Goal: Information Seeking & Learning: Learn about a topic

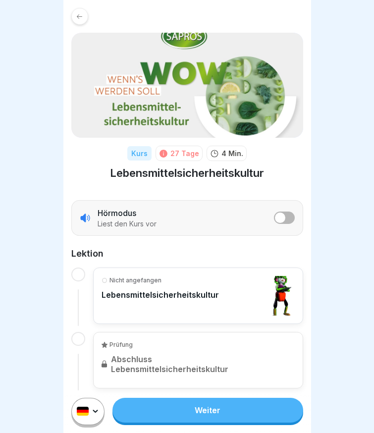
click at [75, 273] on div at bounding box center [78, 274] width 14 height 14
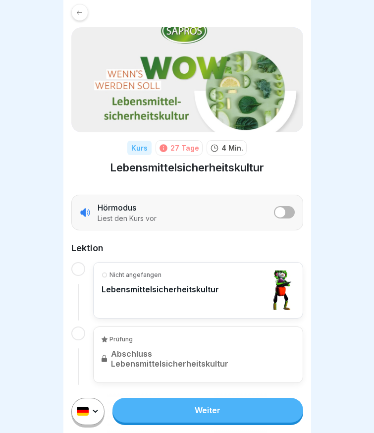
scroll to position [7, 0]
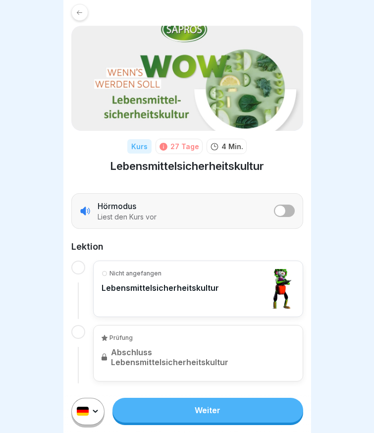
click at [159, 411] on link "Weiter" at bounding box center [207, 409] width 190 height 25
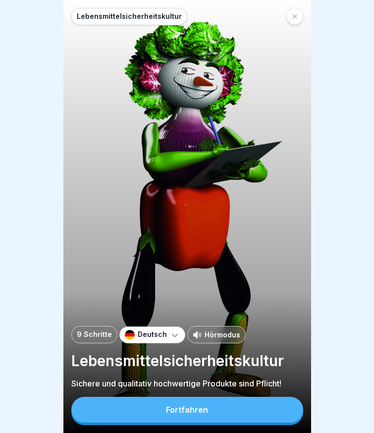
click at [172, 414] on div "Fortfahren" at bounding box center [187, 409] width 42 height 9
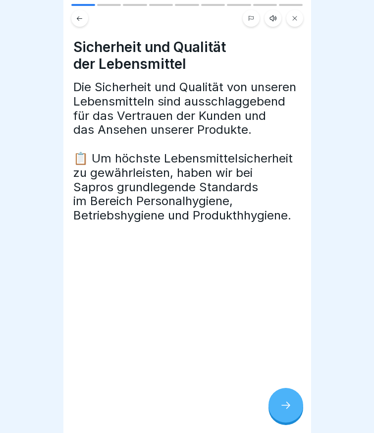
click at [278, 407] on div at bounding box center [285, 404] width 35 height 35
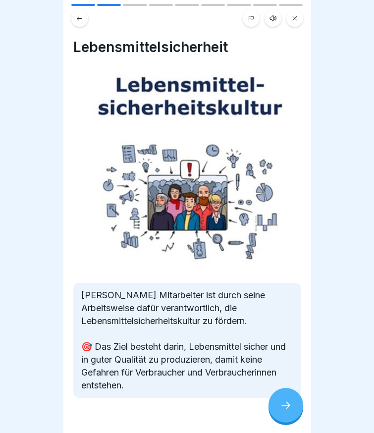
click at [278, 407] on div at bounding box center [285, 404] width 35 height 35
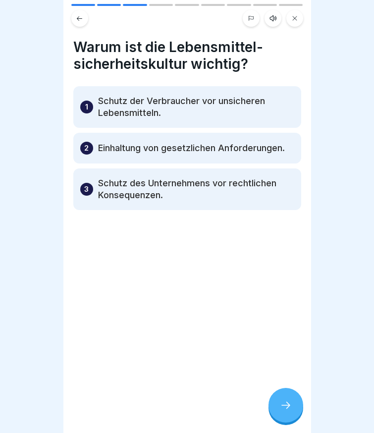
click at [278, 407] on div at bounding box center [285, 404] width 35 height 35
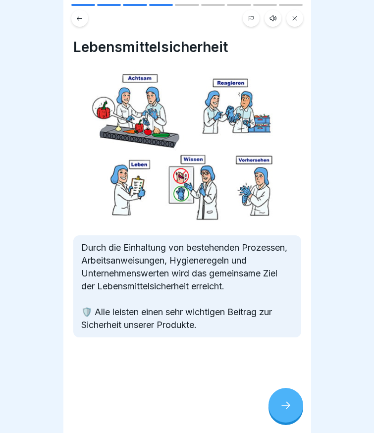
click at [278, 407] on div at bounding box center [285, 404] width 35 height 35
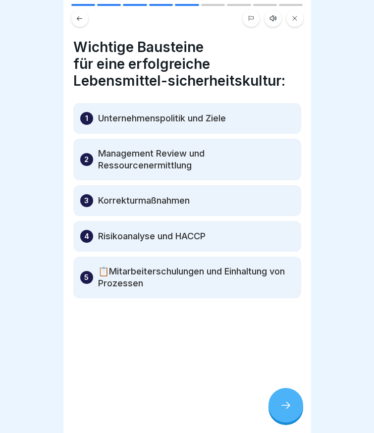
click at [278, 407] on div at bounding box center [285, 404] width 35 height 35
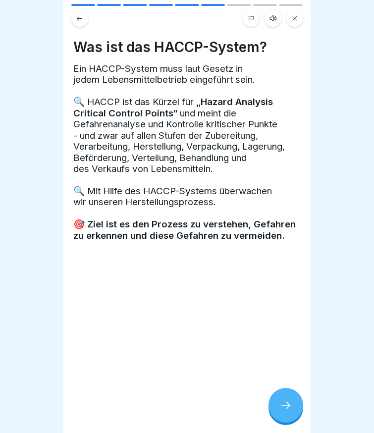
click at [278, 407] on div at bounding box center [285, 404] width 35 height 35
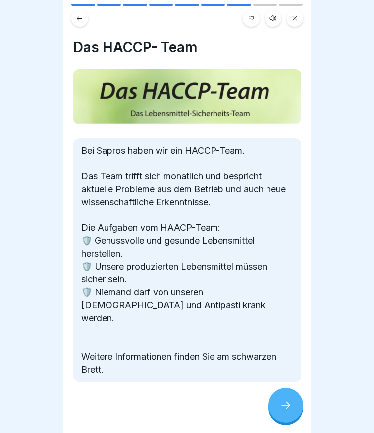
click at [278, 407] on div at bounding box center [285, 404] width 35 height 35
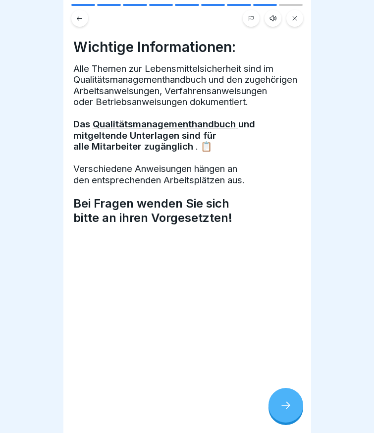
click at [278, 407] on div at bounding box center [285, 404] width 35 height 35
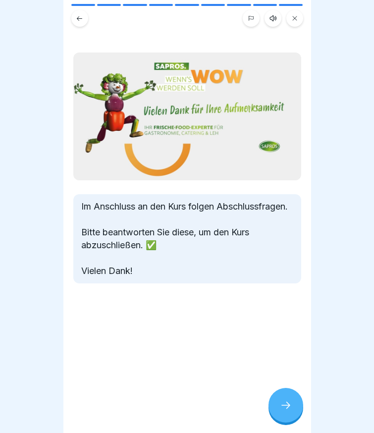
click at [278, 407] on div at bounding box center [285, 404] width 35 height 35
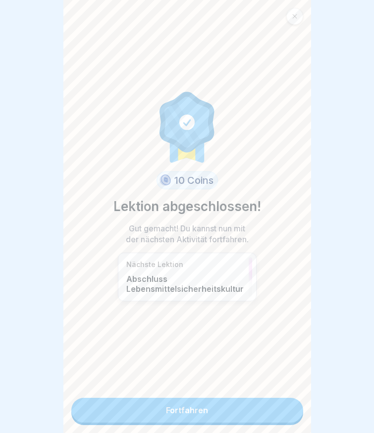
click at [234, 406] on link "Fortfahren" at bounding box center [187, 409] width 232 height 25
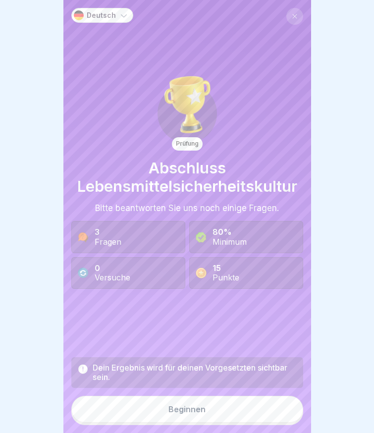
scroll to position [7, 0]
click at [170, 408] on div "Beginnen" at bounding box center [186, 408] width 37 height 9
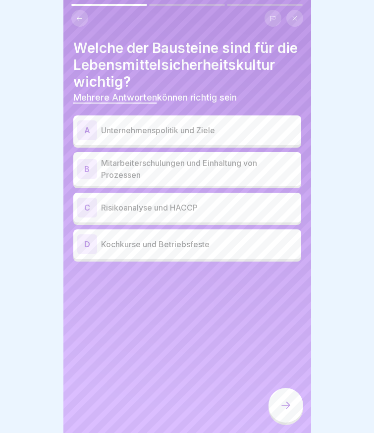
click at [149, 175] on p "Mitarbeiterschulungen und Einhaltung von Prozessen" at bounding box center [199, 169] width 196 height 24
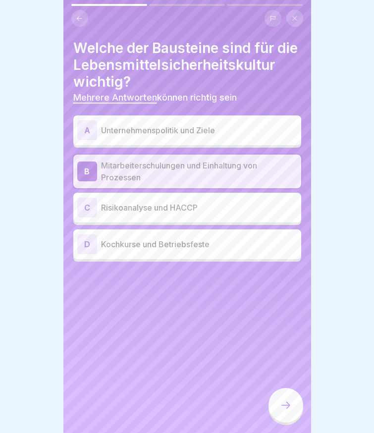
click at [160, 136] on p "Unternehmenspolitik und Ziele" at bounding box center [199, 130] width 196 height 12
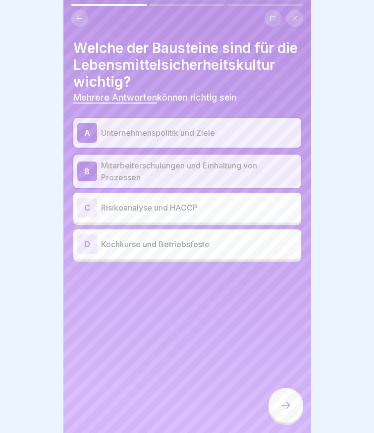
click at [157, 213] on p "Risikoanalyse und HACCP" at bounding box center [199, 207] width 196 height 12
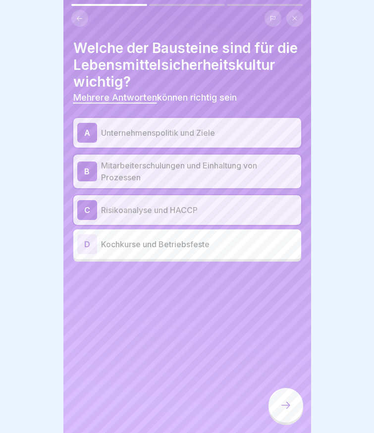
click at [282, 403] on icon at bounding box center [286, 405] width 12 height 12
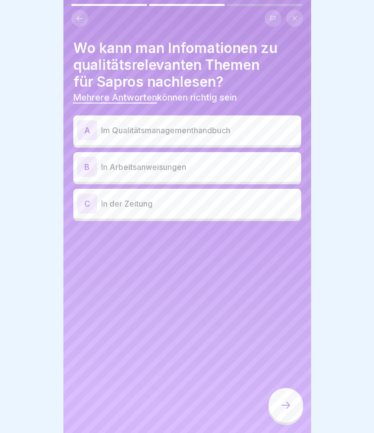
click at [142, 124] on p "Im Qualitätsmanagementhandbuch" at bounding box center [199, 130] width 196 height 12
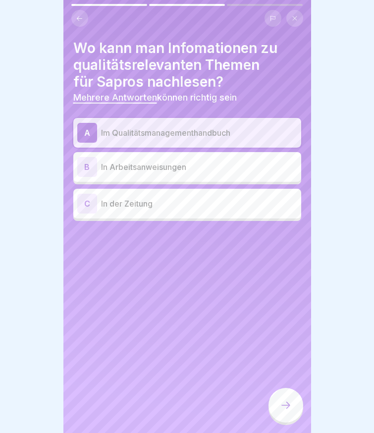
click at [135, 161] on p "In Arbeitsanweisungen" at bounding box center [199, 167] width 196 height 12
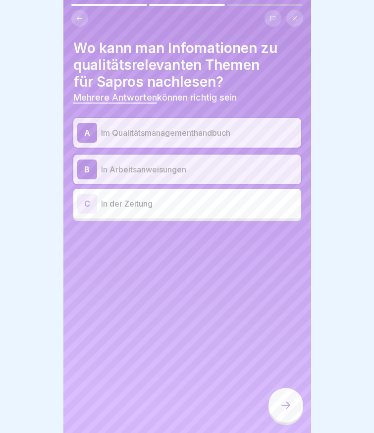
click at [288, 406] on icon at bounding box center [286, 405] width 12 height 12
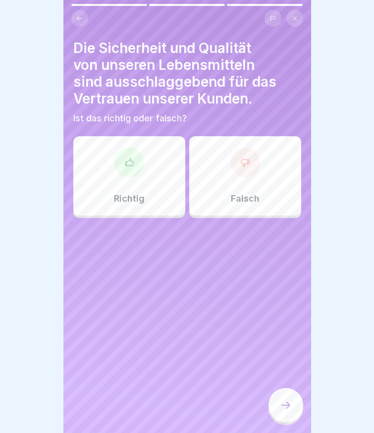
click at [128, 162] on div at bounding box center [129, 162] width 30 height 30
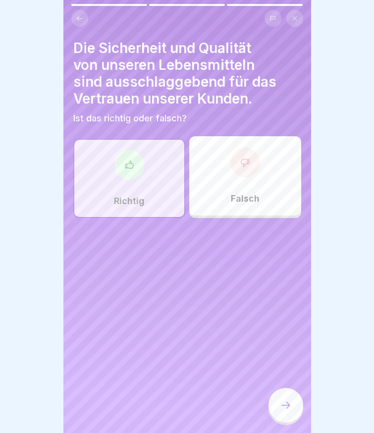
click at [291, 402] on icon at bounding box center [286, 405] width 12 height 12
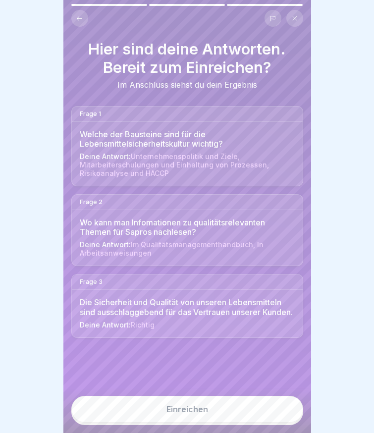
click at [195, 402] on button "Einreichen" at bounding box center [187, 408] width 232 height 27
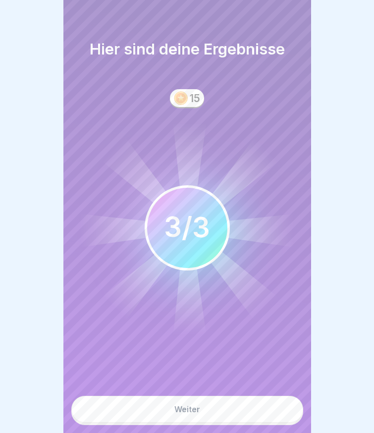
click at [176, 410] on div "Weiter" at bounding box center [187, 408] width 26 height 9
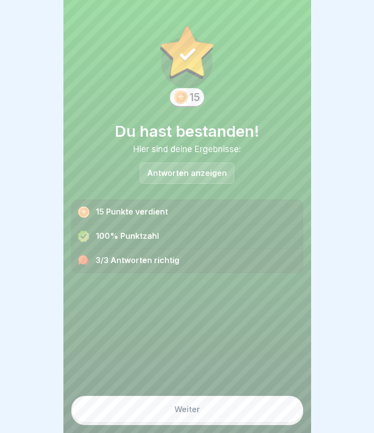
click at [166, 407] on button "Weiter" at bounding box center [187, 408] width 232 height 27
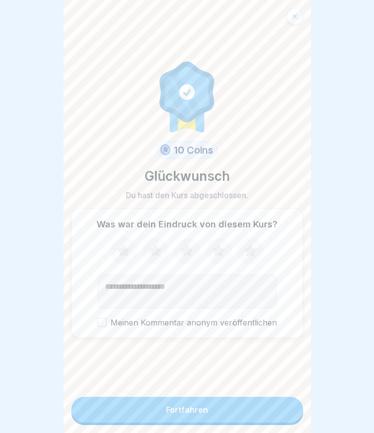
click at [166, 407] on div "Fortfahren" at bounding box center [187, 409] width 42 height 9
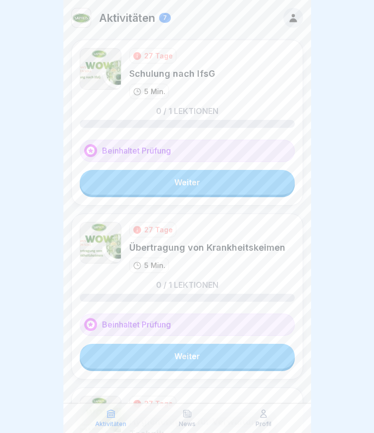
click at [180, 192] on link "Weiter" at bounding box center [187, 182] width 215 height 25
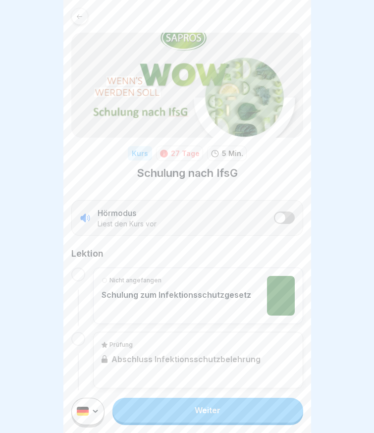
click at [164, 411] on link "Weiter" at bounding box center [207, 409] width 190 height 25
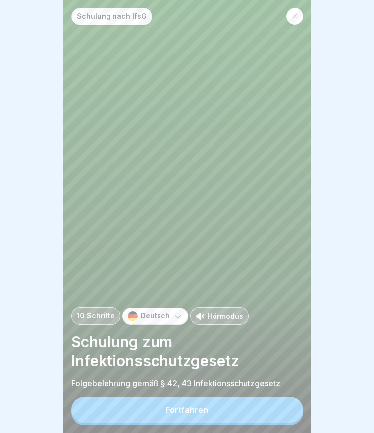
click at [181, 414] on div "Fortfahren" at bounding box center [187, 409] width 42 height 9
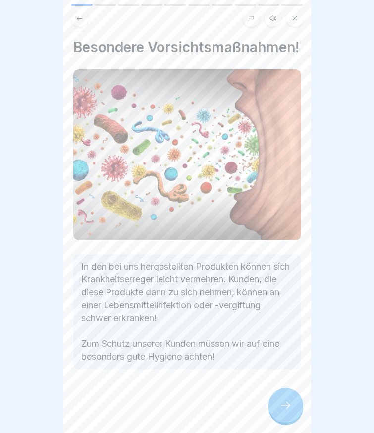
click at [288, 408] on icon at bounding box center [285, 404] width 9 height 7
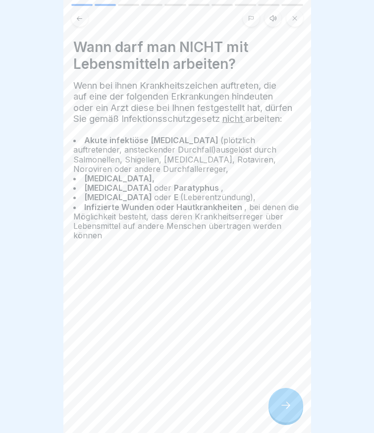
click at [288, 408] on icon at bounding box center [285, 404] width 9 height 7
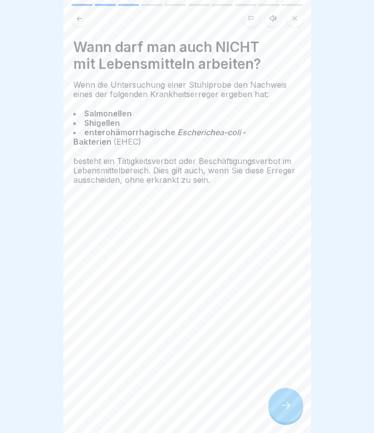
click at [288, 411] on icon at bounding box center [286, 405] width 12 height 12
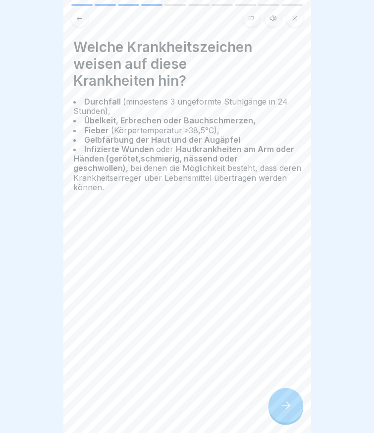
click at [289, 408] on icon at bounding box center [285, 404] width 9 height 7
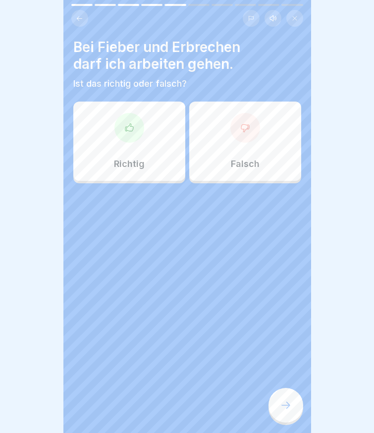
click at [237, 145] on div "Falsch" at bounding box center [245, 140] width 112 height 79
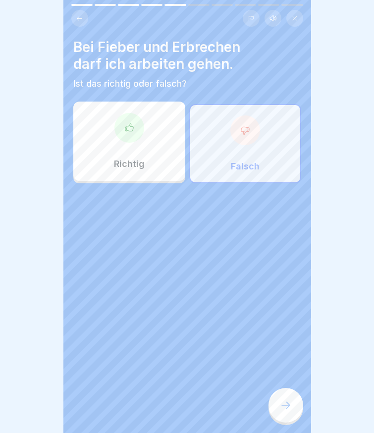
click at [283, 410] on icon at bounding box center [286, 405] width 12 height 12
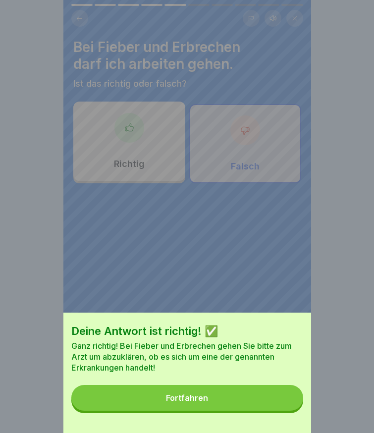
click at [195, 410] on button "Fortfahren" at bounding box center [187, 398] width 232 height 26
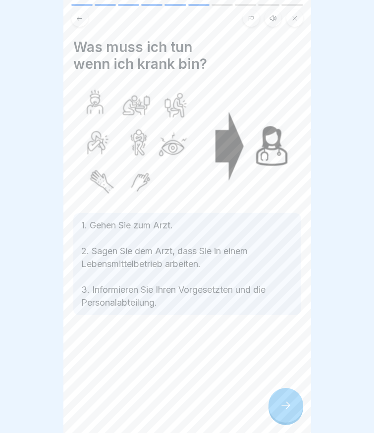
click at [284, 418] on div at bounding box center [285, 404] width 35 height 35
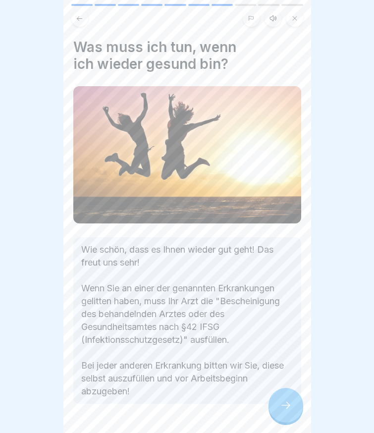
click at [282, 411] on icon at bounding box center [286, 405] width 12 height 12
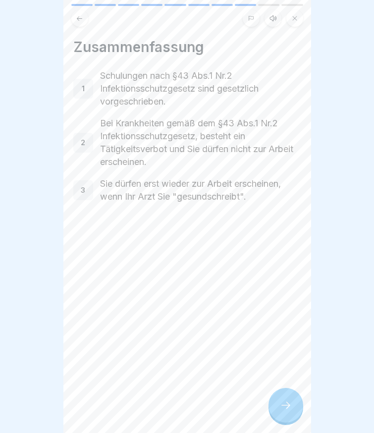
click at [282, 411] on icon at bounding box center [286, 405] width 12 height 12
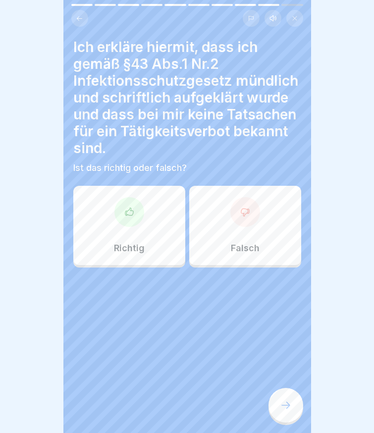
click at [127, 222] on div at bounding box center [129, 212] width 30 height 30
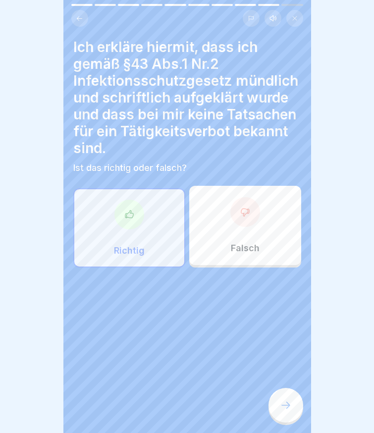
click at [283, 411] on icon at bounding box center [286, 405] width 12 height 12
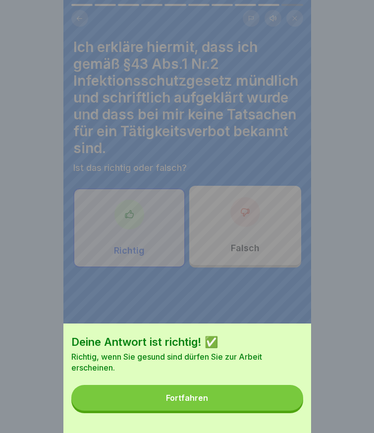
click at [243, 420] on div "Deine Antwort ist richtig! ✅ Richtig, wenn Sie gesund sind dürfen Sie zur Arbei…" at bounding box center [186, 377] width 247 height 109
click at [243, 410] on button "Fortfahren" at bounding box center [187, 398] width 232 height 26
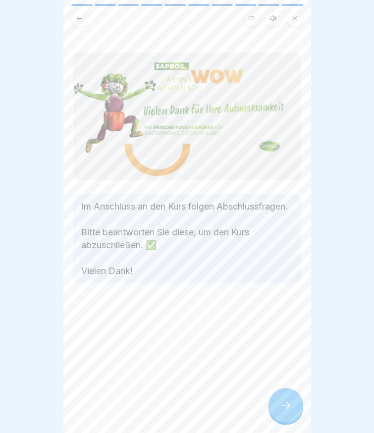
click at [293, 418] on div at bounding box center [285, 404] width 35 height 35
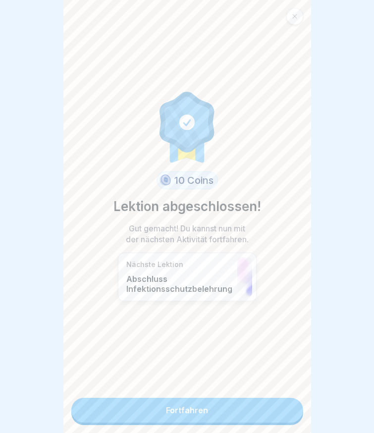
click at [247, 414] on link "Fortfahren" at bounding box center [187, 409] width 232 height 25
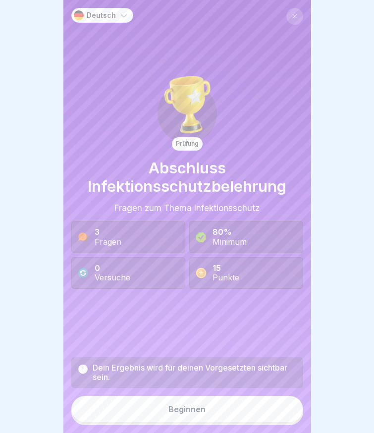
click at [229, 412] on button "Beginnen" at bounding box center [187, 408] width 232 height 27
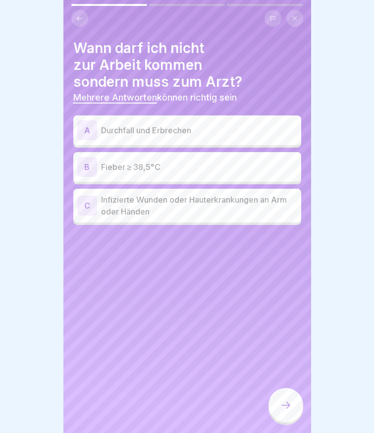
click at [133, 132] on p "Durchfall und Erbrechen" at bounding box center [199, 130] width 196 height 12
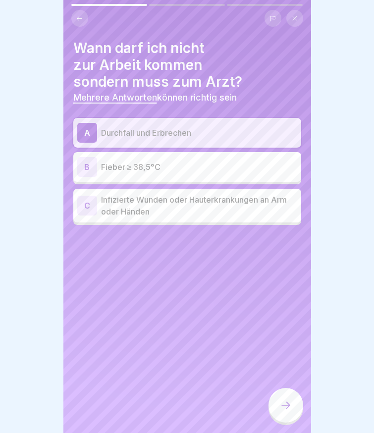
click at [135, 166] on p "Fieber ≥ 38,5°C" at bounding box center [199, 167] width 196 height 12
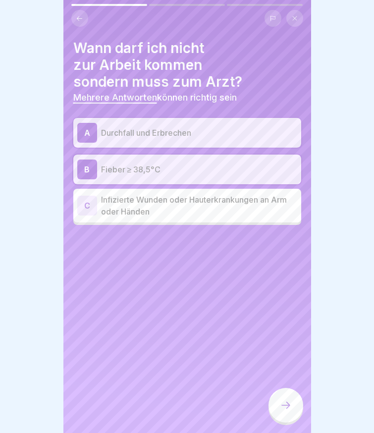
click at [139, 202] on p "Infizierte Wunden oder Hauterkrankungen an Arm oder Händen" at bounding box center [199, 205] width 196 height 24
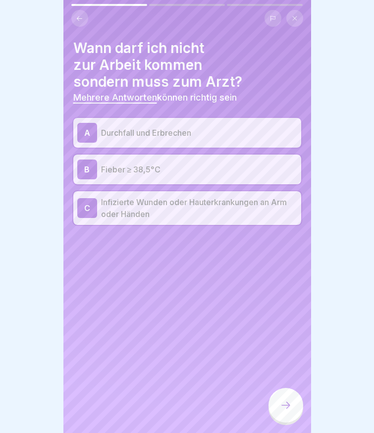
click at [277, 414] on div at bounding box center [285, 404] width 35 height 35
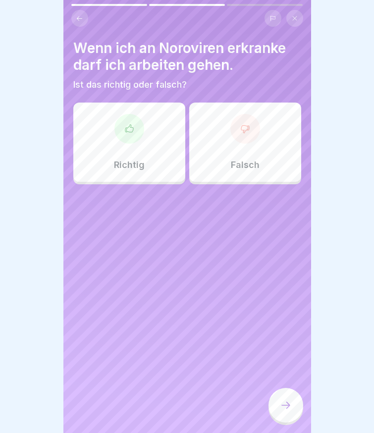
click at [219, 131] on div "Falsch" at bounding box center [245, 141] width 112 height 79
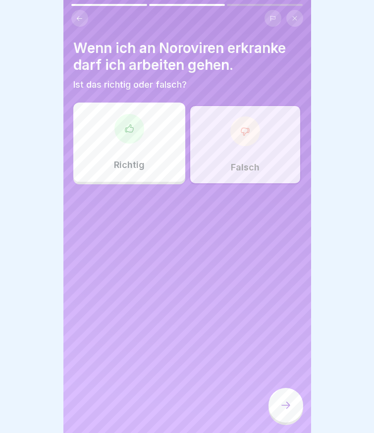
click at [281, 411] on icon at bounding box center [286, 405] width 12 height 12
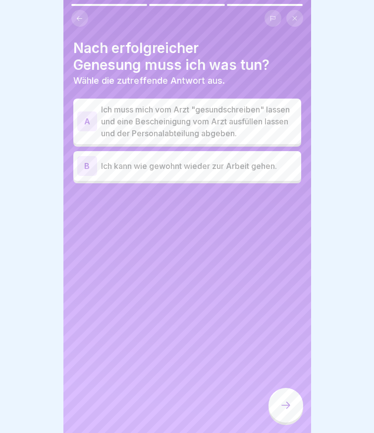
click at [133, 123] on p "Ich muss mich vom Arzt "gesundschreiben" lassen und eine Bescheinigung vom Arzt…" at bounding box center [199, 121] width 196 height 36
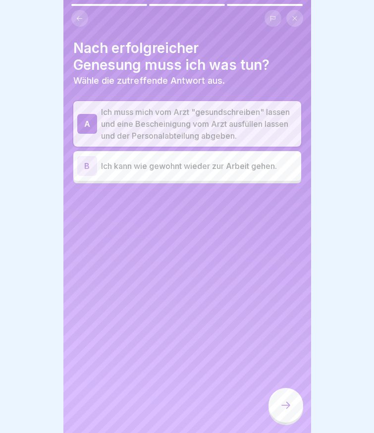
click at [290, 411] on icon at bounding box center [286, 405] width 12 height 12
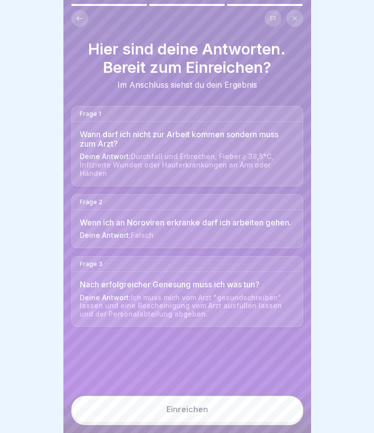
click at [272, 421] on button "Einreichen" at bounding box center [187, 408] width 232 height 27
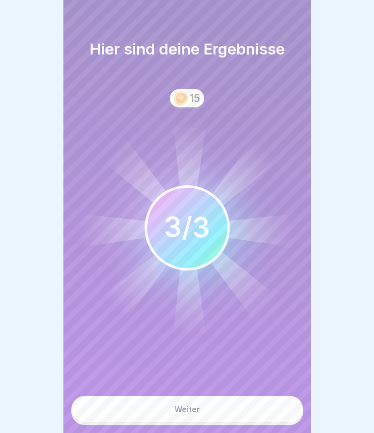
click at [248, 422] on button "Weiter" at bounding box center [187, 408] width 232 height 27
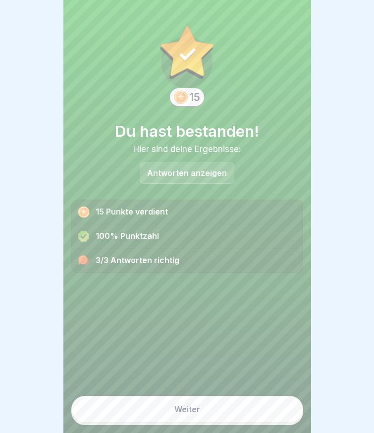
click at [247, 422] on button "Weiter" at bounding box center [187, 408] width 232 height 27
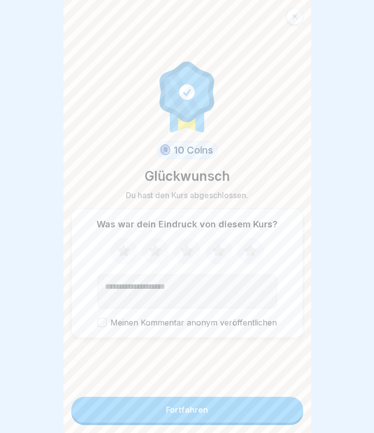
click at [248, 422] on button "Fortfahren" at bounding box center [187, 409] width 232 height 26
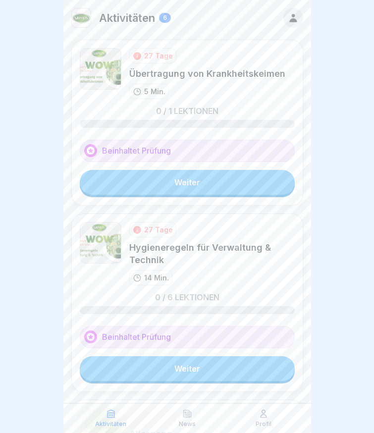
click at [172, 371] on link "Weiter" at bounding box center [187, 368] width 215 height 25
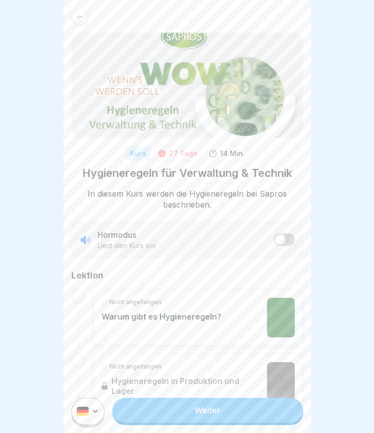
click at [160, 416] on link "Weiter" at bounding box center [207, 409] width 190 height 25
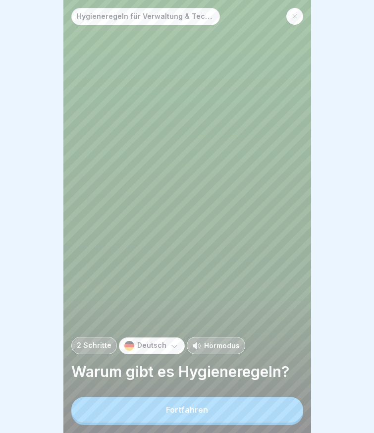
click at [198, 414] on div "Fortfahren" at bounding box center [187, 409] width 42 height 9
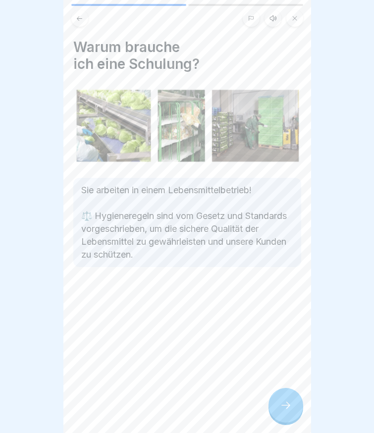
click at [295, 407] on div at bounding box center [285, 404] width 35 height 35
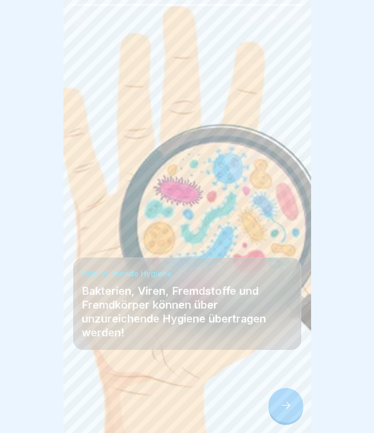
click at [279, 411] on div at bounding box center [285, 404] width 35 height 35
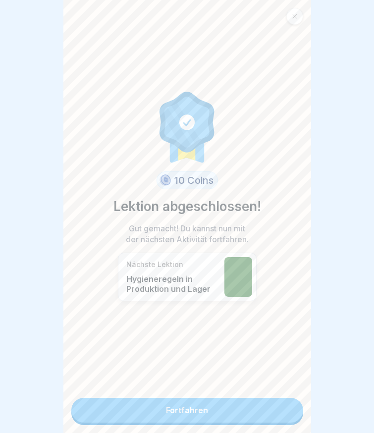
click at [246, 413] on link "Fortfahren" at bounding box center [187, 409] width 232 height 25
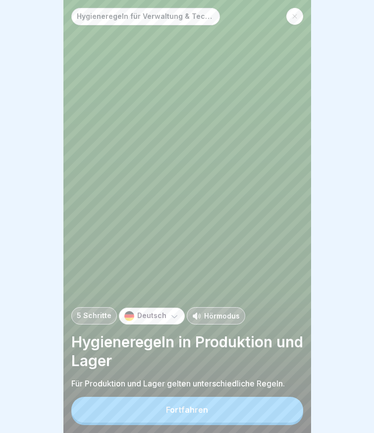
click at [246, 413] on button "Fortfahren" at bounding box center [187, 409] width 232 height 26
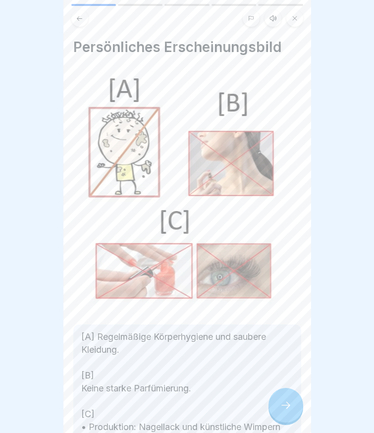
click at [285, 411] on icon at bounding box center [286, 405] width 12 height 12
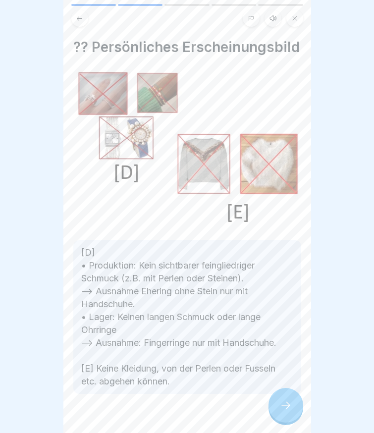
click at [282, 411] on icon at bounding box center [286, 405] width 12 height 12
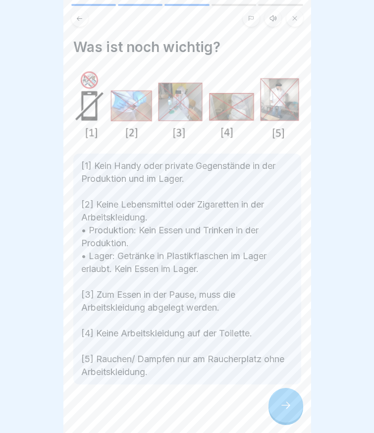
click at [282, 411] on icon at bounding box center [286, 405] width 12 height 12
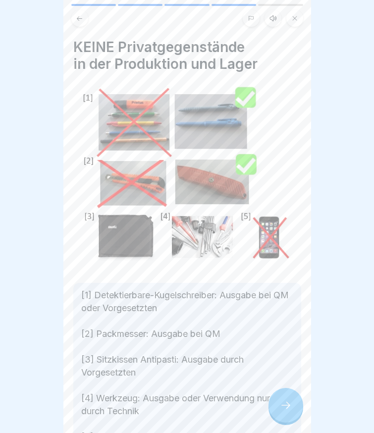
click at [282, 411] on icon at bounding box center [286, 405] width 12 height 12
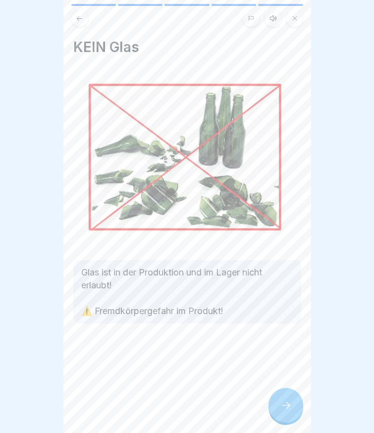
click at [282, 411] on icon at bounding box center [286, 405] width 12 height 12
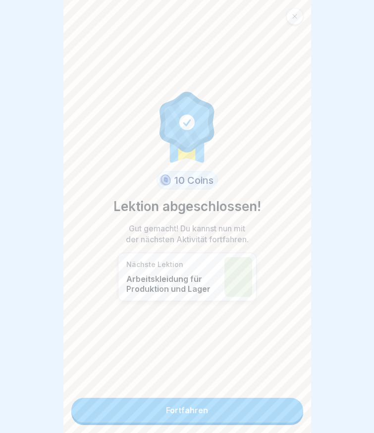
click at [269, 415] on link "Fortfahren" at bounding box center [187, 409] width 232 height 25
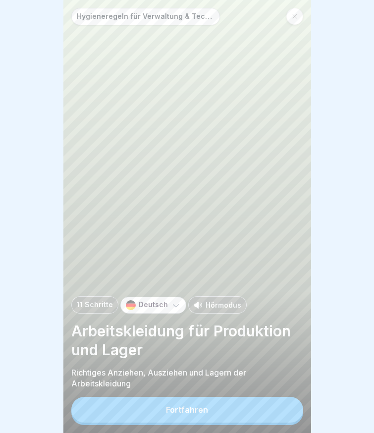
click at [264, 418] on button "Fortfahren" at bounding box center [187, 409] width 232 height 26
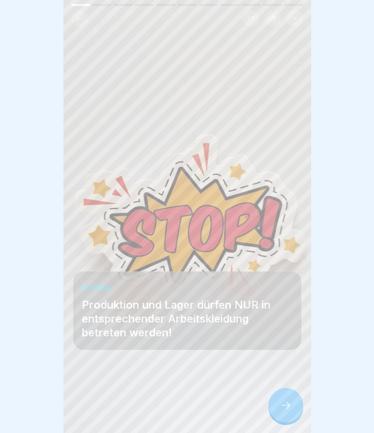
click at [284, 411] on icon at bounding box center [286, 405] width 12 height 12
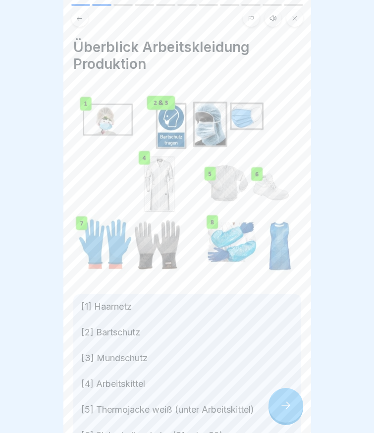
click at [284, 411] on icon at bounding box center [286, 405] width 12 height 12
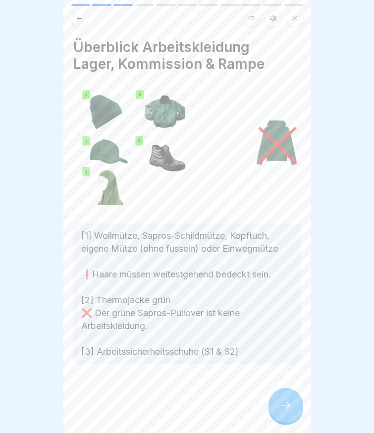
click at [284, 411] on icon at bounding box center [286, 405] width 12 height 12
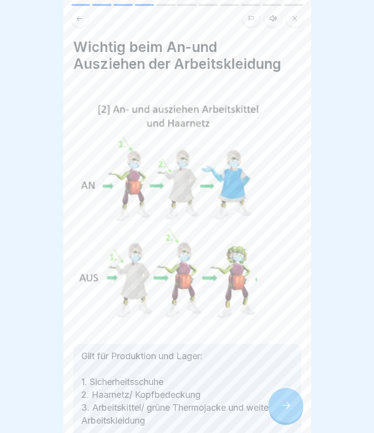
click at [284, 411] on icon at bounding box center [286, 405] width 12 height 12
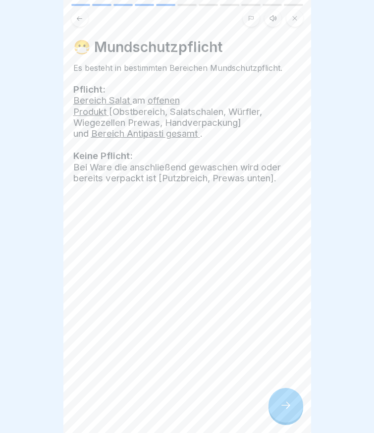
click at [284, 411] on icon at bounding box center [286, 405] width 12 height 12
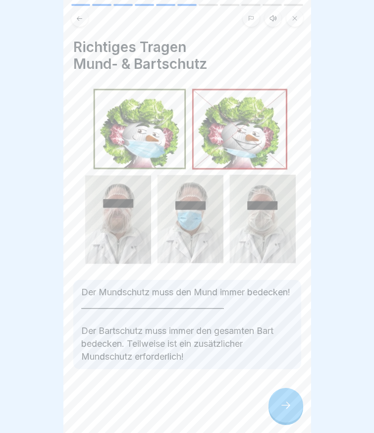
click at [284, 411] on icon at bounding box center [286, 405] width 12 height 12
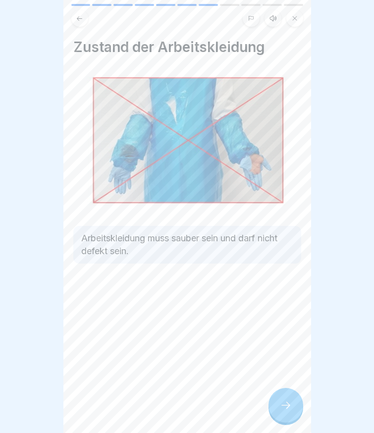
click at [281, 411] on icon at bounding box center [286, 405] width 12 height 12
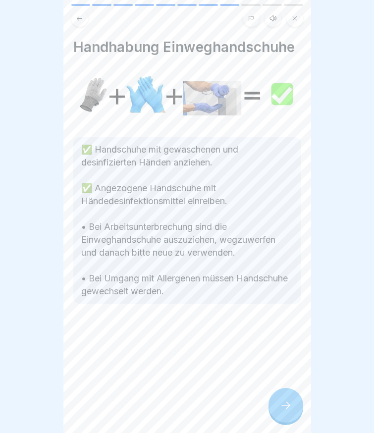
click at [277, 416] on div at bounding box center [285, 404] width 35 height 35
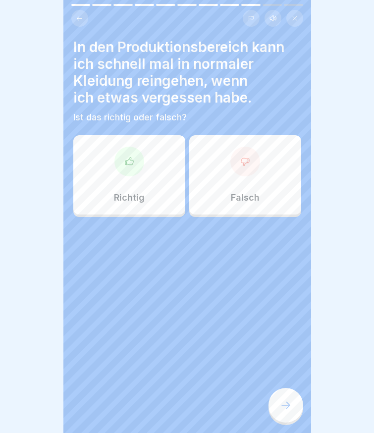
click at [228, 188] on div "Falsch" at bounding box center [245, 174] width 112 height 79
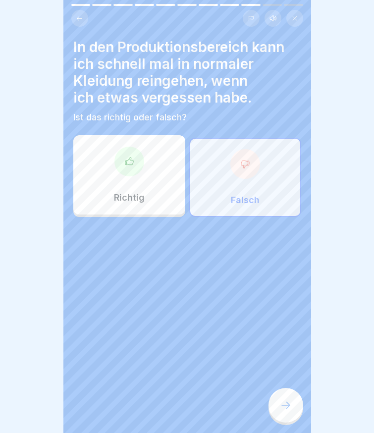
click at [286, 408] on icon at bounding box center [286, 405] width 12 height 12
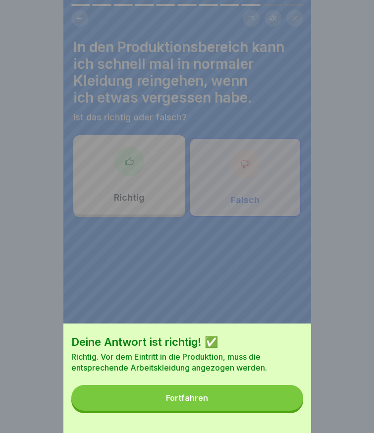
click at [199, 410] on button "Fortfahren" at bounding box center [187, 398] width 232 height 26
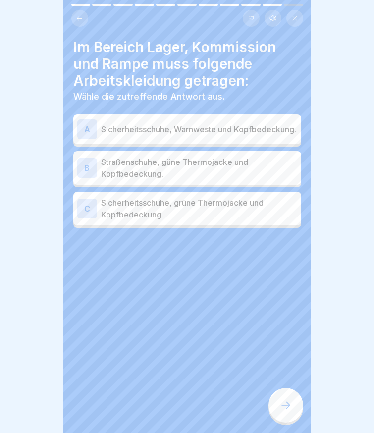
click at [166, 209] on p "Sicherheitsschuhe, grüne Thermojacke und Kopfbedeckung." at bounding box center [199, 208] width 196 height 24
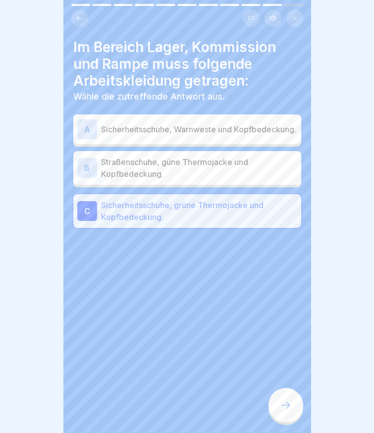
click at [289, 408] on icon at bounding box center [285, 404] width 9 height 7
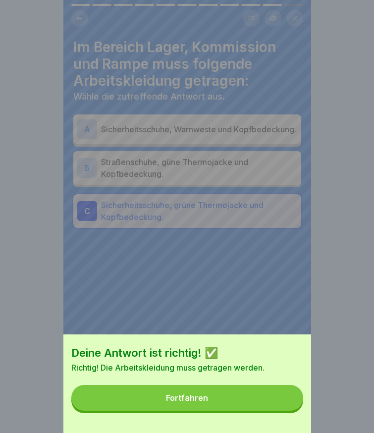
click at [241, 410] on button "Fortfahren" at bounding box center [187, 398] width 232 height 26
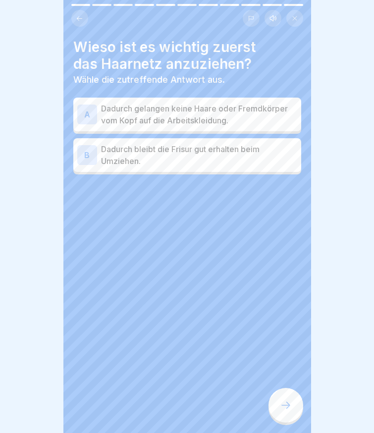
click at [155, 110] on p "Dadurch gelangen keine Haare oder Fremdkörper vom Kopf auf die Arbeitskleidung." at bounding box center [199, 114] width 196 height 24
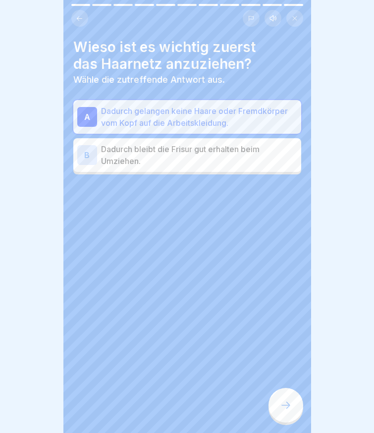
click at [282, 410] on icon at bounding box center [286, 405] width 12 height 12
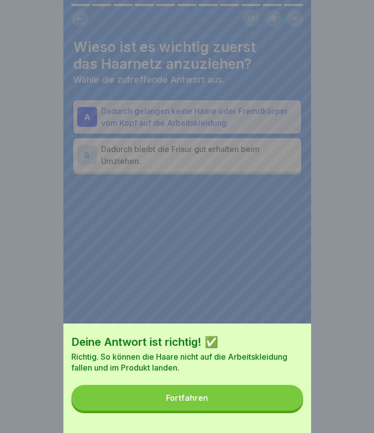
click at [250, 410] on button "Fortfahren" at bounding box center [187, 398] width 232 height 26
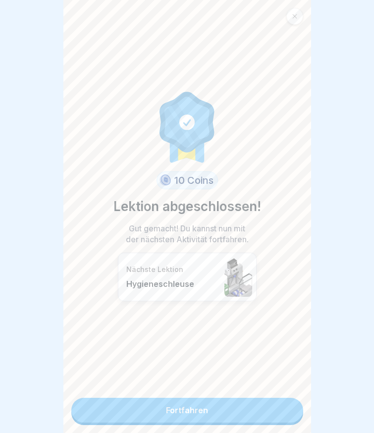
click at [226, 405] on link "Fortfahren" at bounding box center [187, 409] width 232 height 25
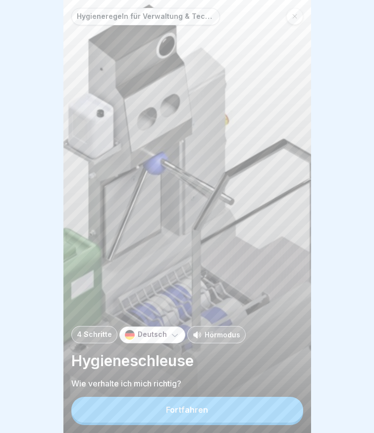
click at [208, 420] on button "Fortfahren" at bounding box center [187, 409] width 232 height 26
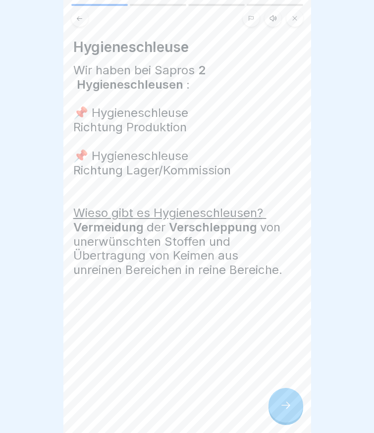
click at [283, 422] on div at bounding box center [285, 404] width 35 height 35
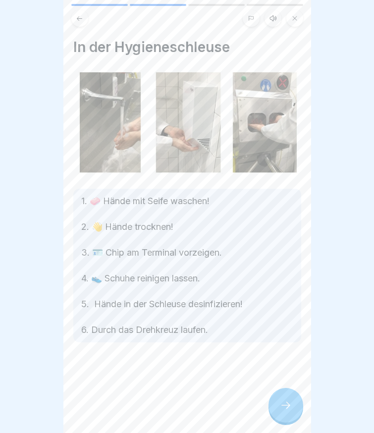
click at [283, 422] on div at bounding box center [285, 404] width 35 height 35
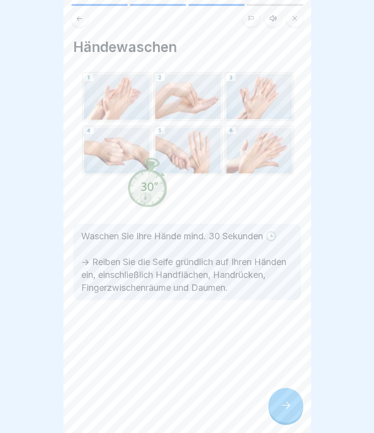
click at [283, 422] on div at bounding box center [285, 404] width 35 height 35
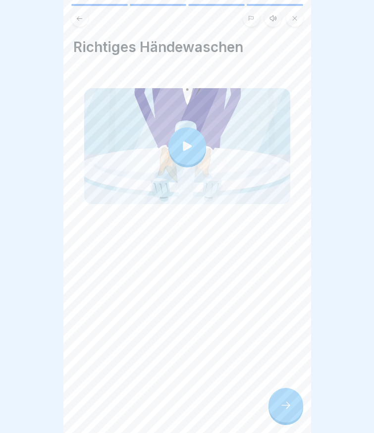
click at [283, 422] on div at bounding box center [285, 404] width 35 height 35
click at [295, 405] on div at bounding box center [285, 404] width 35 height 35
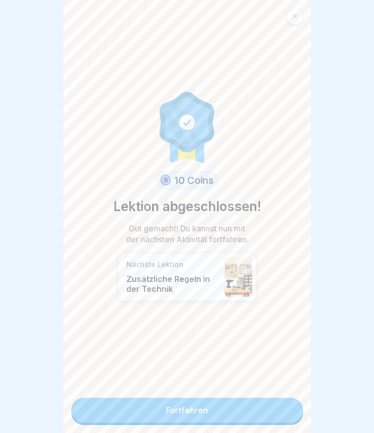
click at [241, 415] on link "Fortfahren" at bounding box center [187, 409] width 232 height 25
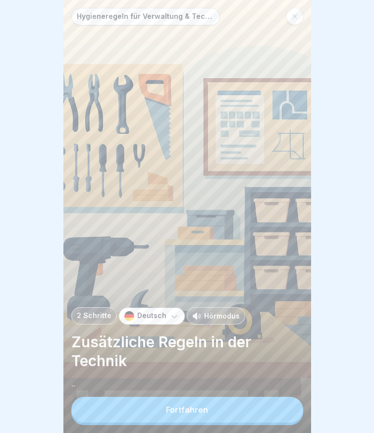
click at [241, 415] on button "Fortfahren" at bounding box center [187, 409] width 232 height 26
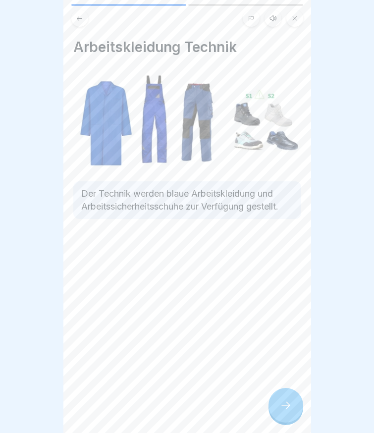
drag, startPoint x: 271, startPoint y: 413, endPoint x: 276, endPoint y: 409, distance: 6.0
click at [276, 409] on div at bounding box center [285, 404] width 35 height 35
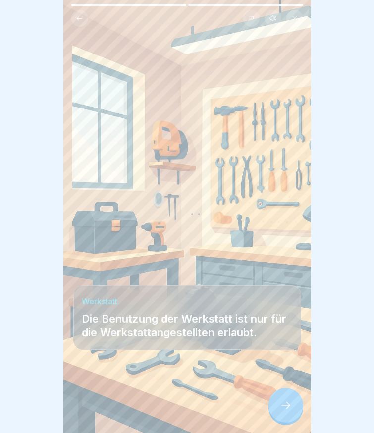
click at [276, 409] on div at bounding box center [285, 404] width 35 height 35
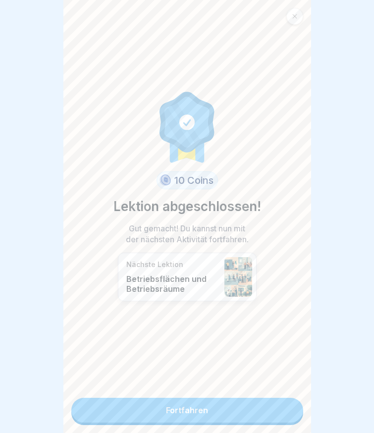
click at [270, 410] on link "Fortfahren" at bounding box center [187, 409] width 232 height 25
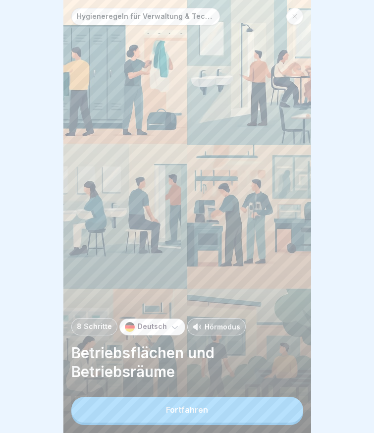
click at [270, 410] on button "Fortfahren" at bounding box center [187, 409] width 232 height 26
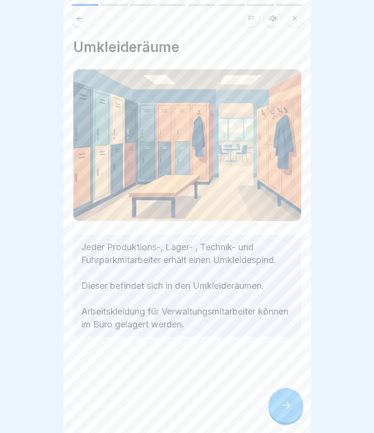
click at [279, 411] on div at bounding box center [285, 404] width 35 height 35
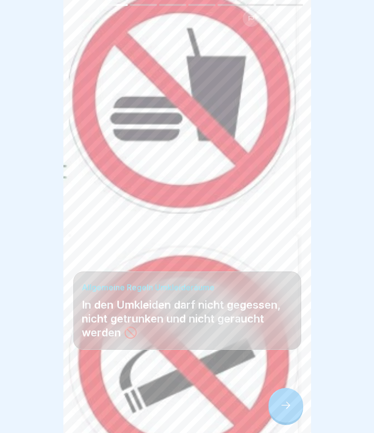
click at [280, 411] on icon at bounding box center [286, 405] width 12 height 12
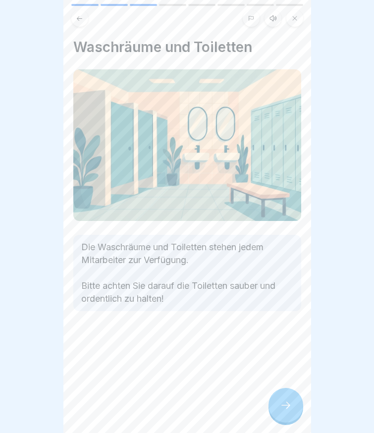
click at [280, 411] on icon at bounding box center [286, 405] width 12 height 12
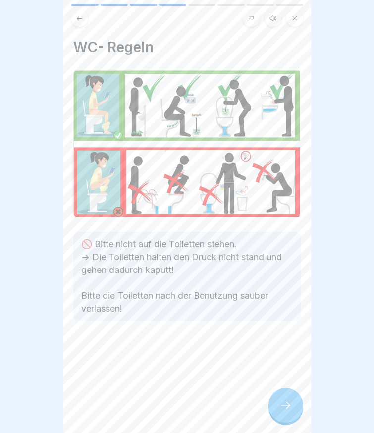
click at [279, 412] on div at bounding box center [285, 404] width 35 height 35
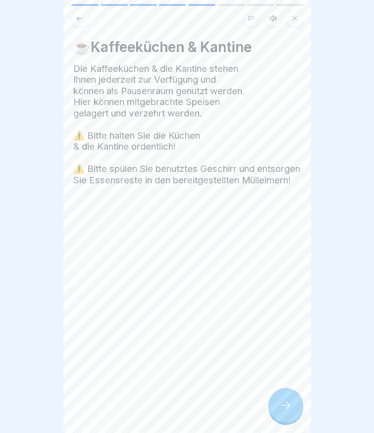
click at [278, 413] on div at bounding box center [285, 404] width 35 height 35
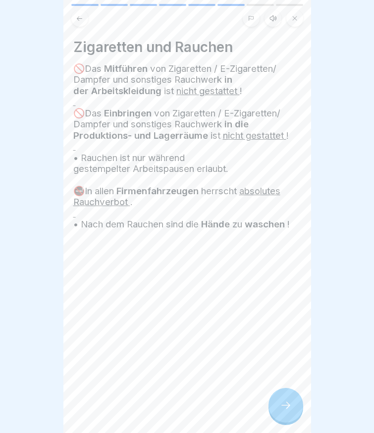
click at [278, 413] on div at bounding box center [285, 404] width 35 height 35
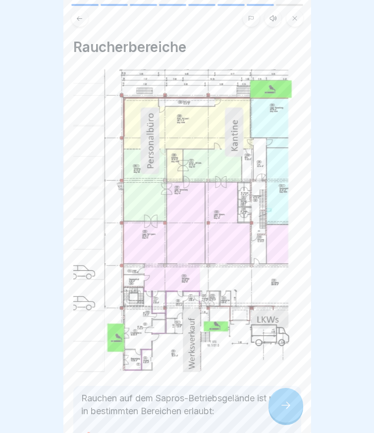
click at [278, 413] on div at bounding box center [285, 404] width 35 height 35
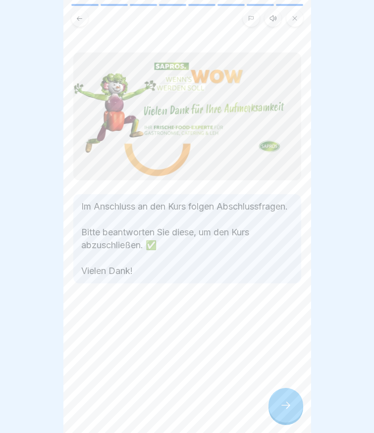
click at [278, 413] on div at bounding box center [285, 404] width 35 height 35
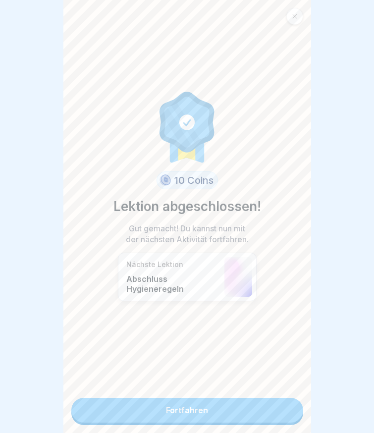
click at [278, 413] on link "Fortfahren" at bounding box center [187, 409] width 232 height 25
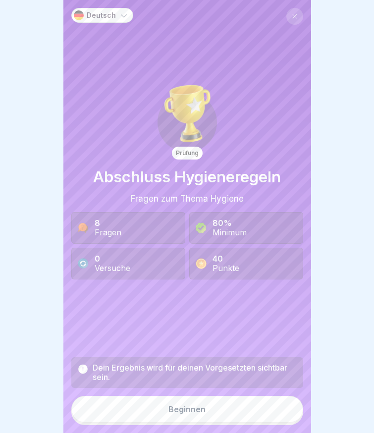
click at [278, 413] on button "Beginnen" at bounding box center [187, 408] width 232 height 27
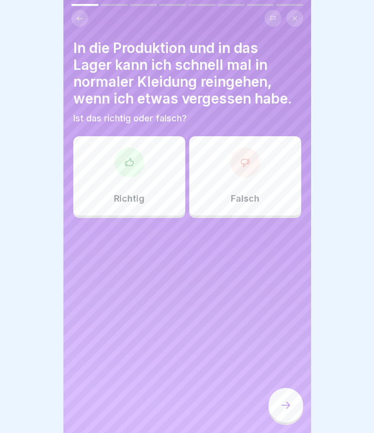
click at [225, 182] on div "Falsch" at bounding box center [245, 175] width 112 height 79
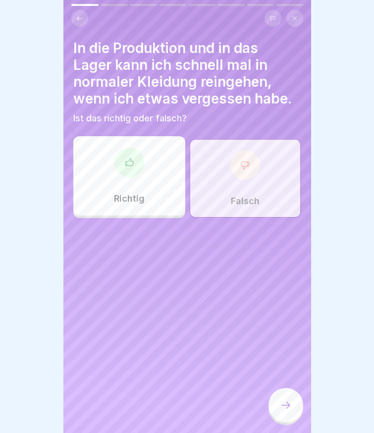
click at [289, 420] on div at bounding box center [285, 404] width 35 height 35
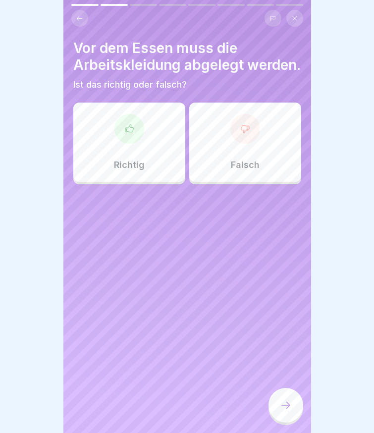
click at [124, 144] on div at bounding box center [129, 129] width 30 height 30
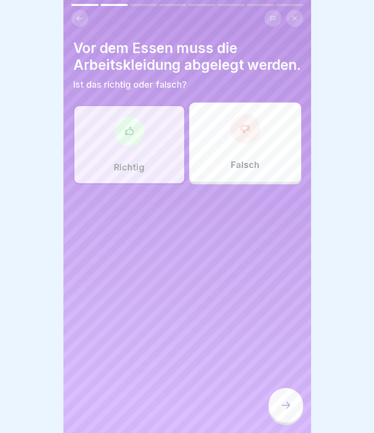
click at [274, 415] on div at bounding box center [285, 404] width 35 height 35
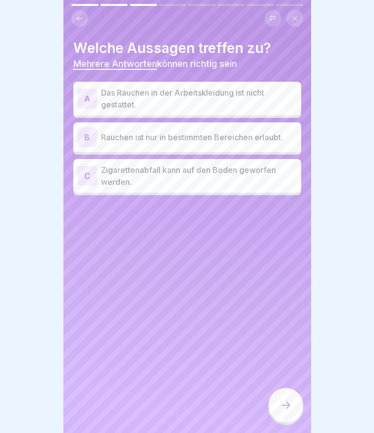
click at [166, 96] on p "Das Rauchen in der Arbeitskleidung ist nicht gestattet." at bounding box center [199, 99] width 196 height 24
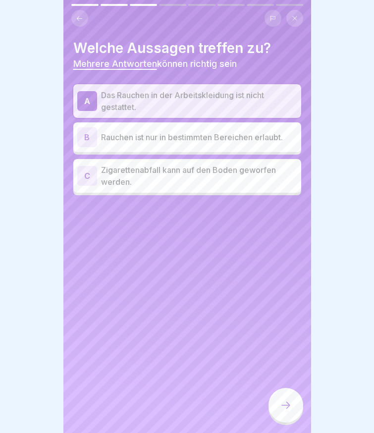
click at [168, 136] on p "Rauchen ist nur in bestimmten Bereichen erlaubt." at bounding box center [199, 137] width 196 height 12
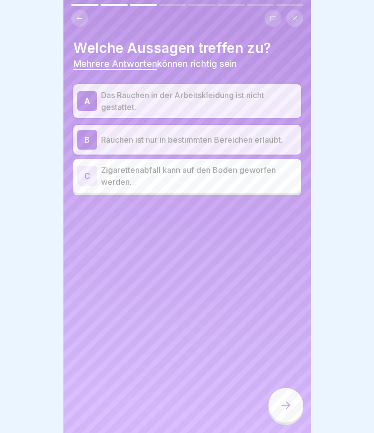
click at [284, 411] on icon at bounding box center [286, 405] width 12 height 12
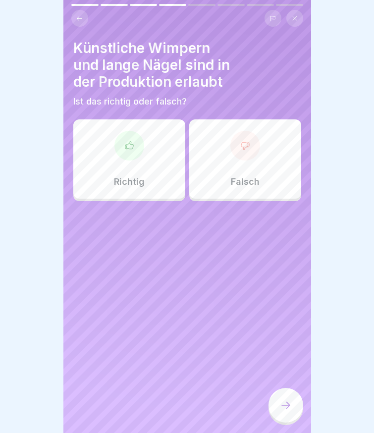
click at [221, 157] on div "Falsch" at bounding box center [245, 158] width 112 height 79
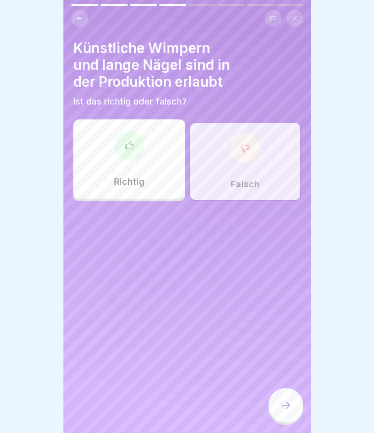
click at [291, 409] on div at bounding box center [285, 404] width 35 height 35
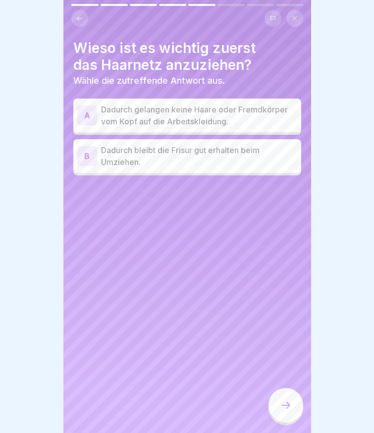
click at [148, 118] on p "Dadurch gelangen keine Haare oder Fremdkörper vom Kopf auf die Arbeitskleidung." at bounding box center [199, 115] width 196 height 24
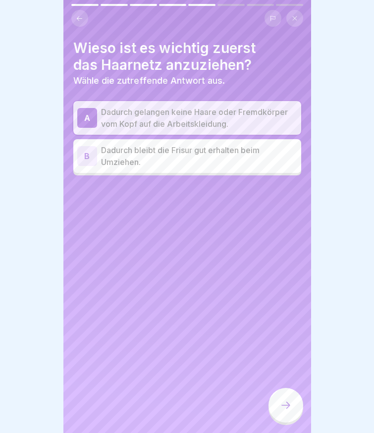
click at [287, 411] on icon at bounding box center [286, 405] width 12 height 12
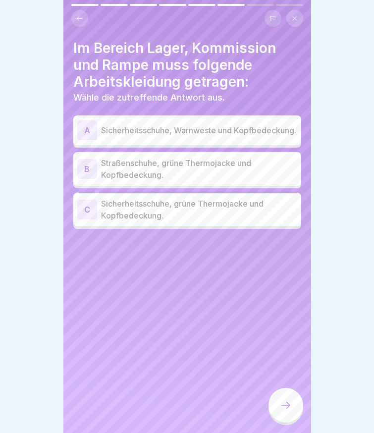
click at [142, 210] on p "Sicherheitsschuhe, grüne Thermojacke und Kopfbedeckung." at bounding box center [199, 209] width 196 height 24
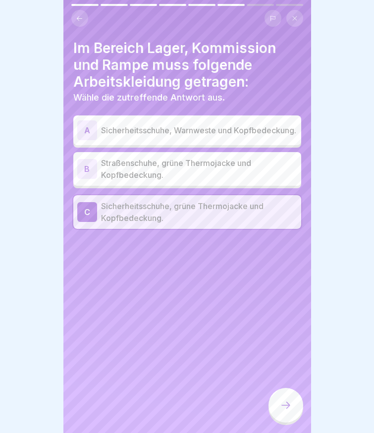
click at [287, 404] on div at bounding box center [285, 404] width 35 height 35
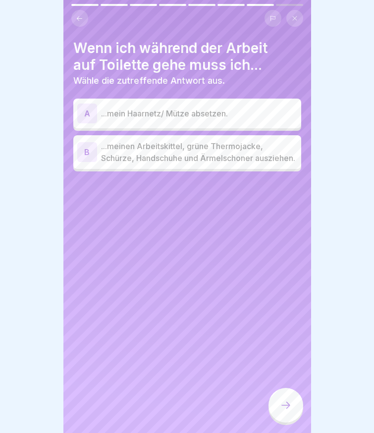
click at [163, 154] on p "...meinen Arbeitskittel, grüne Thermojacke, Schürze, Handschuhe und Ärmelschone…" at bounding box center [199, 152] width 196 height 24
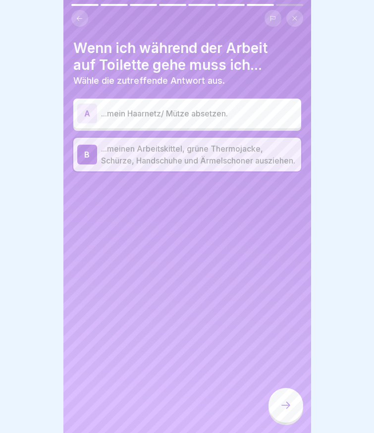
click at [183, 111] on p "...mein Haarnetz/ Mütze absetzen." at bounding box center [199, 113] width 196 height 12
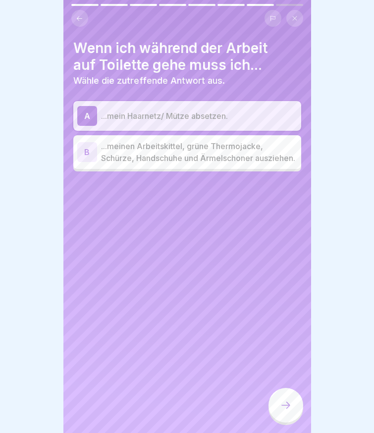
click at [281, 411] on icon at bounding box center [286, 405] width 12 height 12
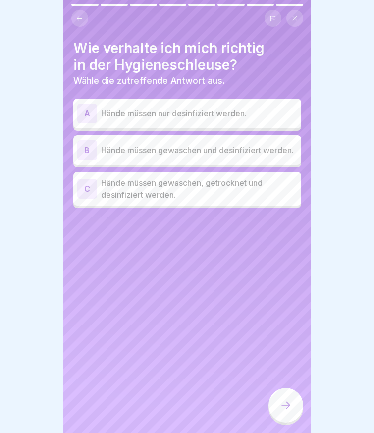
click at [155, 117] on p "Hände müssen nur desinfiziert werden." at bounding box center [199, 113] width 196 height 12
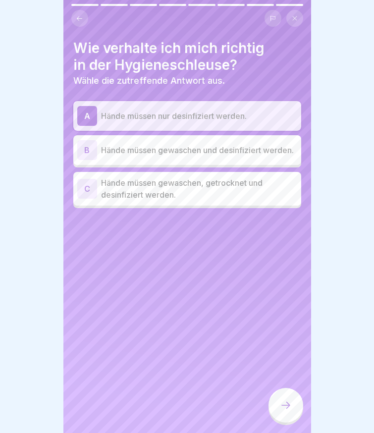
click at [153, 117] on p "Hände müssen nur desinfiziert werden." at bounding box center [199, 116] width 196 height 12
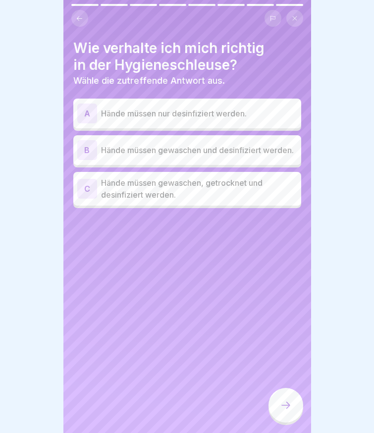
click at [151, 192] on p "Hände müssen gewaschen, getrocknet und desinfiziert werden." at bounding box center [199, 189] width 196 height 24
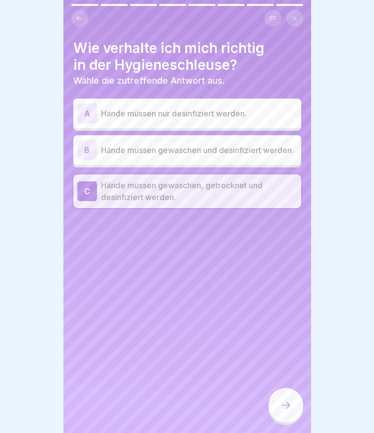
click at [285, 411] on icon at bounding box center [286, 405] width 12 height 12
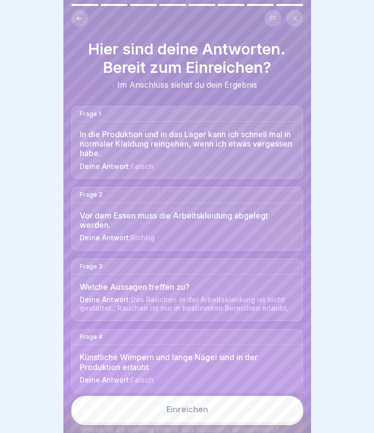
click at [194, 413] on div "Einreichen" at bounding box center [187, 408] width 42 height 9
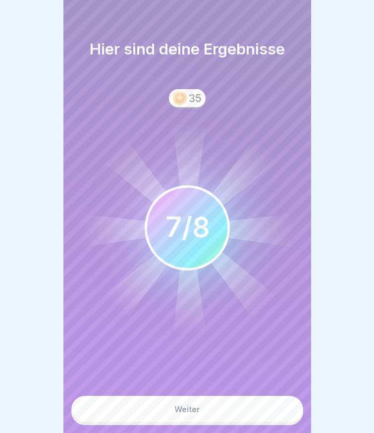
click at [187, 413] on div "Weiter" at bounding box center [187, 408] width 26 height 9
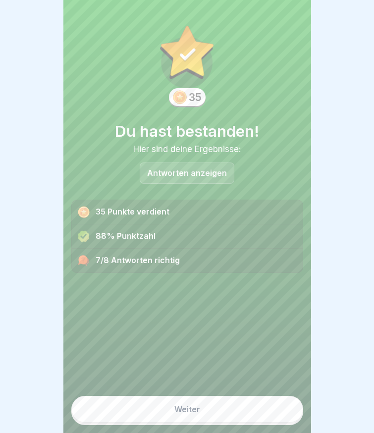
click at [184, 413] on div "Weiter" at bounding box center [187, 408] width 26 height 9
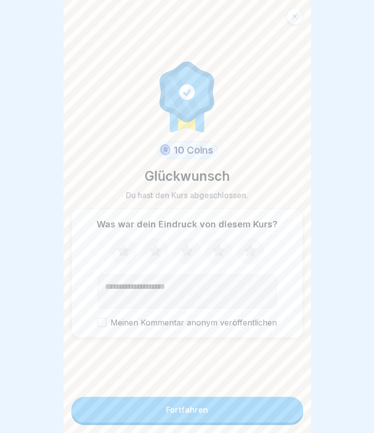
click at [184, 414] on div "Fortfahren" at bounding box center [187, 409] width 42 height 9
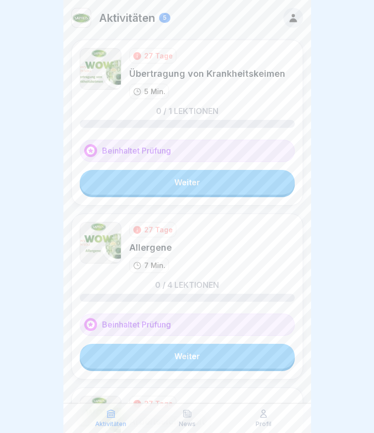
click at [174, 175] on link "Weiter" at bounding box center [187, 182] width 215 height 25
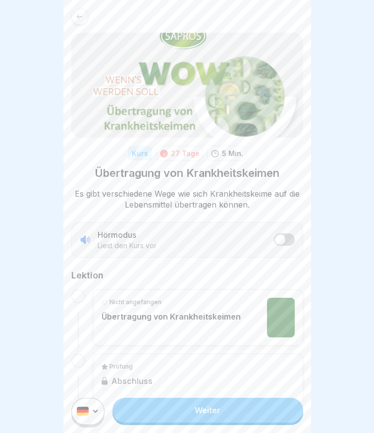
click at [203, 422] on link "Weiter" at bounding box center [207, 409] width 190 height 25
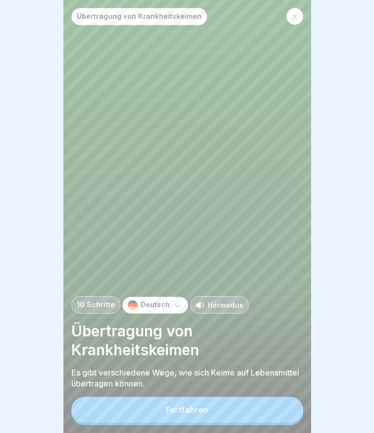
click at [202, 422] on button "Fortfahren" at bounding box center [187, 409] width 232 height 26
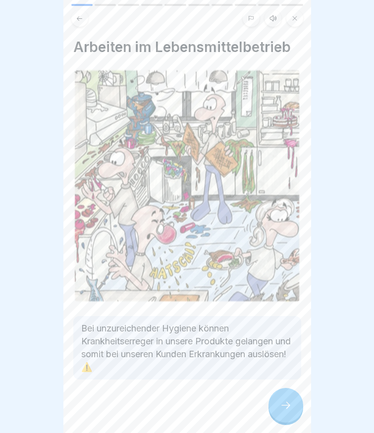
click at [281, 411] on icon at bounding box center [286, 405] width 12 height 12
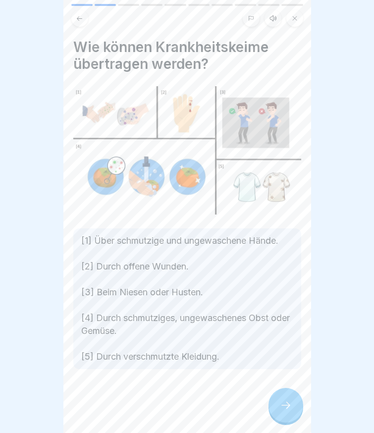
click at [281, 411] on icon at bounding box center [286, 405] width 12 height 12
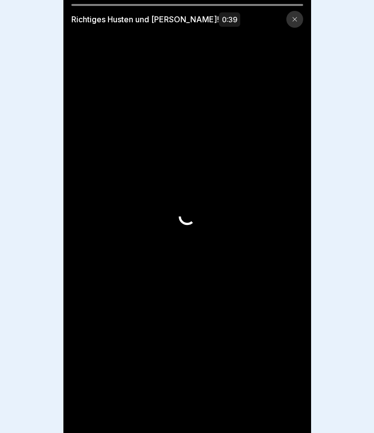
click at [281, 411] on video at bounding box center [186, 216] width 247 height 433
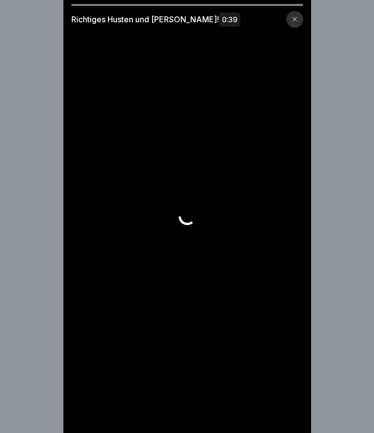
click at [281, 411] on video at bounding box center [186, 216] width 247 height 433
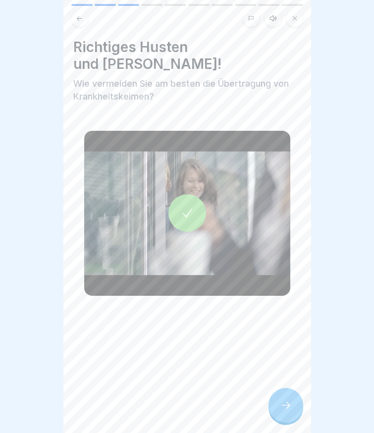
click at [343, 48] on div at bounding box center [187, 216] width 374 height 433
click at [275, 406] on div at bounding box center [285, 404] width 35 height 35
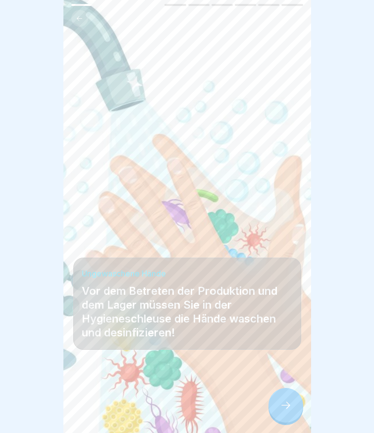
click at [278, 408] on div at bounding box center [285, 404] width 35 height 35
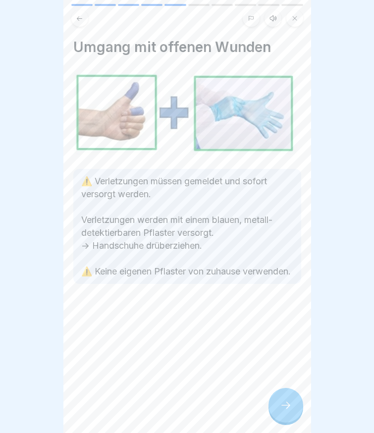
click at [279, 410] on div at bounding box center [285, 404] width 35 height 35
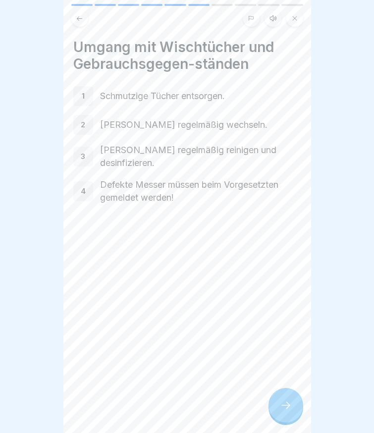
click at [279, 411] on div at bounding box center [285, 404] width 35 height 35
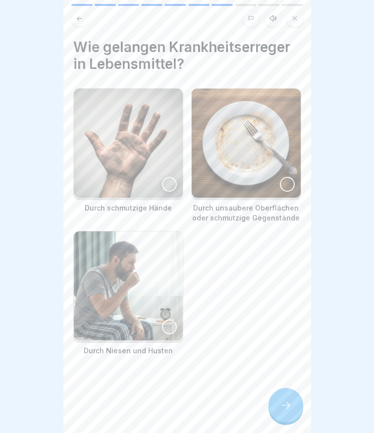
click at [279, 411] on div at bounding box center [285, 404] width 35 height 35
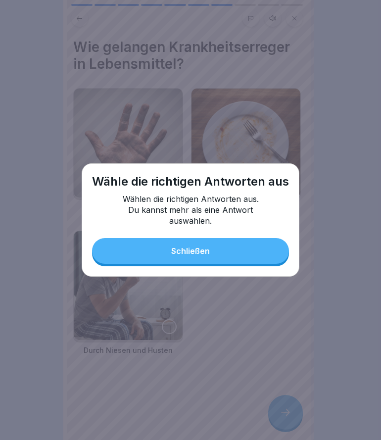
click at [207, 253] on div "Schließen" at bounding box center [190, 250] width 39 height 9
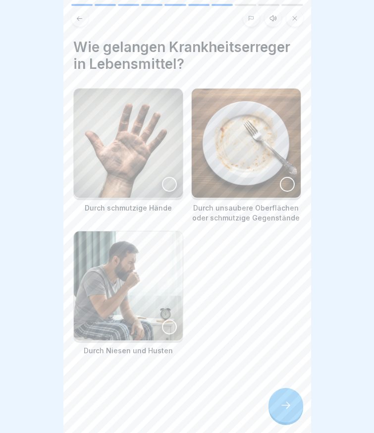
click at [166, 178] on div at bounding box center [169, 184] width 15 height 15
click at [114, 295] on img at bounding box center [128, 285] width 109 height 109
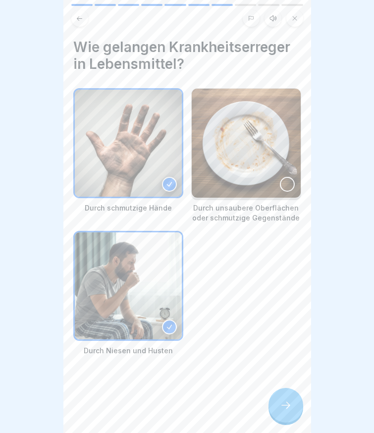
click at [234, 157] on img at bounding box center [246, 143] width 109 height 109
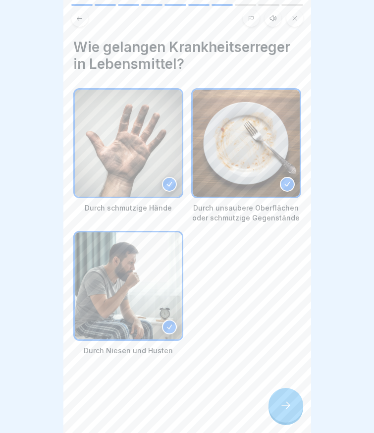
click at [287, 411] on icon at bounding box center [286, 405] width 12 height 12
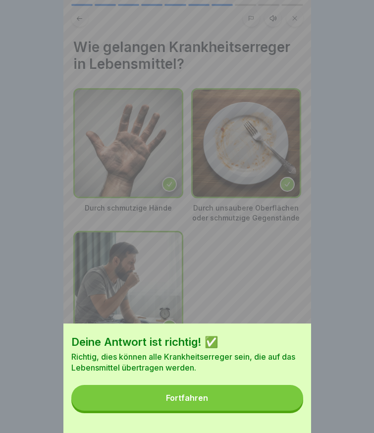
click at [248, 404] on button "Fortfahren" at bounding box center [187, 398] width 232 height 26
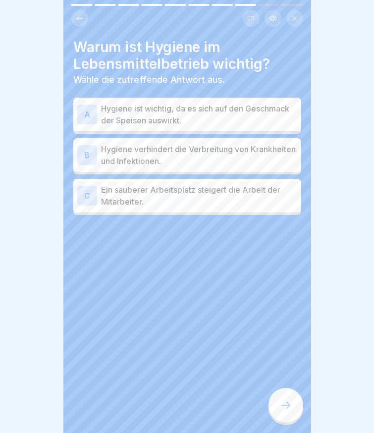
click at [153, 154] on p "Hygiene verhindert die Verbreitung von Krankheiten und Infektionen." at bounding box center [199, 155] width 196 height 24
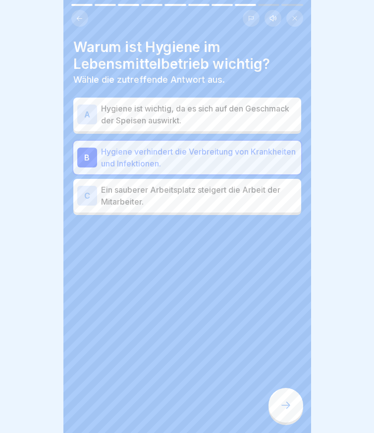
click at [171, 188] on p "Ein sauberer Arbeitsplatz steigert die Arbeit der Mitarbeiter." at bounding box center [199, 196] width 196 height 24
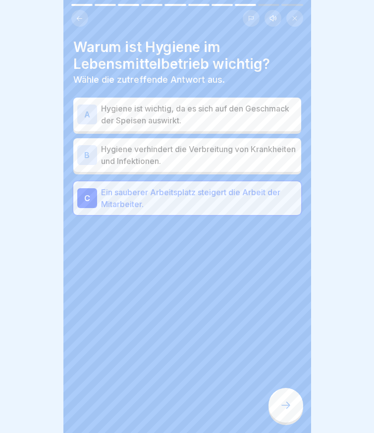
click at [146, 151] on p "Hygiene verhindert die Verbreitung von Krankheiten und Infektionen." at bounding box center [199, 155] width 196 height 24
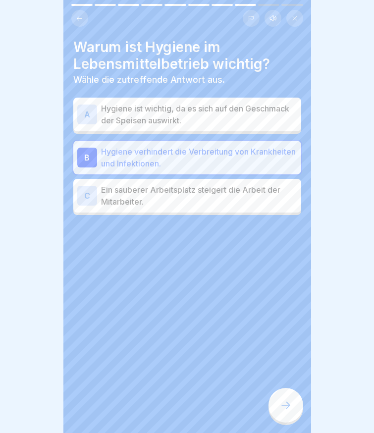
click at [138, 114] on p "Hygiene ist wichtig, da es sich auf den Geschmack der Speisen auswirkt." at bounding box center [199, 114] width 196 height 24
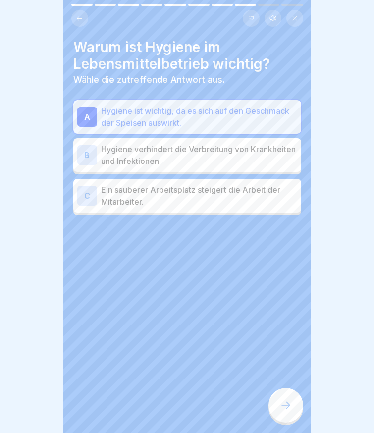
click at [160, 190] on p "Ein sauberer Arbeitsplatz steigert die Arbeit der Mitarbeiter." at bounding box center [199, 196] width 196 height 24
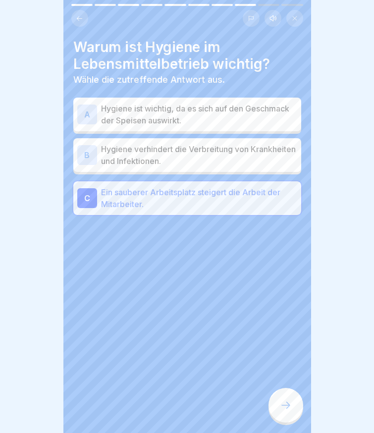
click at [281, 418] on div at bounding box center [285, 404] width 35 height 35
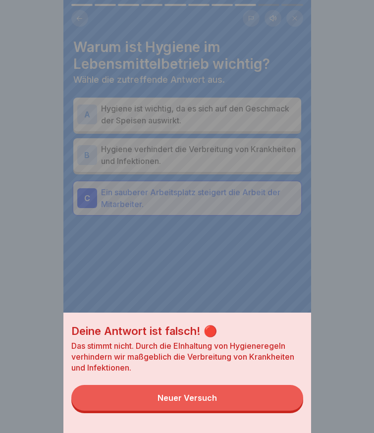
click at [249, 407] on button "Neuer Versuch" at bounding box center [187, 398] width 232 height 26
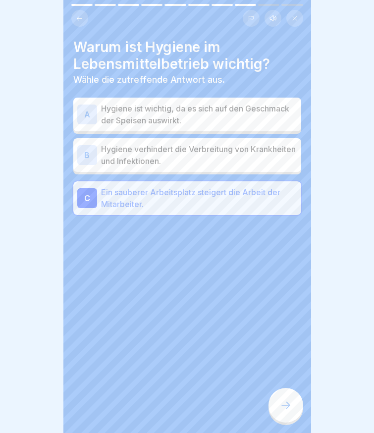
click at [162, 156] on p "Hygiene verhindert die Verbreitung von Krankheiten und Infektionen." at bounding box center [199, 155] width 196 height 24
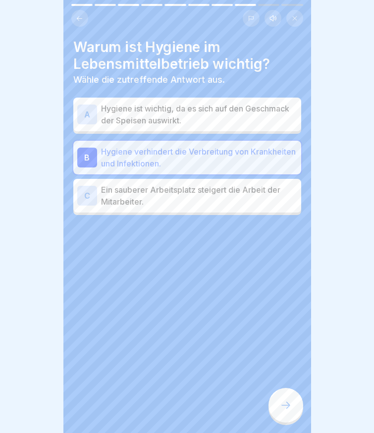
click at [291, 422] on div at bounding box center [285, 404] width 35 height 35
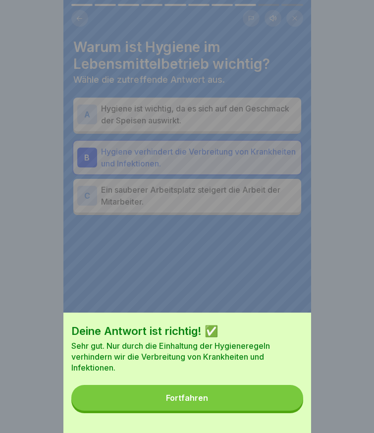
click at [240, 410] on button "Fortfahren" at bounding box center [187, 398] width 232 height 26
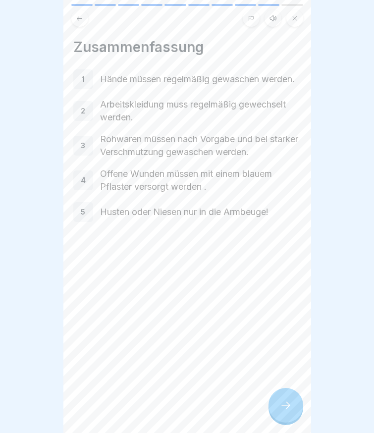
click at [282, 411] on div at bounding box center [285, 404] width 35 height 35
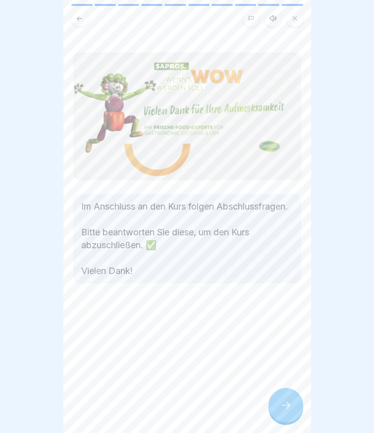
click at [282, 411] on icon at bounding box center [286, 405] width 12 height 12
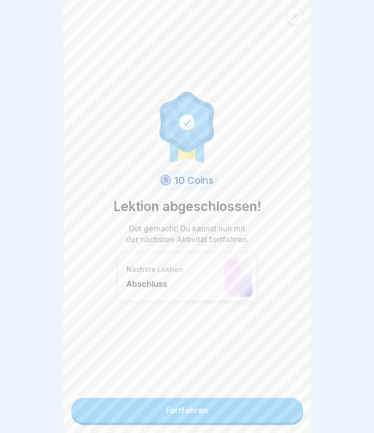
click at [247, 405] on link "Fortfahren" at bounding box center [187, 409] width 232 height 25
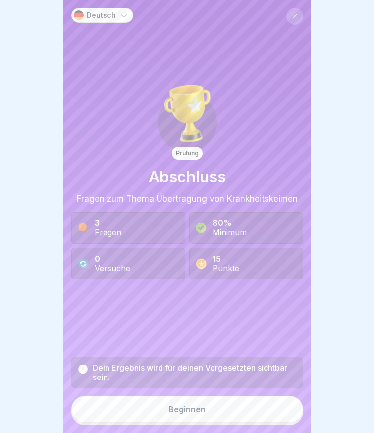
click at [236, 410] on button "Beginnen" at bounding box center [187, 408] width 232 height 27
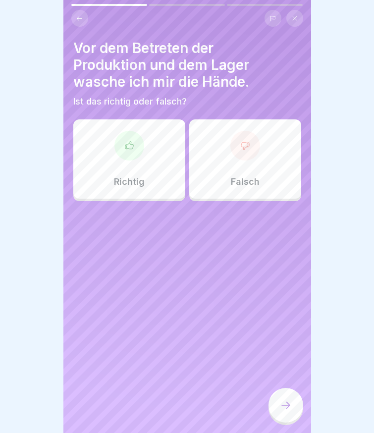
click at [170, 153] on div "Richtig" at bounding box center [129, 158] width 112 height 79
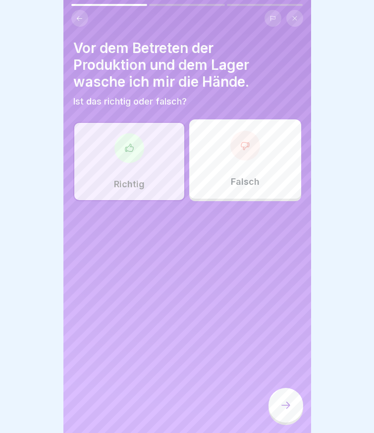
click at [280, 416] on div at bounding box center [285, 404] width 35 height 35
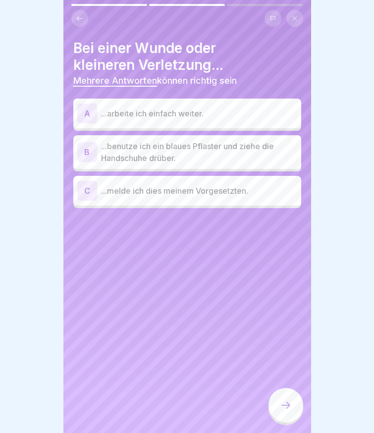
click at [167, 146] on p "...benutze ich ein blaues Pflaster und ziehe die Handschuhe drüber." at bounding box center [199, 152] width 196 height 24
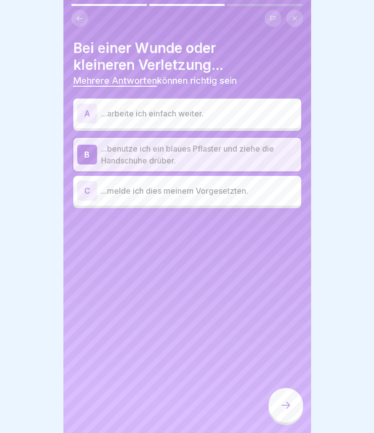
click at [212, 195] on p "...melde ich dies meinem Vorgesetzten." at bounding box center [199, 191] width 196 height 12
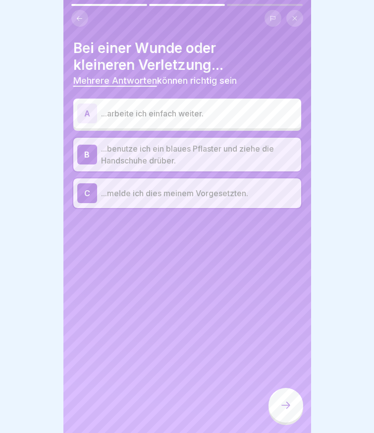
click at [289, 411] on icon at bounding box center [286, 405] width 12 height 12
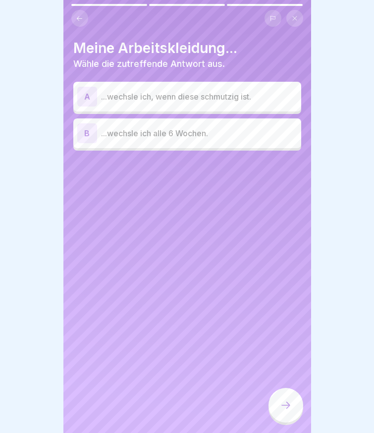
click at [166, 91] on p "...wechsle ich, wenn diese schmutzig ist." at bounding box center [199, 97] width 196 height 12
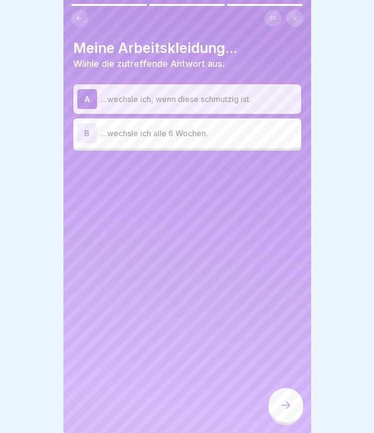
click at [289, 419] on div at bounding box center [285, 404] width 35 height 35
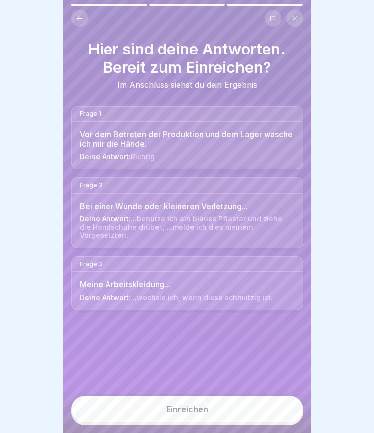
click at [229, 421] on button "Einreichen" at bounding box center [187, 408] width 232 height 27
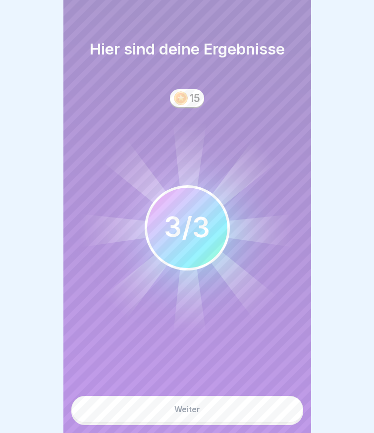
click at [220, 421] on button "Weiter" at bounding box center [187, 408] width 232 height 27
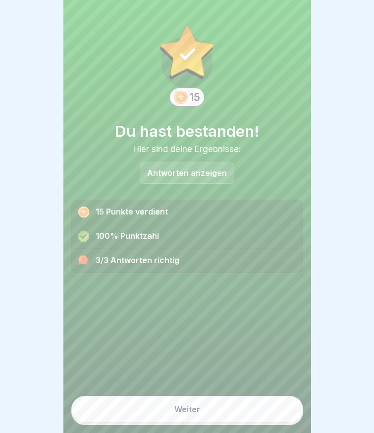
click at [220, 417] on button "Weiter" at bounding box center [187, 408] width 232 height 27
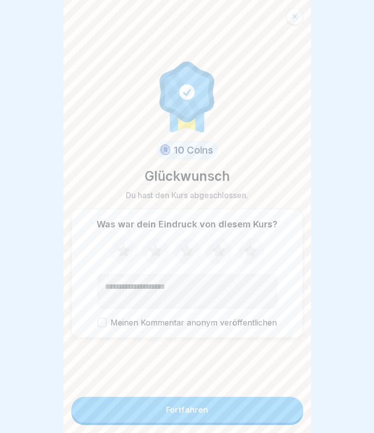
click at [219, 416] on button "Fortfahren" at bounding box center [187, 409] width 232 height 26
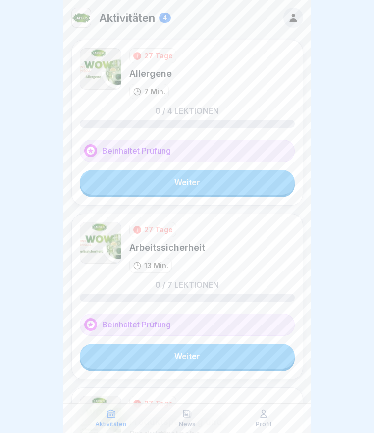
click at [192, 181] on link "Weiter" at bounding box center [187, 182] width 215 height 25
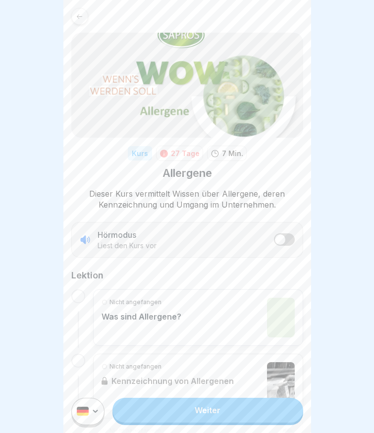
click at [210, 422] on link "Weiter" at bounding box center [207, 409] width 190 height 25
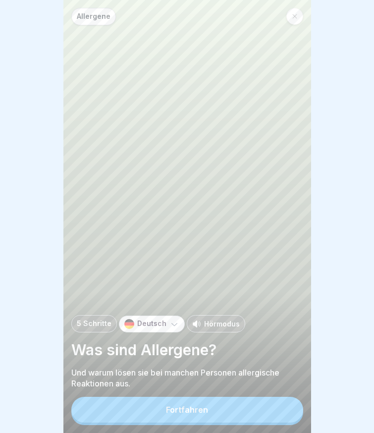
click at [210, 422] on button "Fortfahren" at bounding box center [187, 409] width 232 height 26
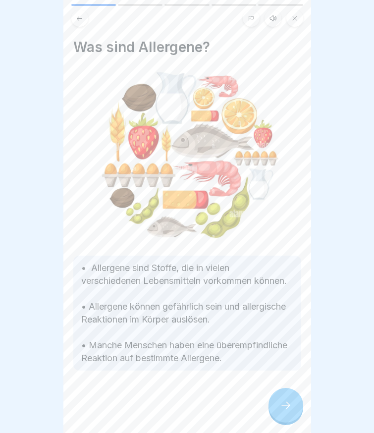
click at [209, 420] on div at bounding box center [187, 399] width 228 height 59
click at [292, 422] on div at bounding box center [285, 404] width 35 height 35
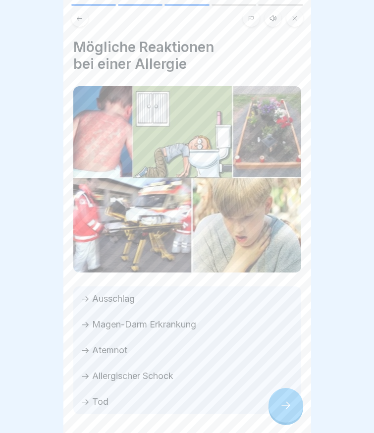
click at [292, 422] on div at bounding box center [285, 404] width 35 height 35
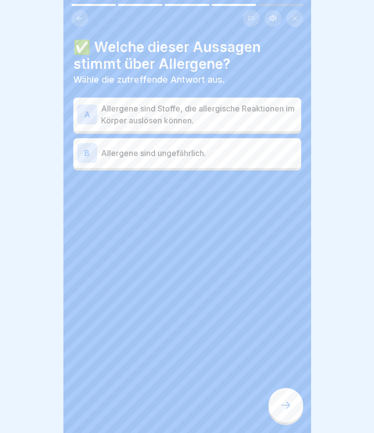
click at [293, 422] on div at bounding box center [285, 404] width 35 height 35
click at [173, 116] on p "Allergene sind Stoffe, die allergische Reaktionen im Körper auslösen können." at bounding box center [199, 114] width 196 height 24
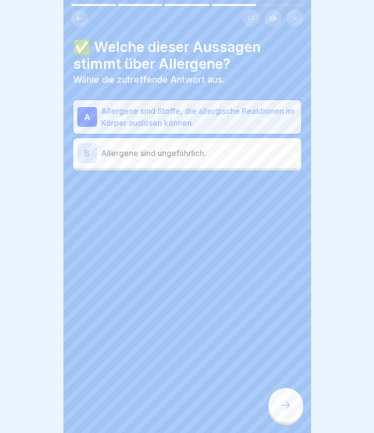
click at [272, 420] on div at bounding box center [285, 404] width 35 height 35
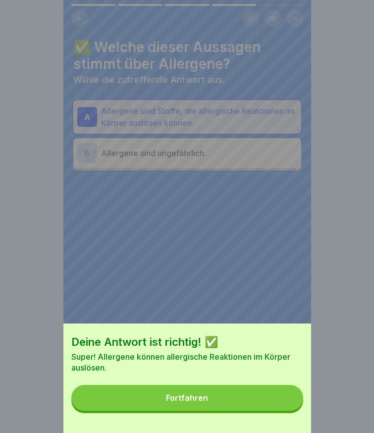
click at [272, 410] on button "Fortfahren" at bounding box center [187, 398] width 232 height 26
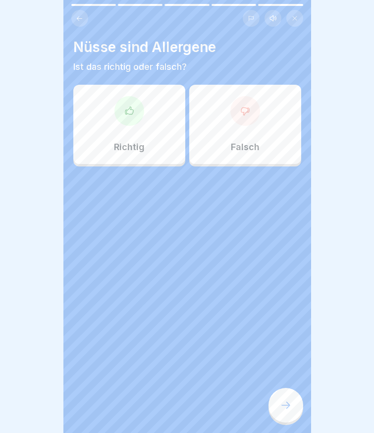
click at [272, 410] on div at bounding box center [285, 404] width 35 height 35
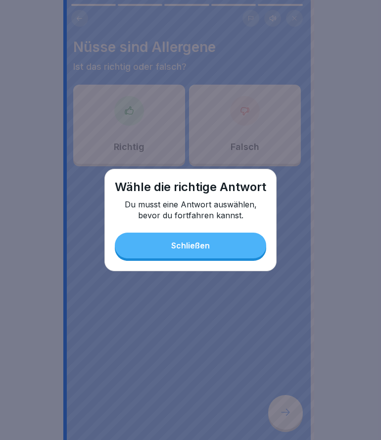
click at [163, 249] on button "Schließen" at bounding box center [190, 246] width 151 height 26
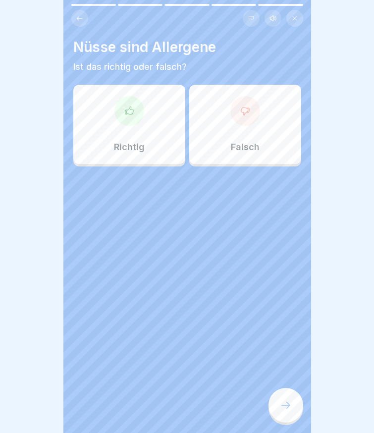
click at [128, 126] on div "Richtig" at bounding box center [129, 124] width 112 height 79
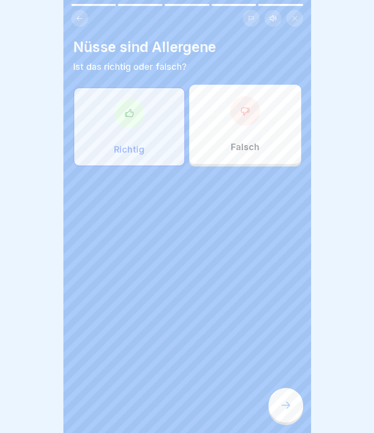
click at [288, 408] on icon at bounding box center [285, 404] width 9 height 7
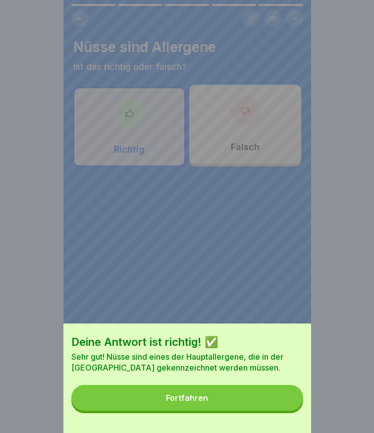
click at [245, 407] on button "Fortfahren" at bounding box center [187, 398] width 232 height 26
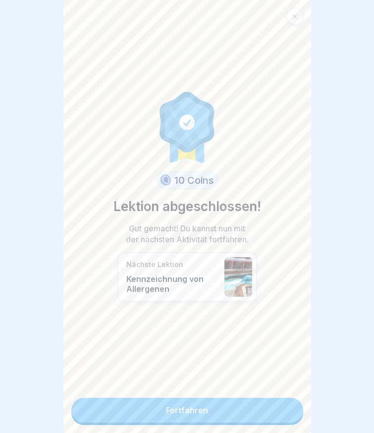
click at [238, 405] on link "Fortfahren" at bounding box center [187, 409] width 232 height 25
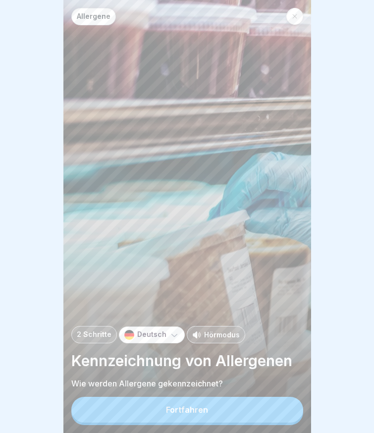
click at [229, 414] on button "Fortfahren" at bounding box center [187, 409] width 232 height 26
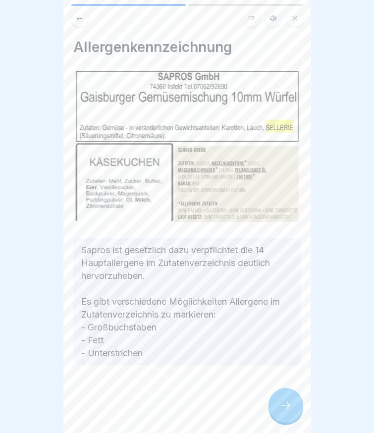
click at [280, 411] on icon at bounding box center [286, 405] width 12 height 12
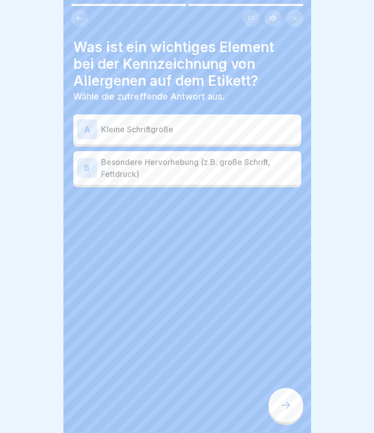
click at [142, 170] on p "Besondere Hervorhebung (z.B. große Schrift, Fettdruck)" at bounding box center [199, 168] width 196 height 24
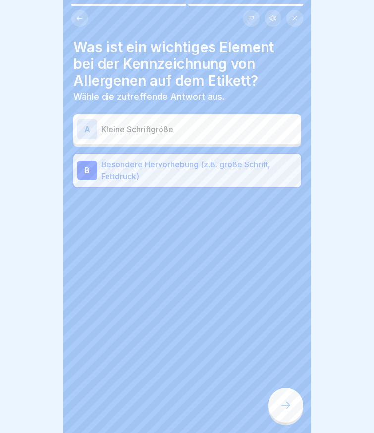
click at [289, 408] on icon at bounding box center [286, 405] width 12 height 12
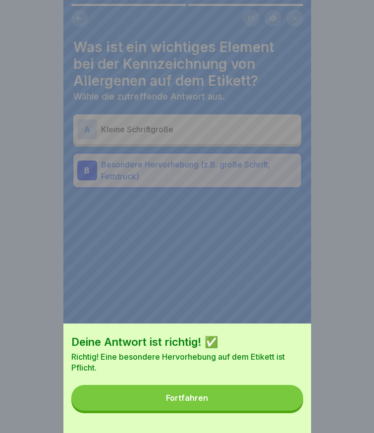
click at [229, 405] on button "Fortfahren" at bounding box center [187, 398] width 232 height 26
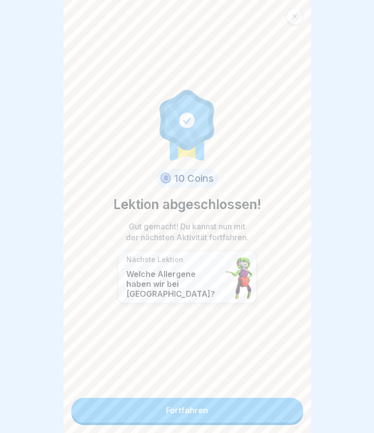
click at [196, 412] on link "Fortfahren" at bounding box center [187, 409] width 232 height 25
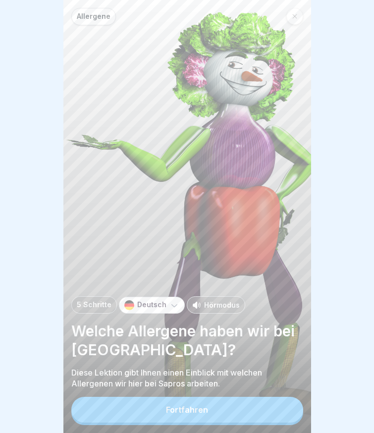
click at [196, 412] on button "Fortfahren" at bounding box center [187, 409] width 232 height 26
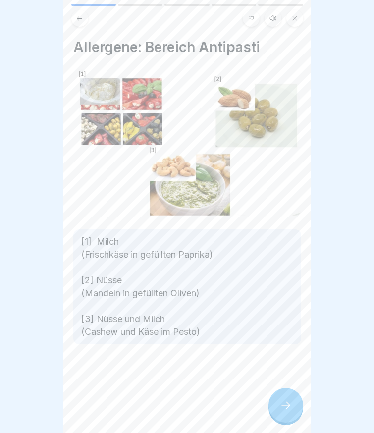
click at [281, 408] on icon at bounding box center [286, 405] width 12 height 12
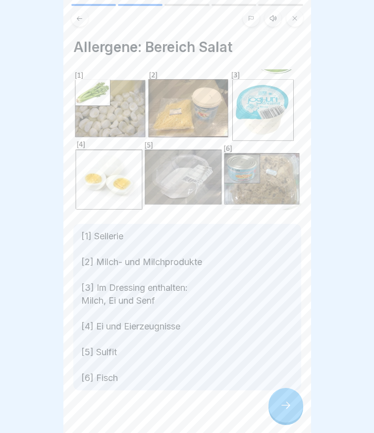
click at [278, 418] on div at bounding box center [285, 404] width 35 height 35
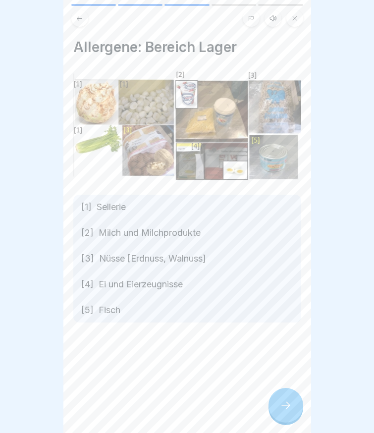
click at [277, 399] on div at bounding box center [285, 404] width 35 height 35
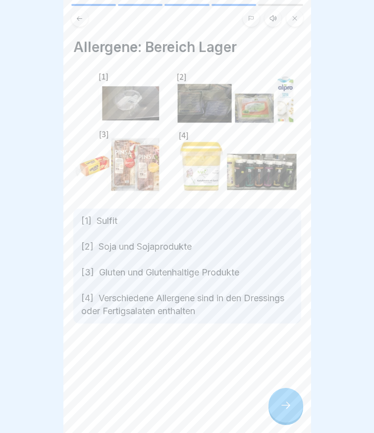
click at [284, 403] on div at bounding box center [285, 404] width 35 height 35
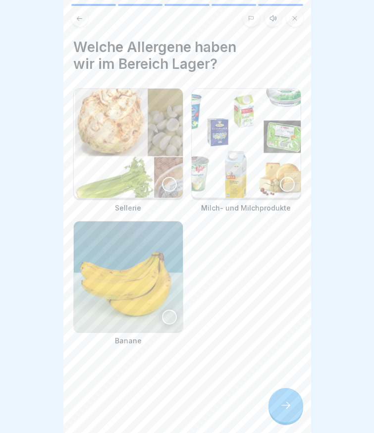
click at [146, 177] on img at bounding box center [128, 143] width 109 height 109
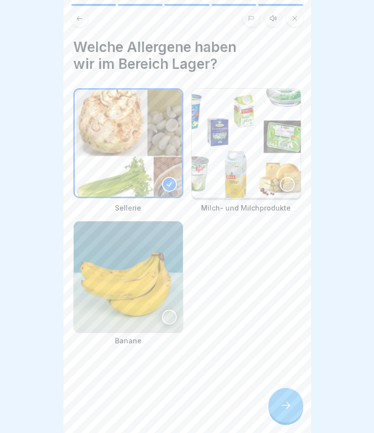
click at [254, 172] on img at bounding box center [246, 143] width 109 height 109
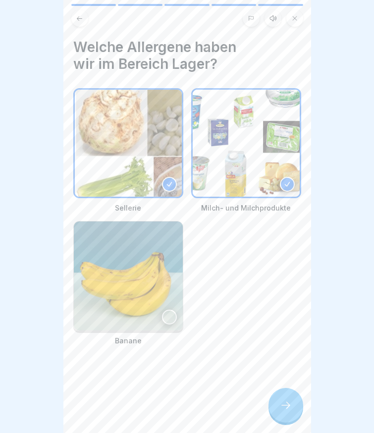
click at [292, 416] on div at bounding box center [285, 404] width 35 height 35
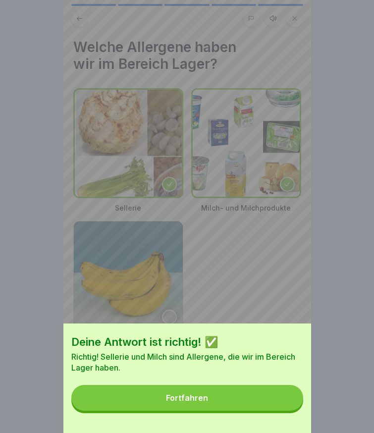
click at [245, 410] on button "Fortfahren" at bounding box center [187, 398] width 232 height 26
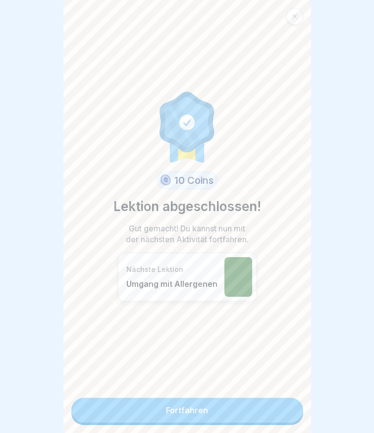
click at [207, 390] on div "10 Coins Lektion abgeschlossen! Gut gemacht! Du kannst nun mit der nächsten Akt…" at bounding box center [186, 216] width 247 height 433
click at [199, 409] on link "Fortfahren" at bounding box center [187, 409] width 232 height 25
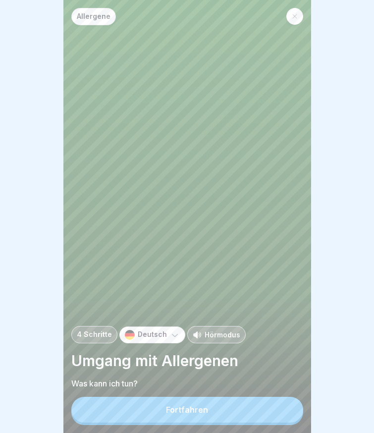
click at [199, 410] on button "Fortfahren" at bounding box center [187, 409] width 232 height 26
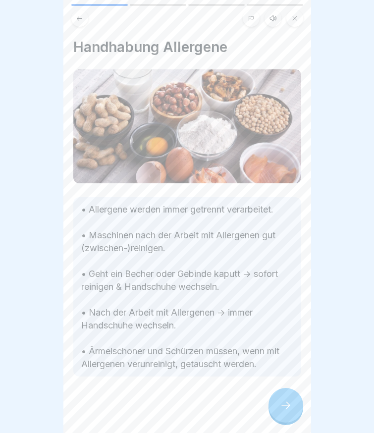
click at [276, 405] on div at bounding box center [285, 404] width 35 height 35
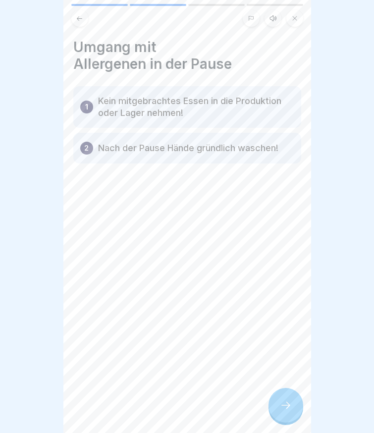
click at [295, 406] on div at bounding box center [285, 404] width 35 height 35
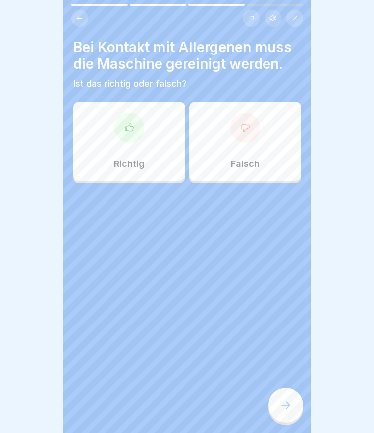
click at [119, 131] on div at bounding box center [129, 128] width 30 height 30
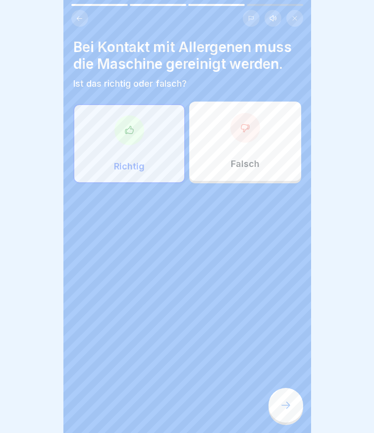
click at [282, 408] on icon at bounding box center [286, 405] width 12 height 12
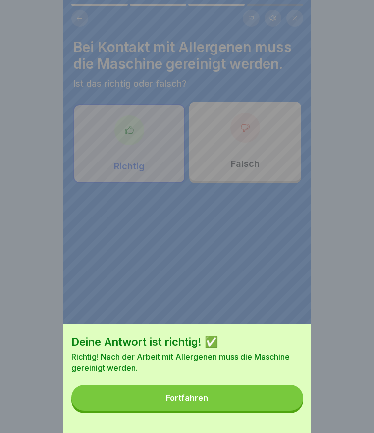
click at [241, 408] on button "Fortfahren" at bounding box center [187, 398] width 232 height 26
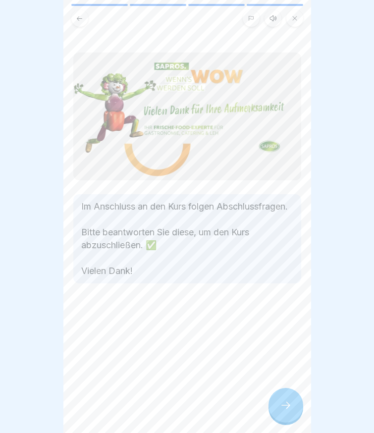
click at [285, 411] on icon at bounding box center [286, 405] width 12 height 12
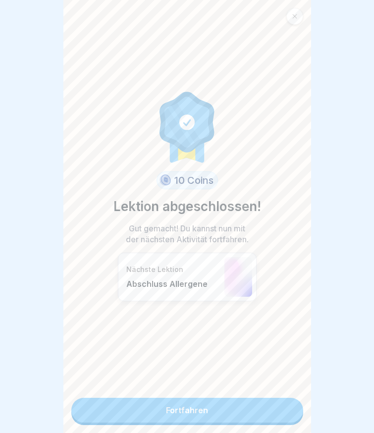
click at [245, 413] on link "Fortfahren" at bounding box center [187, 409] width 232 height 25
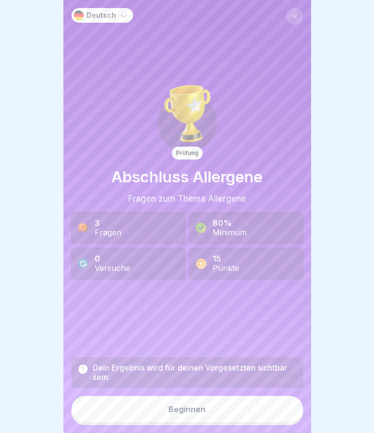
click at [197, 413] on div "Beginnen" at bounding box center [186, 408] width 37 height 9
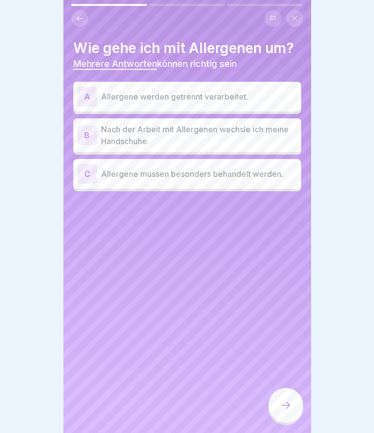
click at [166, 97] on p "Allergene werden getrennt verarbeitet." at bounding box center [199, 97] width 196 height 12
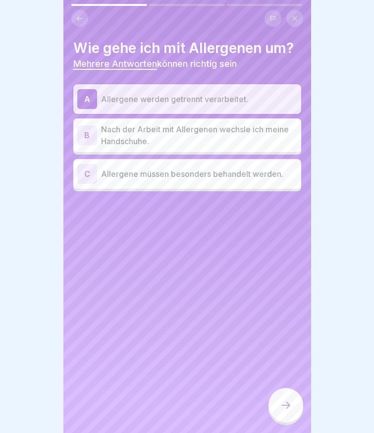
click at [154, 131] on p "Nach der Arbeit mit Allergenen wechsle ich meine Handschuhe." at bounding box center [199, 135] width 196 height 24
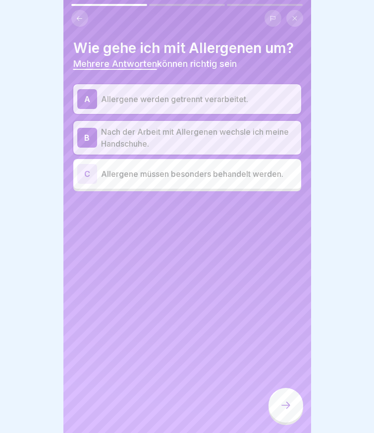
click at [165, 177] on p "Allergene müssen besonders behandelt werden." at bounding box center [199, 174] width 196 height 12
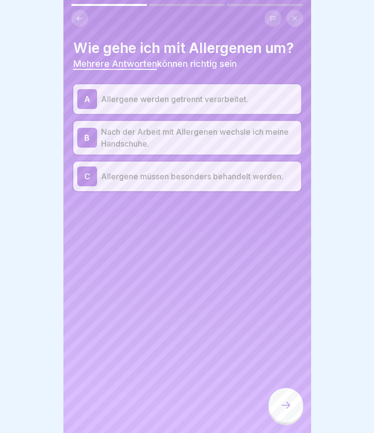
click at [279, 412] on div at bounding box center [285, 404] width 35 height 35
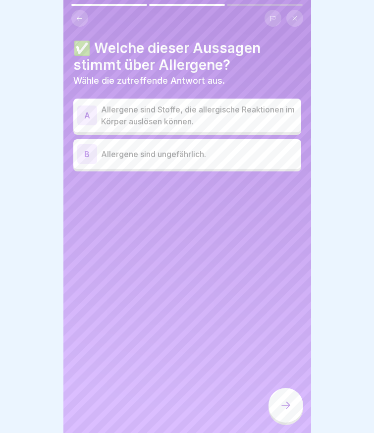
click at [280, 411] on icon at bounding box center [286, 405] width 12 height 12
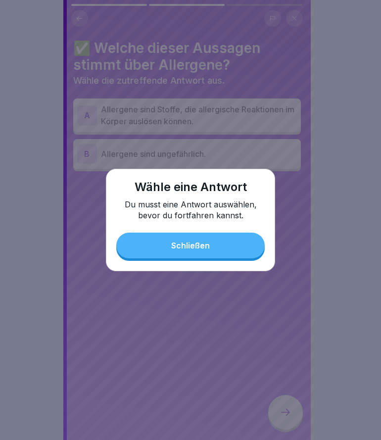
click at [167, 246] on button "Schließen" at bounding box center [190, 246] width 148 height 26
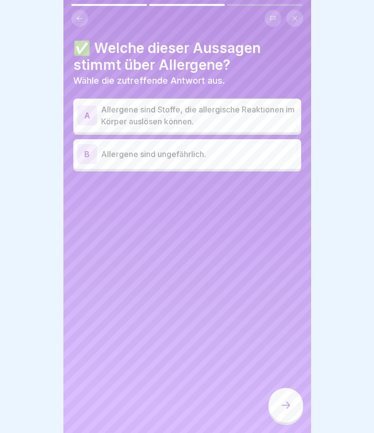
click at [136, 123] on p "Allergene sind Stoffe, die allergische Reaktionen im Körper auslösen können." at bounding box center [199, 115] width 196 height 24
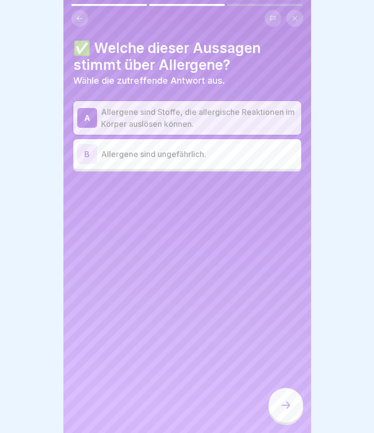
click at [284, 406] on div at bounding box center [285, 404] width 35 height 35
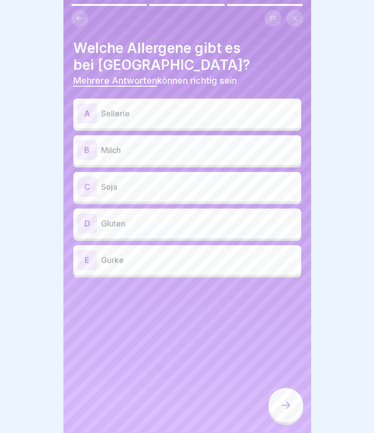
click at [139, 116] on p "Sellerie" at bounding box center [199, 113] width 196 height 12
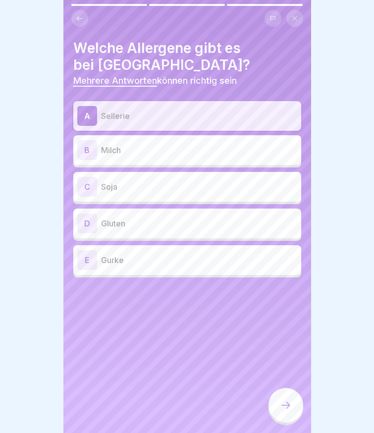
click at [133, 155] on p "Milch" at bounding box center [199, 150] width 196 height 12
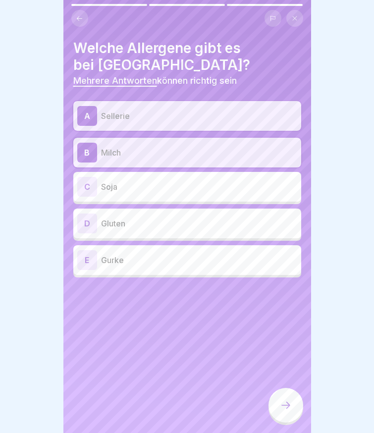
click at [129, 232] on div "D Gluten" at bounding box center [187, 223] width 220 height 20
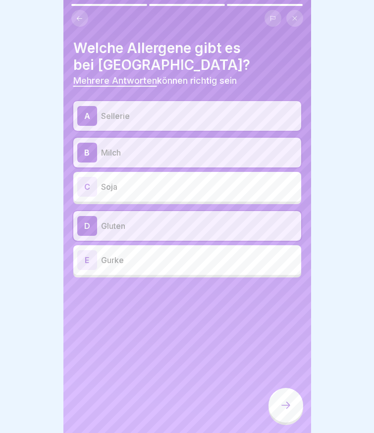
click at [132, 183] on p "Soja" at bounding box center [199, 187] width 196 height 12
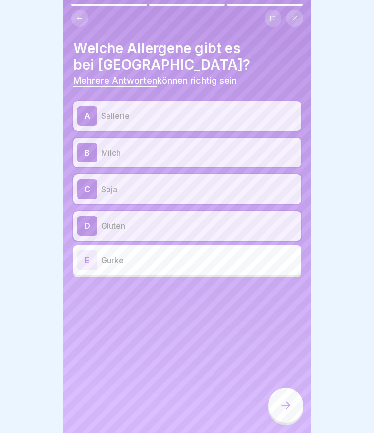
click at [280, 405] on div at bounding box center [285, 404] width 35 height 35
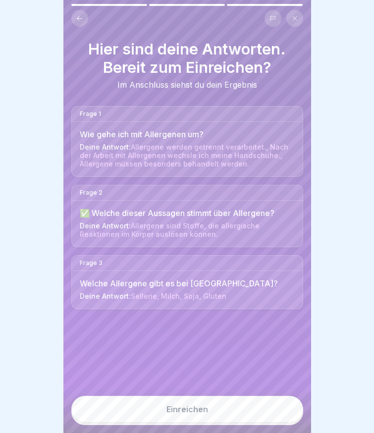
click at [229, 420] on button "Einreichen" at bounding box center [187, 408] width 232 height 27
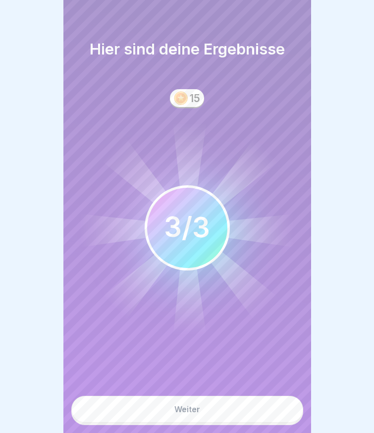
click at [229, 420] on button "Weiter" at bounding box center [187, 408] width 232 height 27
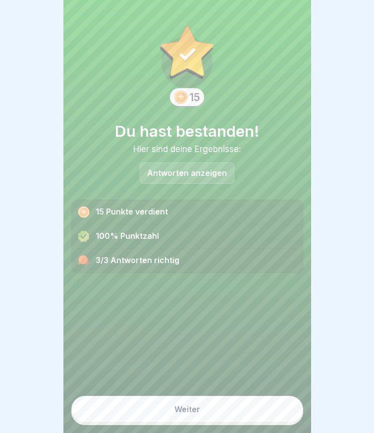
click at [229, 420] on button "Weiter" at bounding box center [187, 408] width 232 height 27
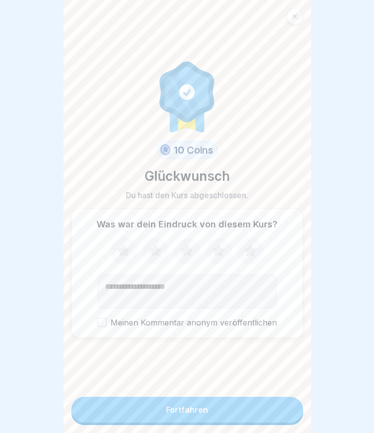
click at [229, 420] on button "Fortfahren" at bounding box center [187, 409] width 232 height 26
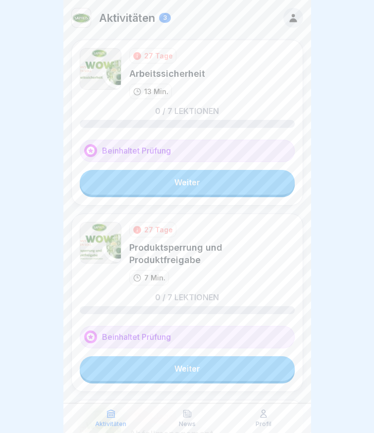
click at [157, 185] on link "Weiter" at bounding box center [187, 182] width 215 height 25
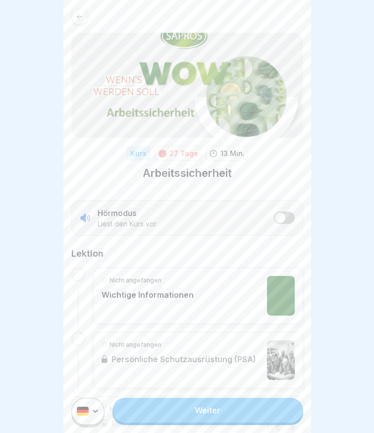
click at [181, 402] on div "Weiter" at bounding box center [186, 410] width 247 height 43
click at [175, 420] on link "Weiter" at bounding box center [207, 409] width 190 height 25
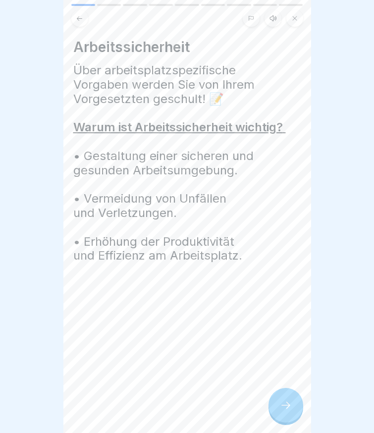
click at [175, 420] on div "Arbeitssicherheit Über arbeitsplatzspezifische Vorgaben werden Sie von Ihrem Vo…" at bounding box center [186, 216] width 247 height 433
click at [278, 417] on div at bounding box center [285, 404] width 35 height 35
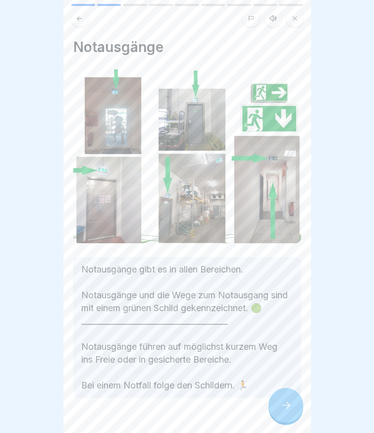
click at [278, 416] on div at bounding box center [285, 404] width 35 height 35
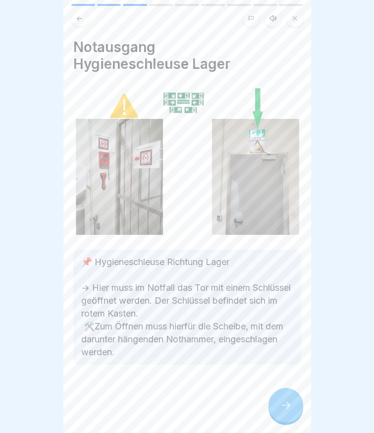
click at [278, 414] on div at bounding box center [285, 404] width 35 height 35
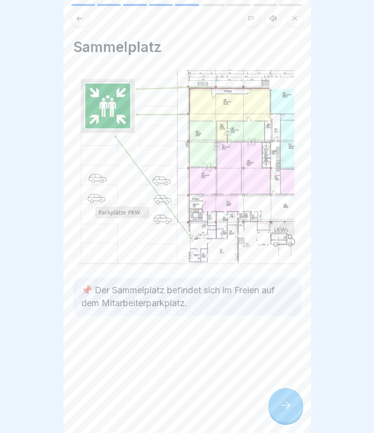
click at [280, 414] on div at bounding box center [285, 404] width 35 height 35
click at [280, 411] on icon at bounding box center [286, 405] width 12 height 12
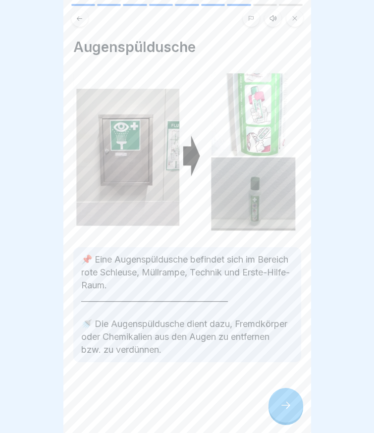
click at [280, 411] on icon at bounding box center [286, 405] width 12 height 12
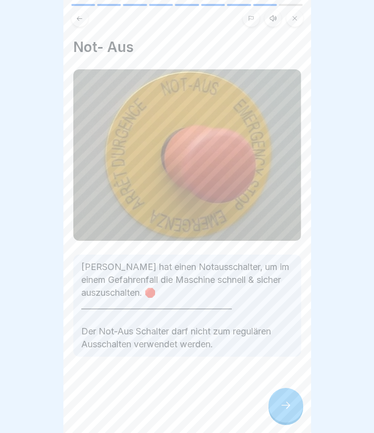
click at [282, 411] on icon at bounding box center [286, 405] width 12 height 12
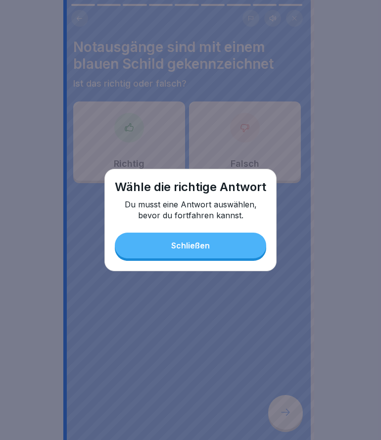
click at [186, 247] on div "Schließen" at bounding box center [190, 245] width 39 height 9
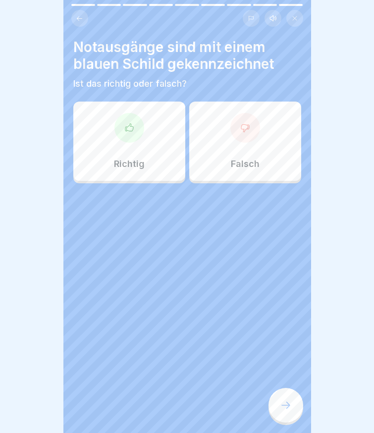
click at [125, 128] on icon at bounding box center [129, 126] width 8 height 7
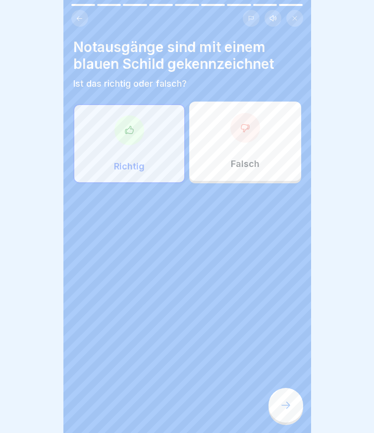
click at [239, 135] on div at bounding box center [245, 128] width 30 height 30
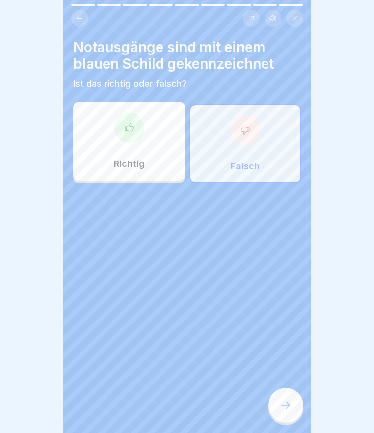
click at [281, 411] on icon at bounding box center [286, 405] width 12 height 12
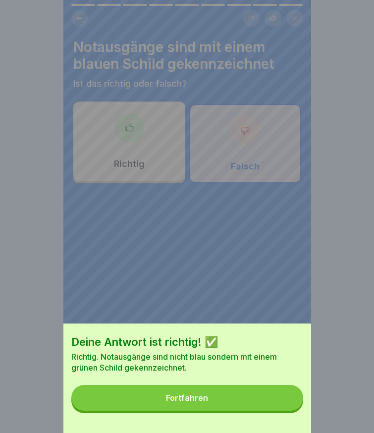
click at [202, 397] on button "Fortfahren" at bounding box center [187, 398] width 232 height 26
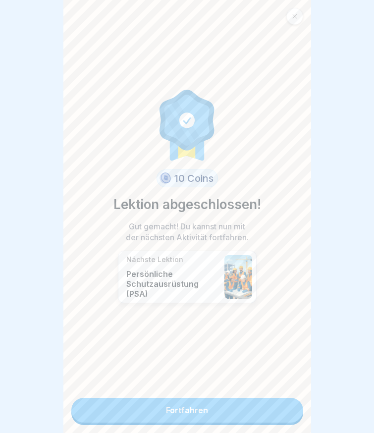
click at [184, 409] on link "Fortfahren" at bounding box center [187, 409] width 232 height 25
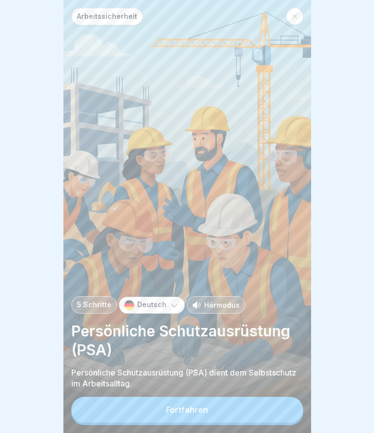
click at [183, 409] on button "Fortfahren" at bounding box center [187, 409] width 232 height 26
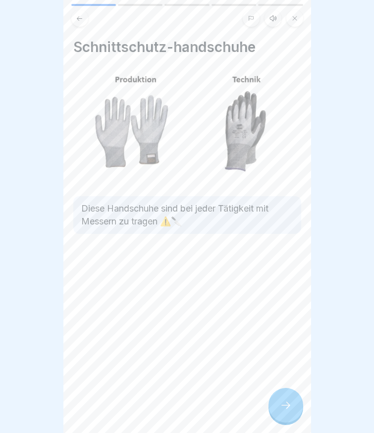
click at [286, 401] on div at bounding box center [285, 404] width 35 height 35
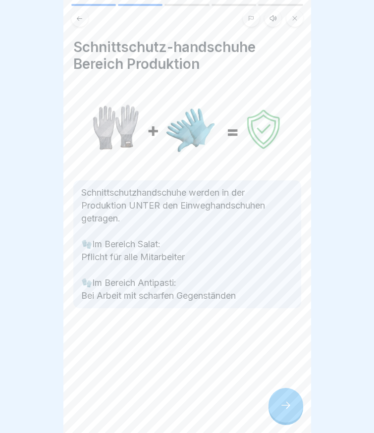
click at [285, 402] on div at bounding box center [285, 404] width 35 height 35
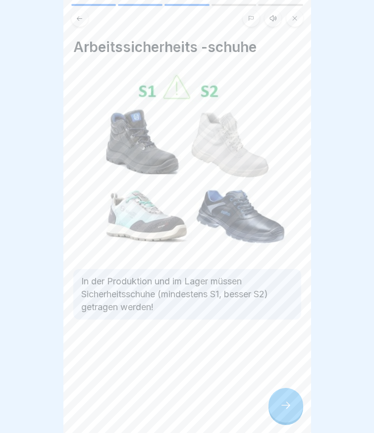
click at [285, 402] on div at bounding box center [285, 404] width 35 height 35
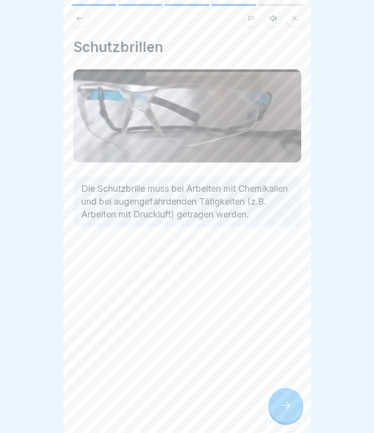
click at [285, 402] on div at bounding box center [285, 404] width 35 height 35
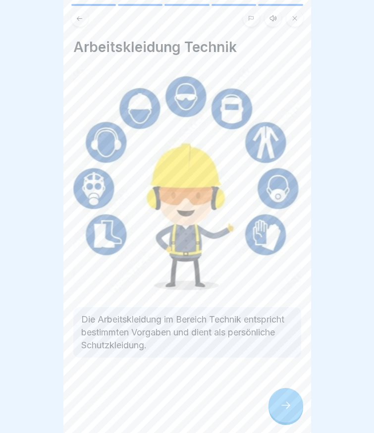
click at [285, 402] on div at bounding box center [285, 404] width 35 height 35
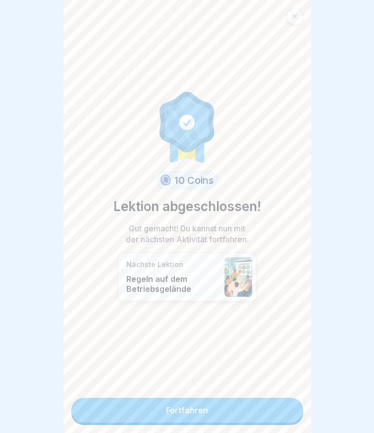
click at [284, 402] on link "Fortfahren" at bounding box center [187, 409] width 232 height 25
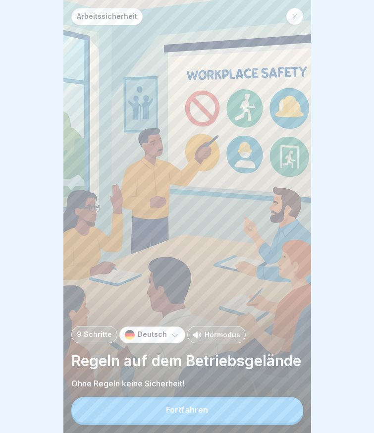
click at [217, 415] on button "Fortfahren" at bounding box center [187, 409] width 232 height 26
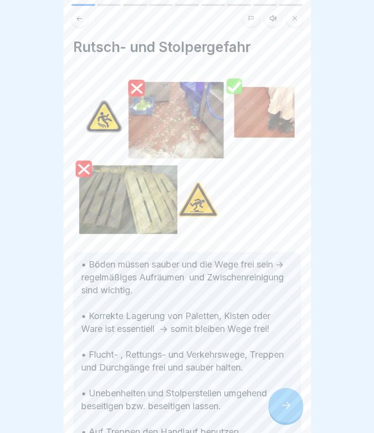
click at [301, 411] on div at bounding box center [285, 404] width 35 height 35
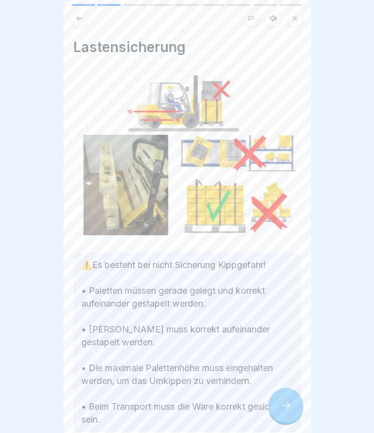
click at [278, 416] on div at bounding box center [285, 404] width 35 height 35
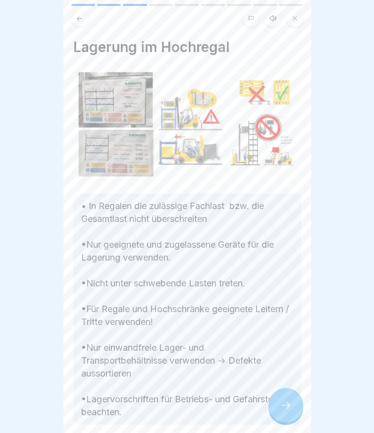
click at [277, 416] on div at bounding box center [285, 404] width 35 height 35
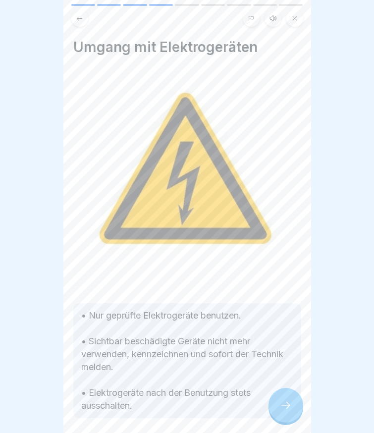
click at [282, 411] on icon at bounding box center [286, 405] width 12 height 12
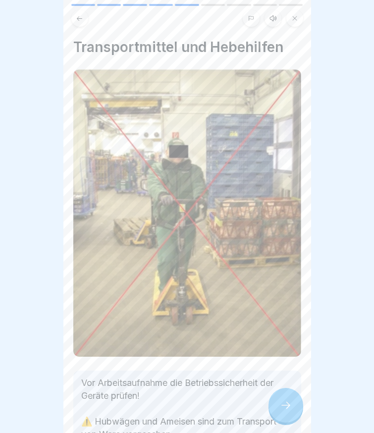
click at [282, 411] on icon at bounding box center [286, 405] width 12 height 12
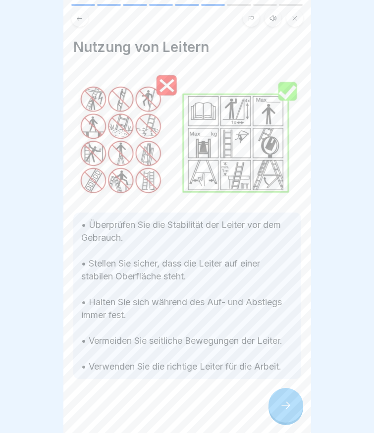
click at [282, 411] on icon at bounding box center [286, 405] width 12 height 12
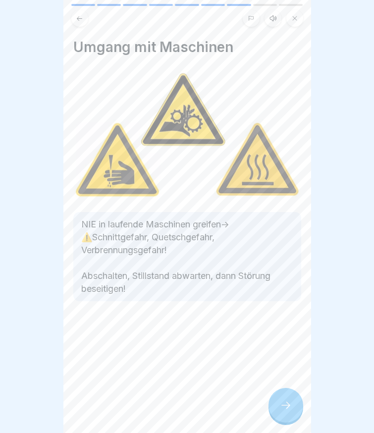
click at [282, 411] on icon at bounding box center [286, 405] width 12 height 12
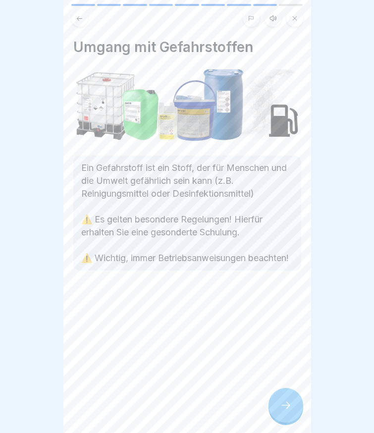
drag, startPoint x: 288, startPoint y: 409, endPoint x: 290, endPoint y: 393, distance: 16.0
click at [290, 408] on icon at bounding box center [286, 405] width 12 height 12
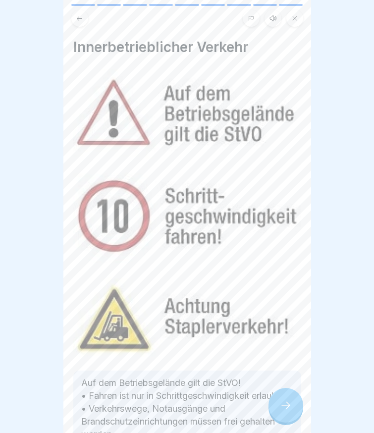
click at [283, 408] on icon at bounding box center [286, 405] width 12 height 12
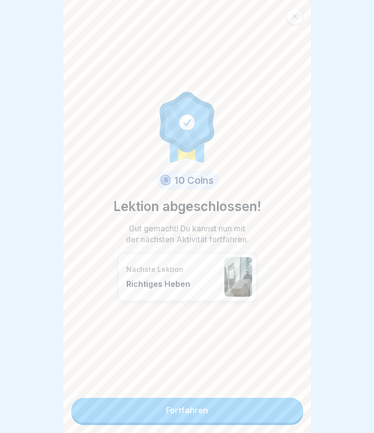
click at [225, 405] on link "Fortfahren" at bounding box center [187, 409] width 232 height 25
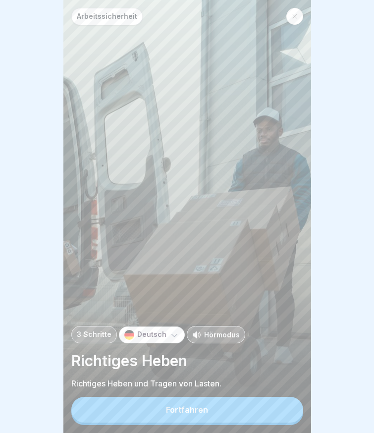
click at [200, 425] on div "Fortfahren" at bounding box center [187, 410] width 232 height 28
click at [200, 422] on button "Fortfahren" at bounding box center [187, 409] width 232 height 26
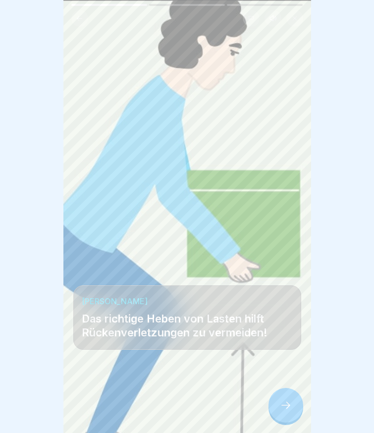
click at [270, 422] on div at bounding box center [187, 402] width 228 height 59
click at [275, 415] on div at bounding box center [285, 404] width 35 height 35
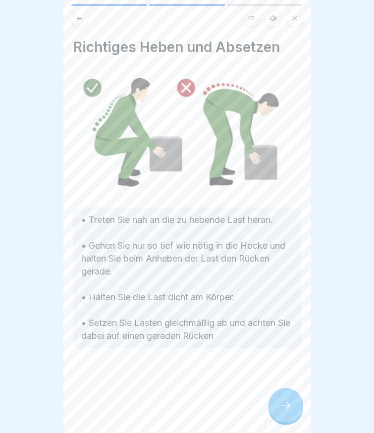
click at [280, 411] on icon at bounding box center [286, 405] width 12 height 12
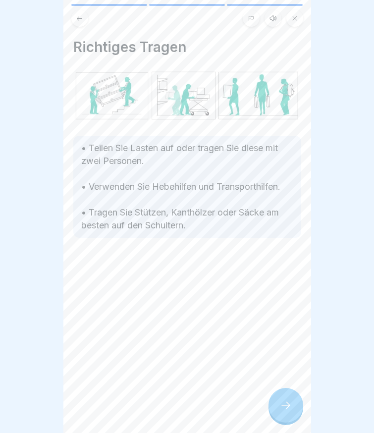
click at [280, 411] on icon at bounding box center [286, 405] width 12 height 12
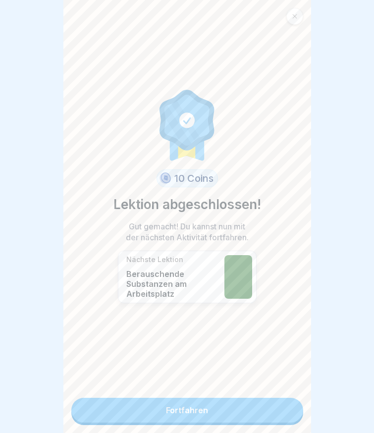
click at [255, 426] on div "10 Coins Lektion abgeschlossen! Gut gemacht! Du kannst nun mit der nächsten Akt…" at bounding box center [186, 216] width 247 height 433
click at [248, 409] on link "Fortfahren" at bounding box center [187, 409] width 232 height 25
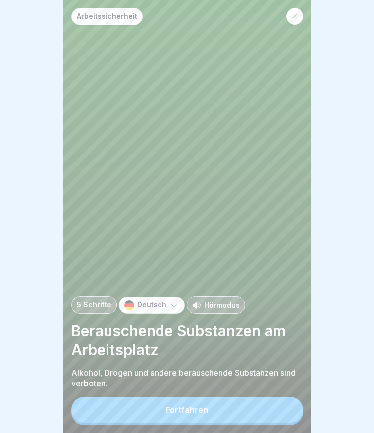
click at [246, 407] on button "Fortfahren" at bounding box center [187, 409] width 232 height 26
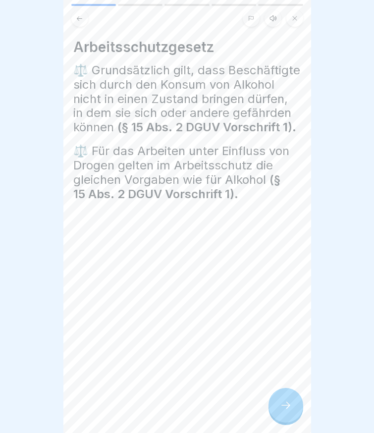
click at [293, 399] on div at bounding box center [285, 404] width 35 height 35
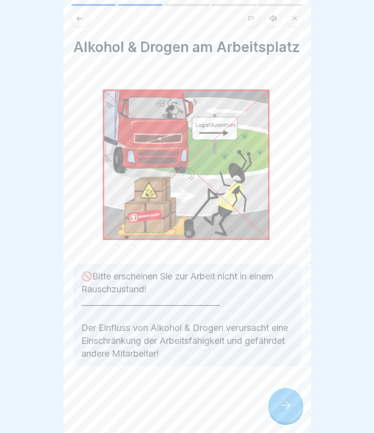
click at [290, 404] on div at bounding box center [285, 404] width 35 height 35
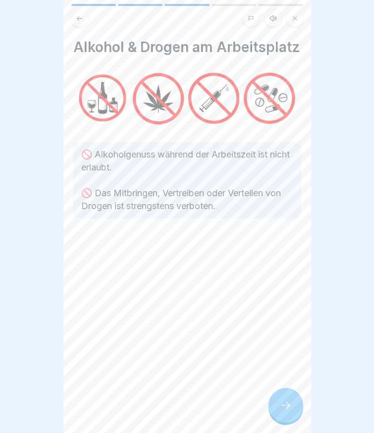
click at [290, 404] on div at bounding box center [285, 404] width 35 height 35
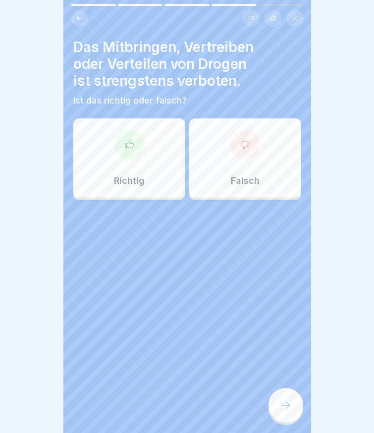
click at [139, 145] on div at bounding box center [129, 145] width 30 height 30
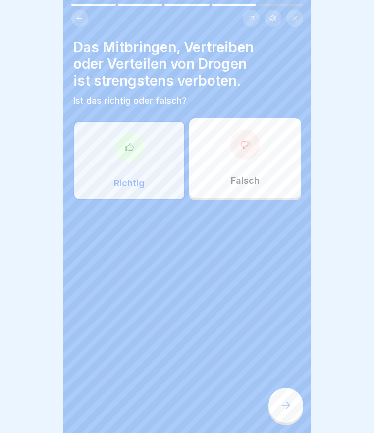
click at [275, 409] on div at bounding box center [285, 404] width 35 height 35
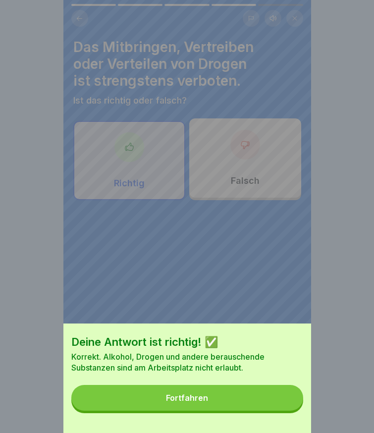
click at [211, 400] on button "Fortfahren" at bounding box center [187, 398] width 232 height 26
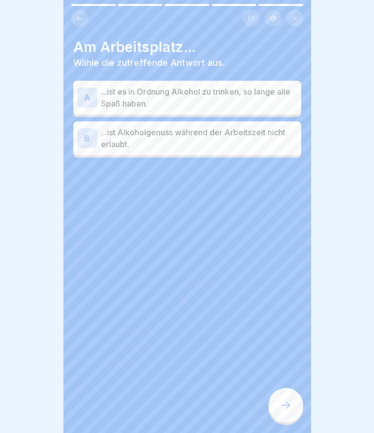
click at [134, 135] on p "...ist Alkoholgenuss während der Arbeitszeit nicht erlaubt." at bounding box center [199, 138] width 196 height 24
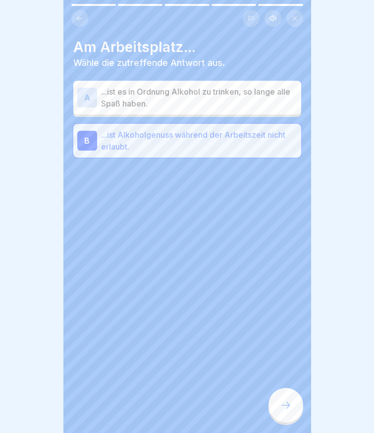
click at [282, 405] on div at bounding box center [285, 404] width 35 height 35
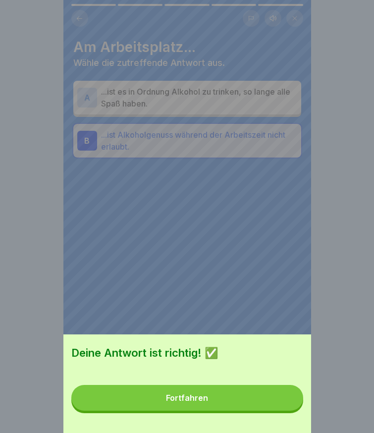
click at [224, 403] on button "Fortfahren" at bounding box center [187, 398] width 232 height 26
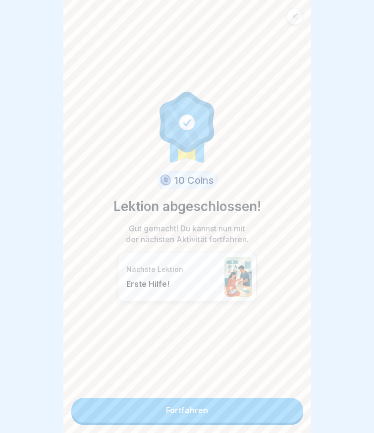
click at [179, 412] on link "Fortfahren" at bounding box center [187, 409] width 232 height 25
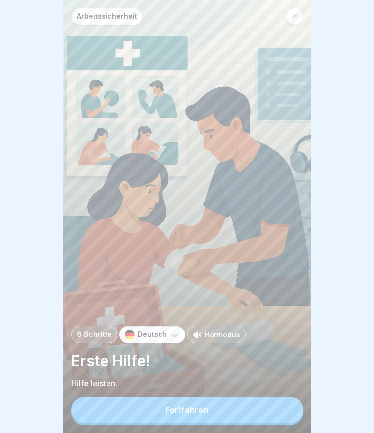
click at [179, 411] on button "Fortfahren" at bounding box center [187, 409] width 232 height 26
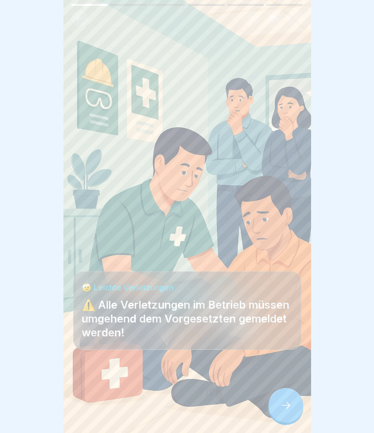
drag, startPoint x: 281, startPoint y: 401, endPoint x: 283, endPoint y: 408, distance: 7.1
click at [283, 408] on div at bounding box center [285, 404] width 35 height 35
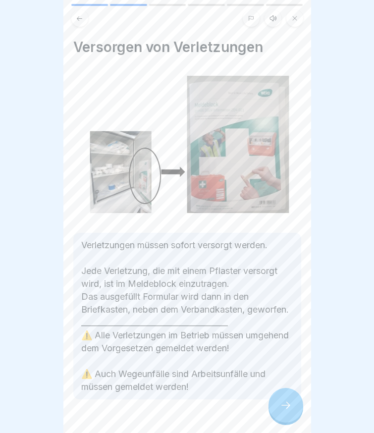
click at [284, 406] on div at bounding box center [285, 404] width 35 height 35
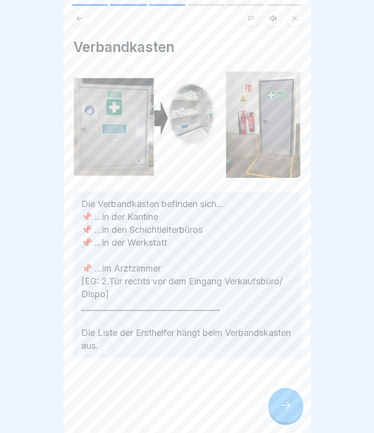
click at [284, 406] on icon at bounding box center [286, 405] width 12 height 12
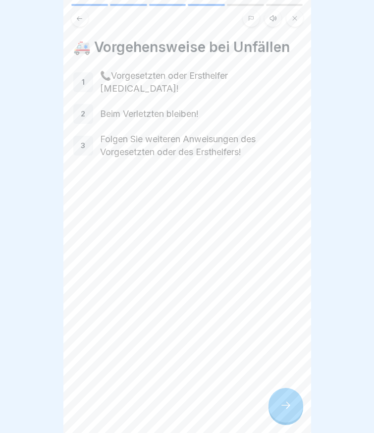
click at [283, 406] on icon at bounding box center [286, 405] width 12 height 12
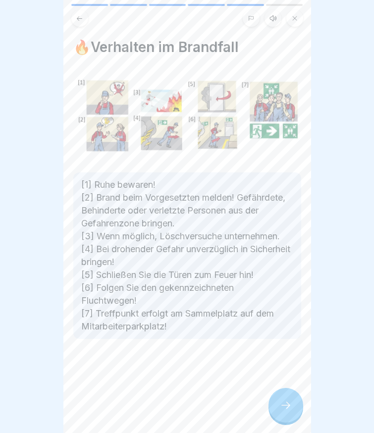
click at [283, 406] on icon at bounding box center [286, 405] width 12 height 12
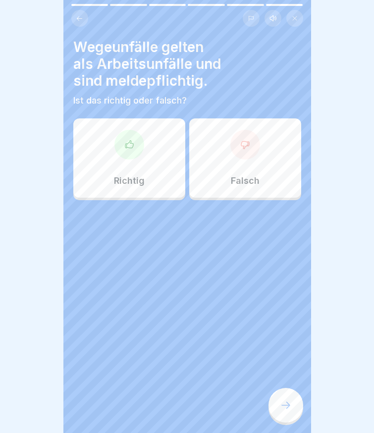
click at [136, 151] on div at bounding box center [129, 145] width 30 height 30
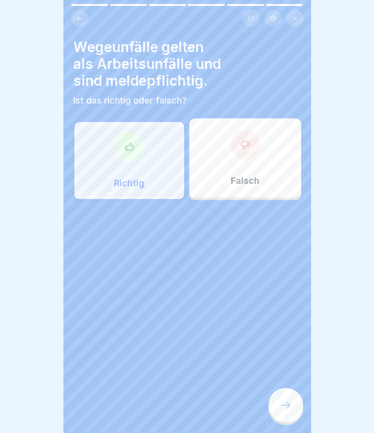
click at [281, 410] on icon at bounding box center [286, 405] width 12 height 12
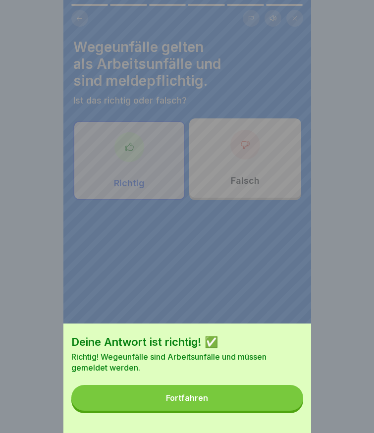
click at [230, 399] on button "Fortfahren" at bounding box center [187, 398] width 232 height 26
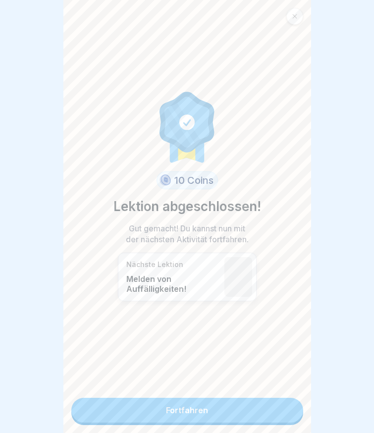
click at [225, 400] on link "Fortfahren" at bounding box center [187, 409] width 232 height 25
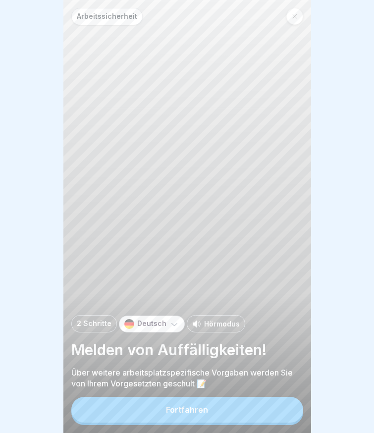
click at [215, 422] on button "Fortfahren" at bounding box center [187, 409] width 232 height 26
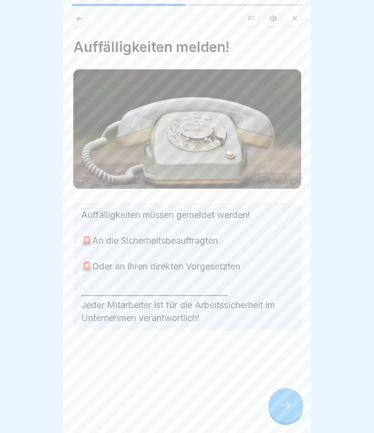
click at [271, 417] on div at bounding box center [285, 404] width 35 height 35
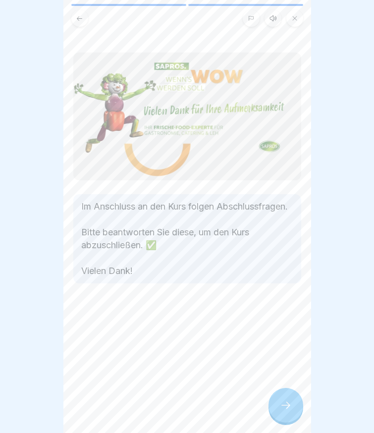
click at [275, 405] on div at bounding box center [285, 404] width 35 height 35
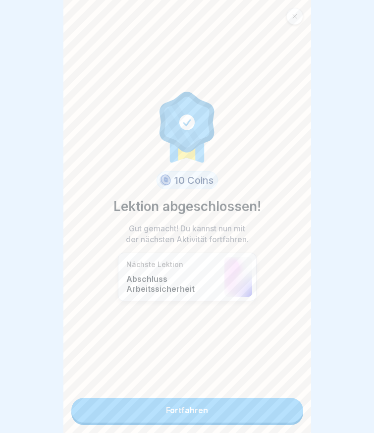
click at [247, 404] on link "Fortfahren" at bounding box center [187, 409] width 232 height 25
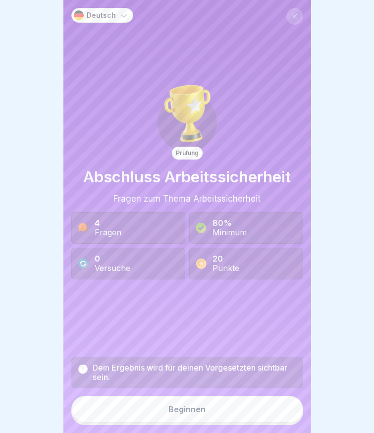
click at [246, 405] on button "Beginnen" at bounding box center [187, 408] width 232 height 27
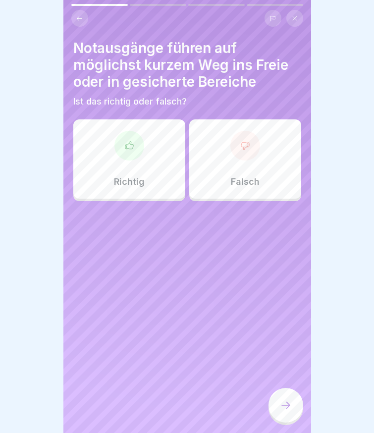
click at [133, 140] on div at bounding box center [129, 146] width 30 height 30
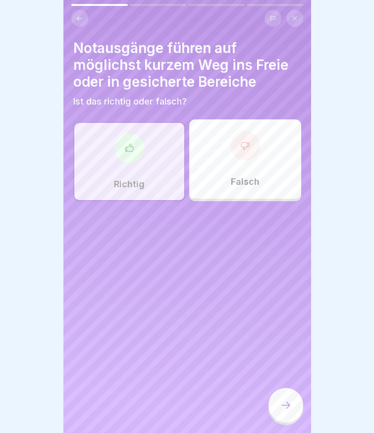
click at [289, 403] on div at bounding box center [285, 404] width 35 height 35
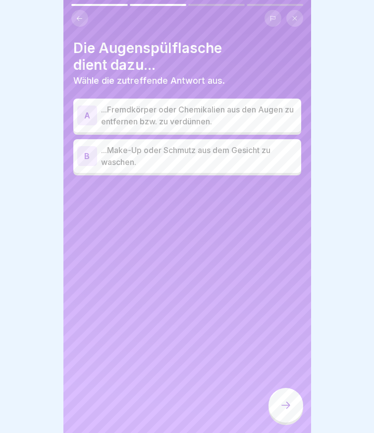
click at [172, 111] on p "...Fremdkörper oder Chemikalien aus den Augen zu entfernen bzw. zu verdünnen." at bounding box center [199, 115] width 196 height 24
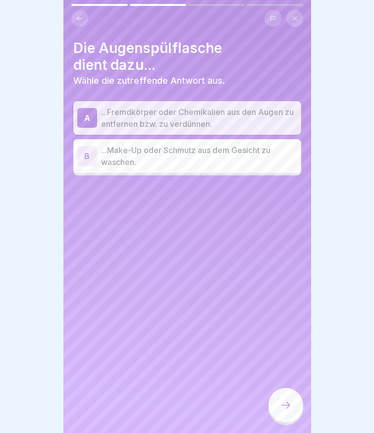
click at [285, 411] on icon at bounding box center [286, 405] width 12 height 12
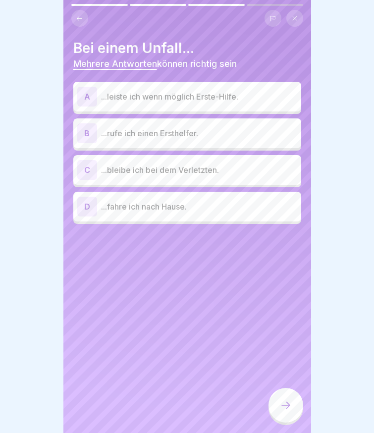
click at [164, 92] on p "...leiste ich wenn möglich Erste-Hilfe." at bounding box center [199, 97] width 196 height 12
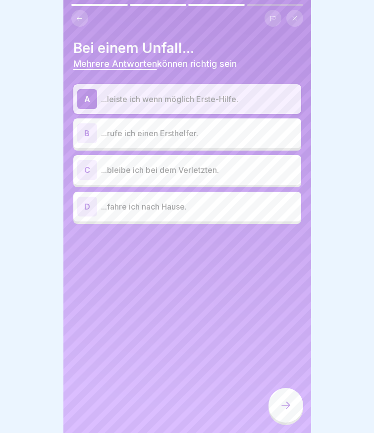
click at [151, 136] on p "...rufe ich einen Ersthelfer." at bounding box center [199, 133] width 196 height 12
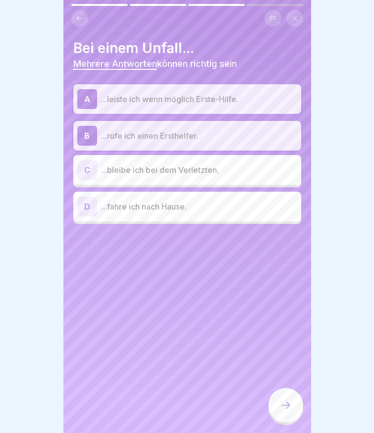
click at [146, 172] on p "...bleibe ich bei dem Verletzten." at bounding box center [199, 170] width 196 height 12
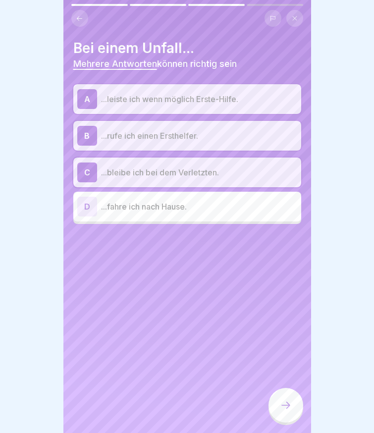
click at [282, 411] on icon at bounding box center [286, 405] width 12 height 12
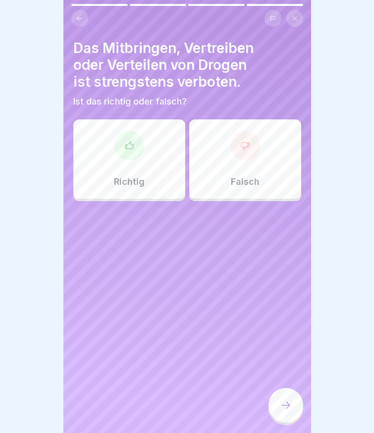
click at [139, 145] on div at bounding box center [129, 146] width 30 height 30
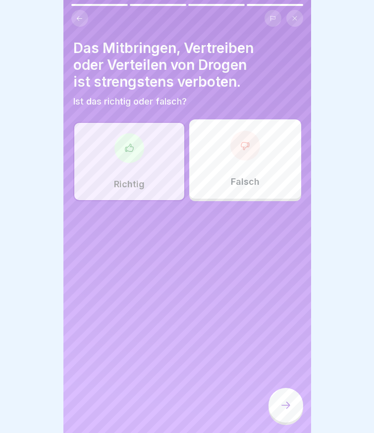
click at [291, 411] on icon at bounding box center [286, 405] width 12 height 12
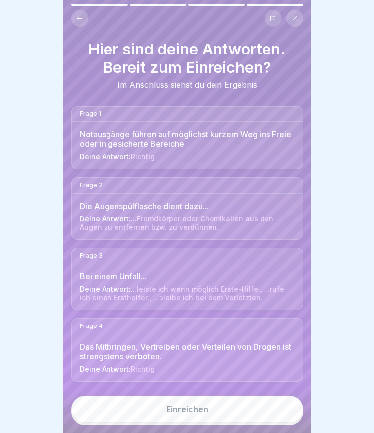
click at [195, 413] on div "Einreichen" at bounding box center [187, 408] width 42 height 9
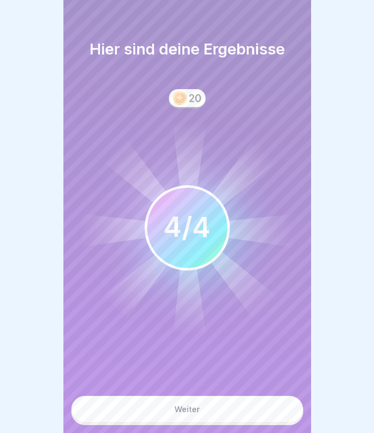
click at [198, 413] on div "Weiter" at bounding box center [187, 408] width 26 height 9
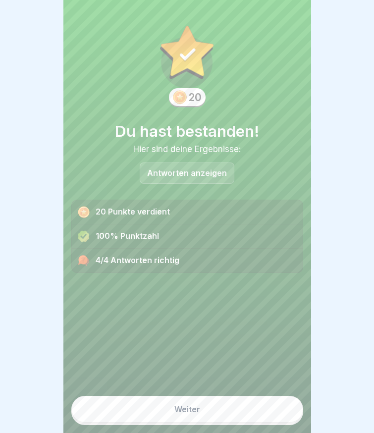
click at [198, 420] on button "Weiter" at bounding box center [187, 408] width 232 height 27
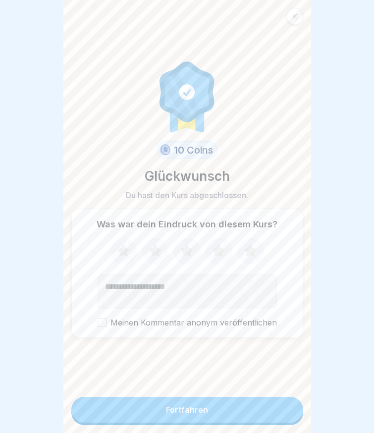
click at [198, 414] on div "Fortfahren" at bounding box center [187, 409] width 42 height 9
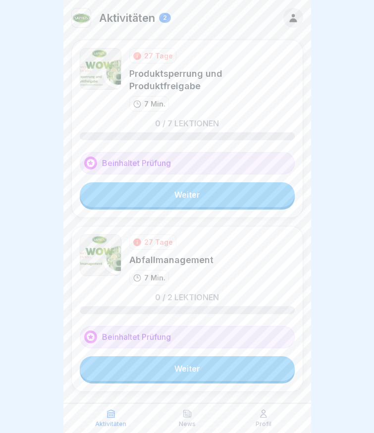
click at [150, 194] on link "Weiter" at bounding box center [187, 194] width 215 height 25
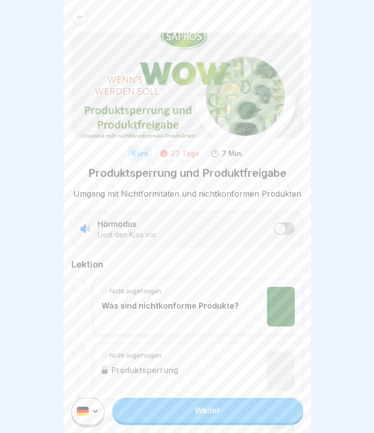
click at [196, 419] on link "Weiter" at bounding box center [207, 409] width 190 height 25
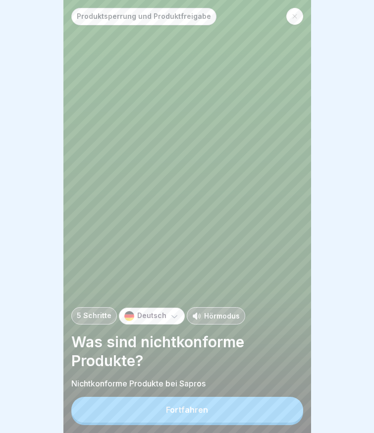
click at [197, 414] on div "Fortfahren" at bounding box center [187, 409] width 42 height 9
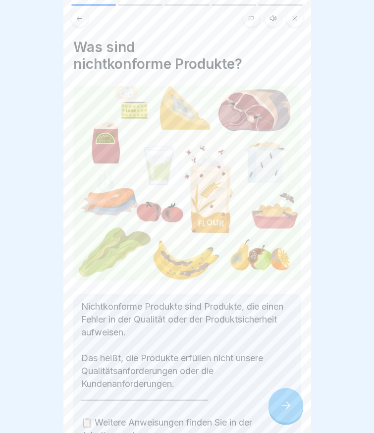
click at [296, 410] on div at bounding box center [285, 404] width 35 height 35
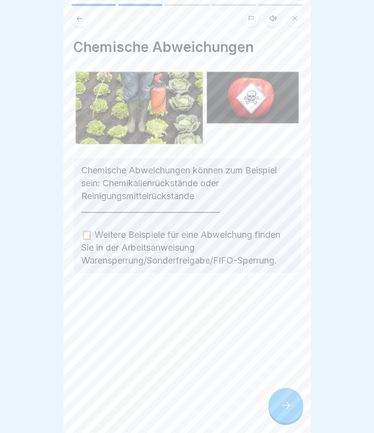
click at [294, 410] on div at bounding box center [285, 404] width 35 height 35
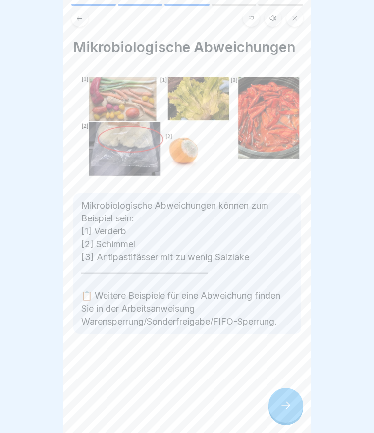
click at [293, 412] on div at bounding box center [285, 404] width 35 height 35
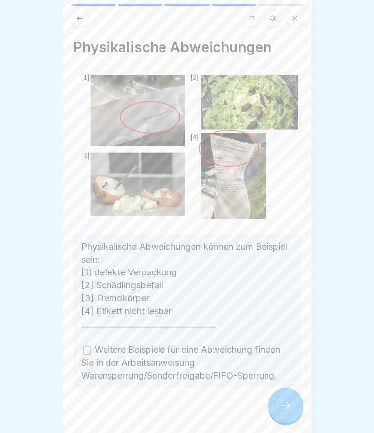
click at [290, 411] on icon at bounding box center [286, 405] width 12 height 12
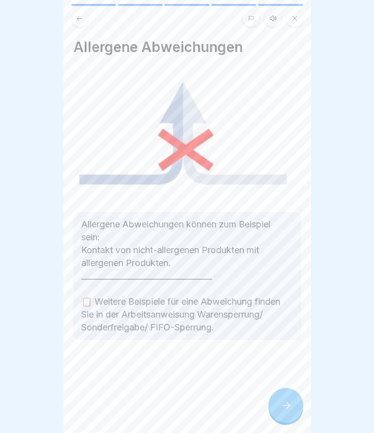
click at [287, 411] on icon at bounding box center [286, 405] width 12 height 12
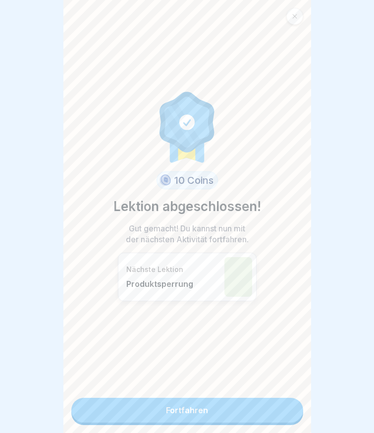
click at [286, 417] on link "Fortfahren" at bounding box center [187, 409] width 232 height 25
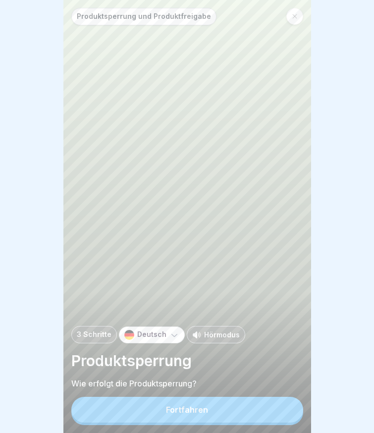
click at [270, 419] on button "Fortfahren" at bounding box center [187, 409] width 232 height 26
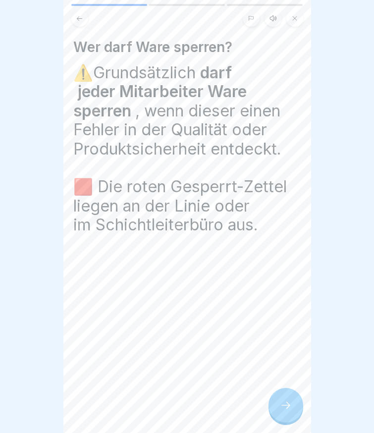
click at [290, 411] on icon at bounding box center [286, 405] width 12 height 12
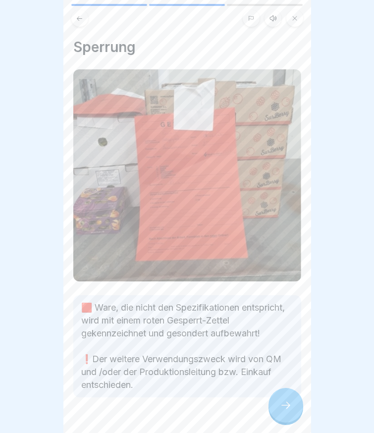
click at [289, 411] on icon at bounding box center [286, 405] width 12 height 12
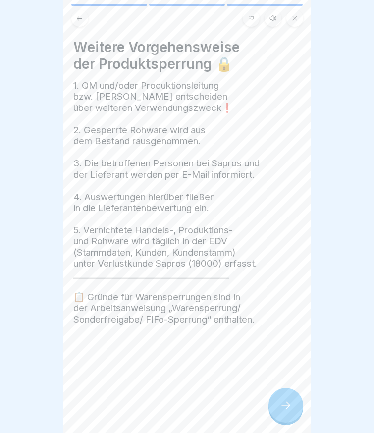
click at [288, 411] on icon at bounding box center [286, 405] width 12 height 12
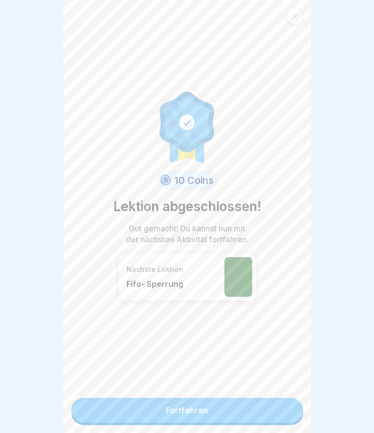
click at [240, 413] on link "Fortfahren" at bounding box center [187, 409] width 232 height 25
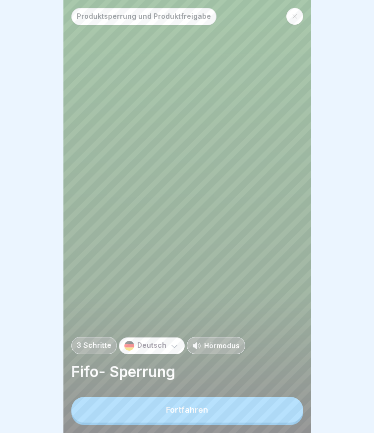
click at [239, 411] on button "Fortfahren" at bounding box center [187, 409] width 232 height 26
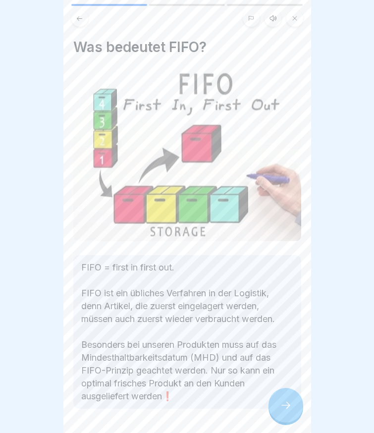
click at [266, 415] on div at bounding box center [187, 437] width 228 height 59
click at [280, 411] on icon at bounding box center [286, 405] width 12 height 12
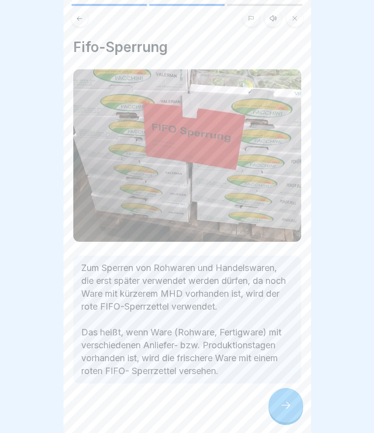
click at [286, 411] on icon at bounding box center [286, 405] width 12 height 12
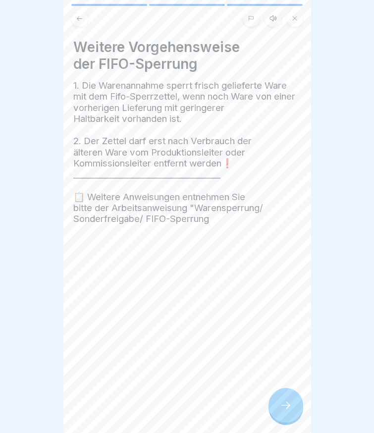
click at [286, 411] on icon at bounding box center [286, 405] width 12 height 12
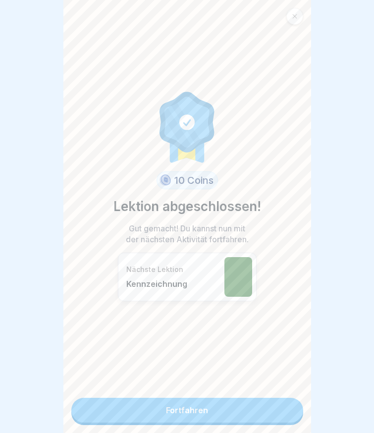
click at [281, 412] on link "Fortfahren" at bounding box center [187, 409] width 232 height 25
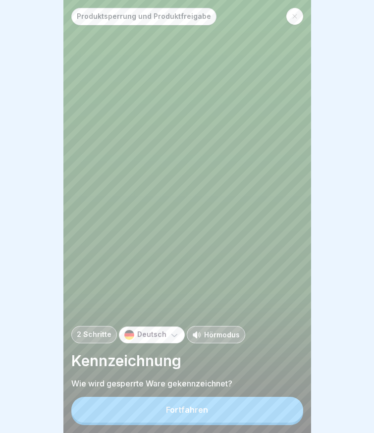
click at [273, 413] on button "Fortfahren" at bounding box center [187, 409] width 232 height 26
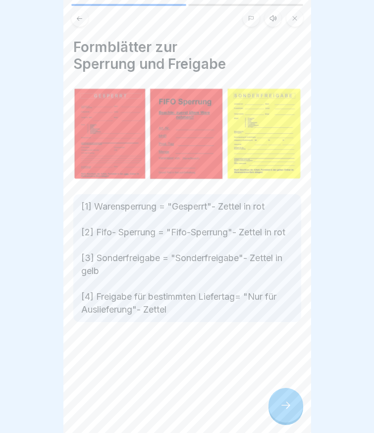
click at [287, 411] on icon at bounding box center [286, 405] width 12 height 12
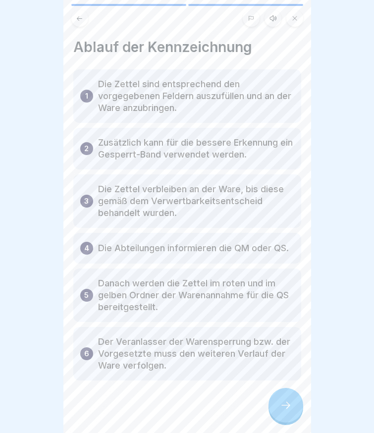
click at [287, 411] on icon at bounding box center [286, 405] width 12 height 12
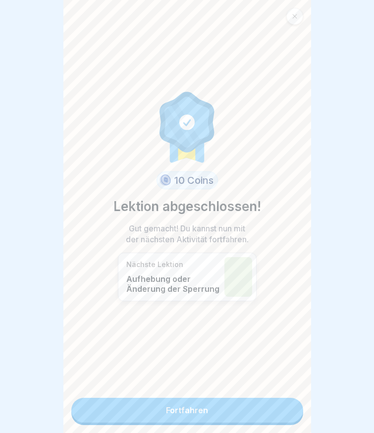
click at [287, 417] on link "Fortfahren" at bounding box center [187, 409] width 232 height 25
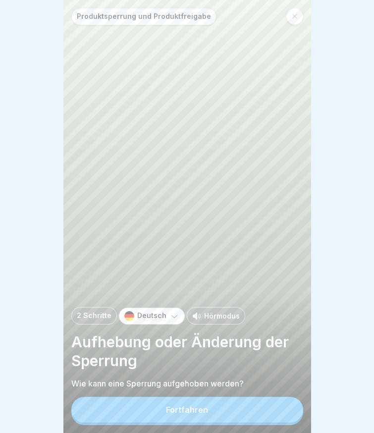
click at [274, 415] on button "Fortfahren" at bounding box center [187, 409] width 232 height 26
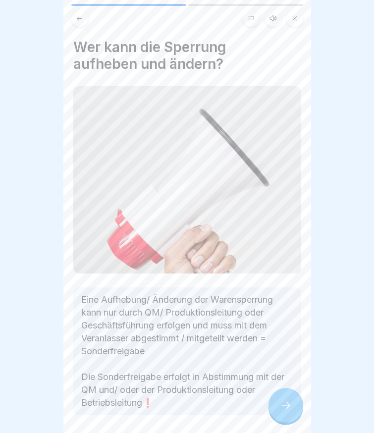
click at [290, 409] on icon at bounding box center [286, 405] width 12 height 12
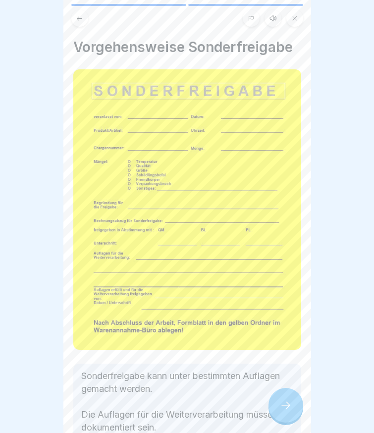
click at [285, 411] on icon at bounding box center [286, 405] width 12 height 12
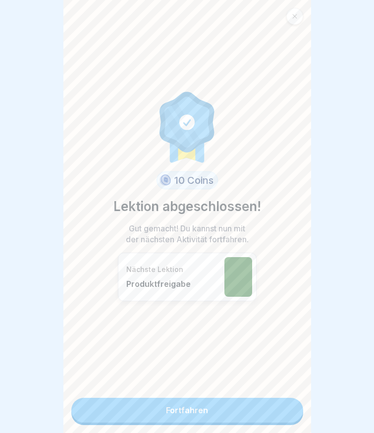
click at [280, 410] on link "Fortfahren" at bounding box center [187, 409] width 232 height 25
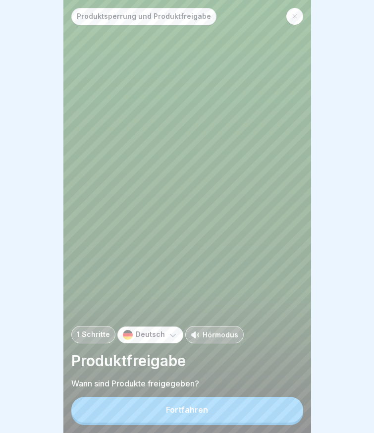
click at [265, 413] on button "Fortfahren" at bounding box center [187, 409] width 232 height 26
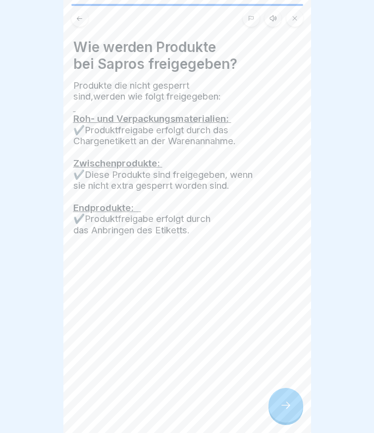
click at [278, 407] on div at bounding box center [285, 404] width 35 height 35
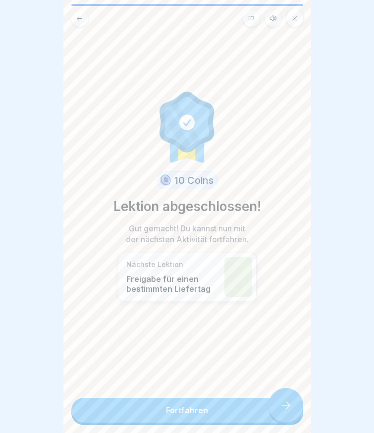
click at [280, 406] on link "Fortfahren" at bounding box center [187, 409] width 232 height 25
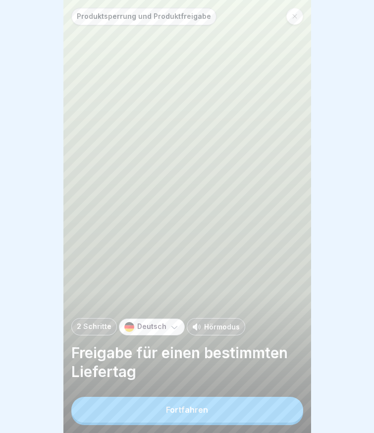
click at [265, 416] on button "Fortfahren" at bounding box center [187, 409] width 232 height 26
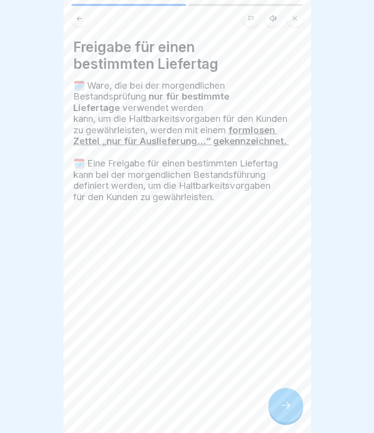
click at [285, 409] on icon at bounding box center [286, 405] width 12 height 12
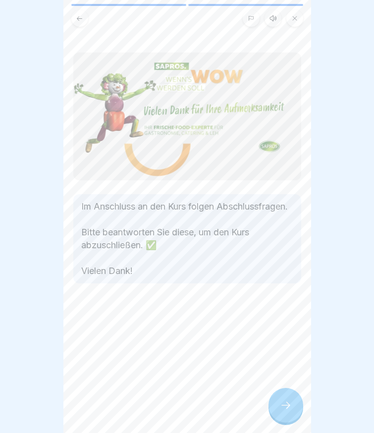
click at [283, 409] on icon at bounding box center [286, 405] width 12 height 12
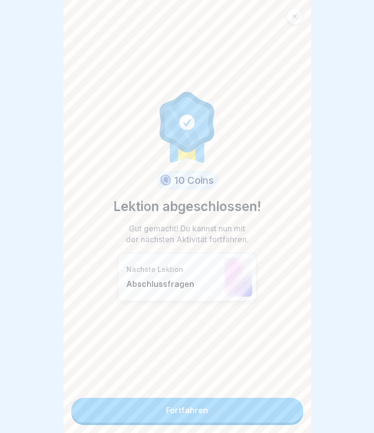
click at [283, 409] on link "Fortfahren" at bounding box center [187, 409] width 232 height 25
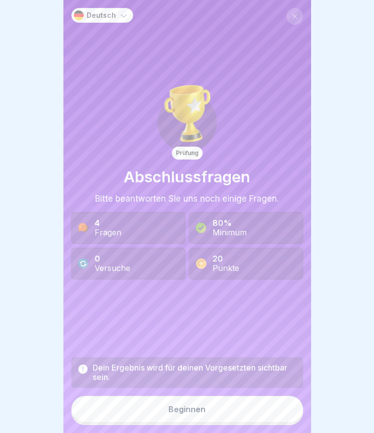
click at [243, 417] on button "Beginnen" at bounding box center [187, 408] width 232 height 27
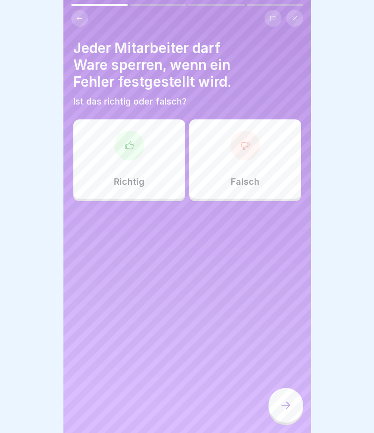
click at [152, 141] on div "Richtig" at bounding box center [129, 158] width 112 height 79
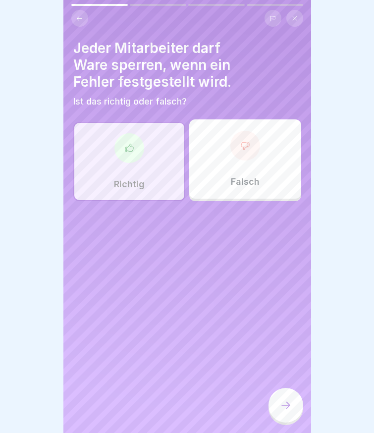
click at [286, 406] on div at bounding box center [285, 404] width 35 height 35
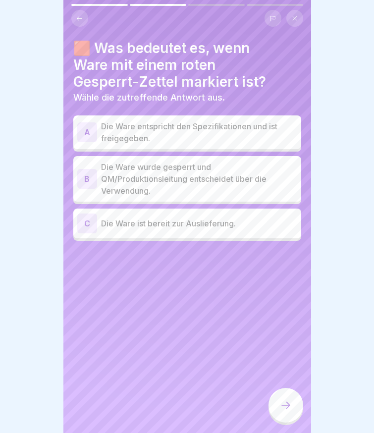
click at [161, 169] on p "Die Ware wurde gesperrt und QM/Produktionsleitung entscheidet über die Verwendu…" at bounding box center [199, 179] width 196 height 36
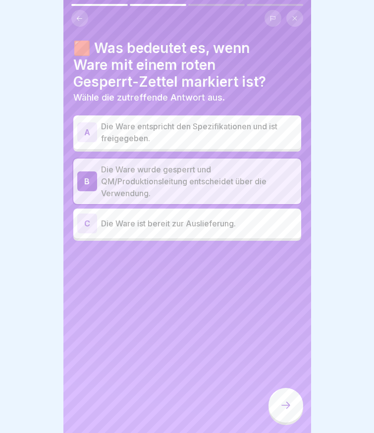
click at [279, 402] on div at bounding box center [285, 404] width 35 height 35
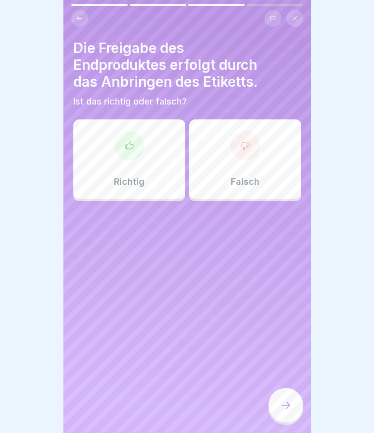
click at [139, 149] on div at bounding box center [129, 146] width 30 height 30
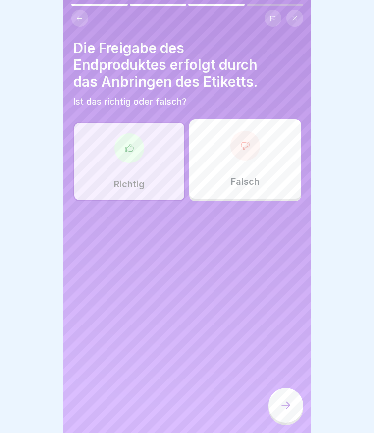
click at [285, 411] on icon at bounding box center [286, 405] width 12 height 12
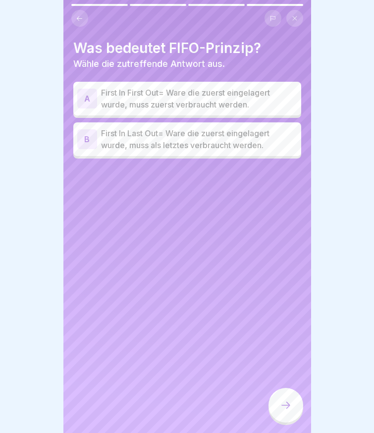
click at [163, 97] on p "First In First Out= Ware die zuerst eingelagert wurde, muss zuerst verbraucht w…" at bounding box center [199, 99] width 196 height 24
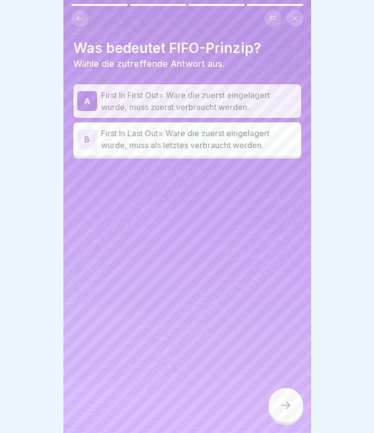
click at [273, 425] on div at bounding box center [285, 405] width 35 height 37
click at [288, 408] on icon at bounding box center [285, 404] width 9 height 7
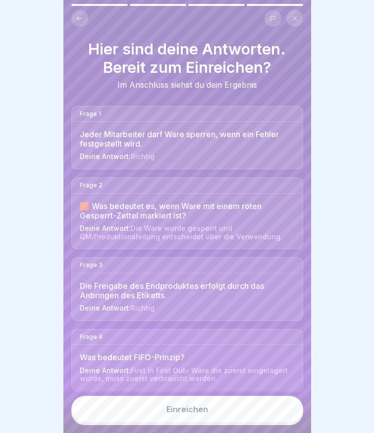
click at [269, 416] on button "Einreichen" at bounding box center [187, 408] width 232 height 27
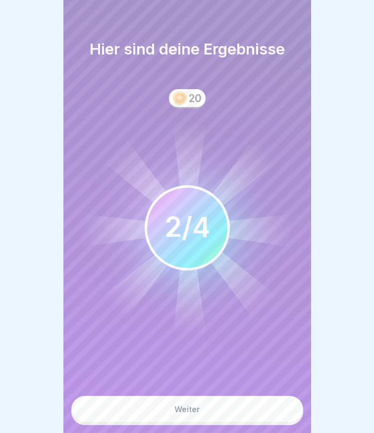
click at [268, 418] on button "Weiter" at bounding box center [187, 408] width 232 height 27
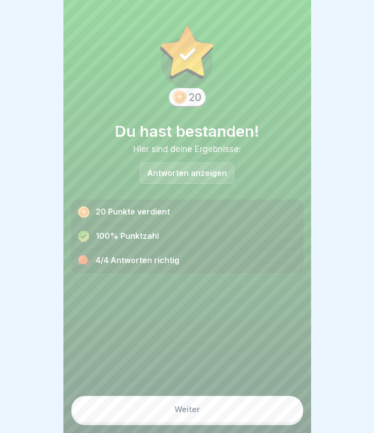
click at [268, 419] on button "Weiter" at bounding box center [187, 408] width 232 height 27
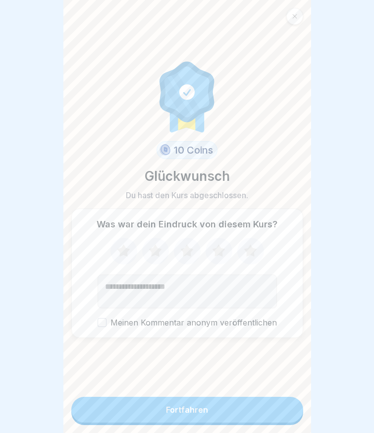
click at [268, 419] on button "Fortfahren" at bounding box center [187, 409] width 232 height 26
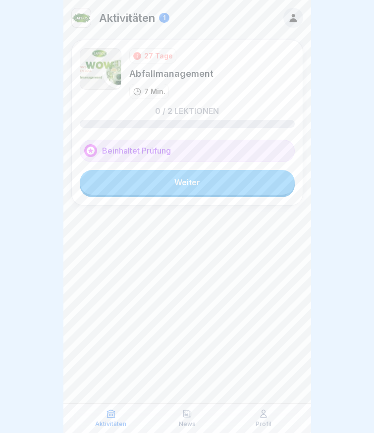
click at [217, 191] on link "Weiter" at bounding box center [187, 182] width 215 height 25
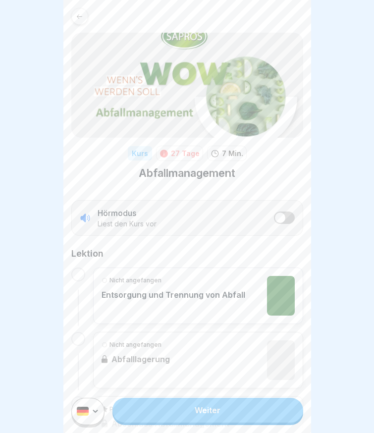
click at [192, 422] on link "Weiter" at bounding box center [207, 409] width 190 height 25
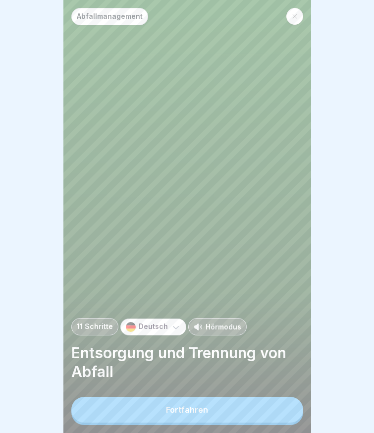
click at [158, 419] on button "Fortfahren" at bounding box center [187, 409] width 232 height 26
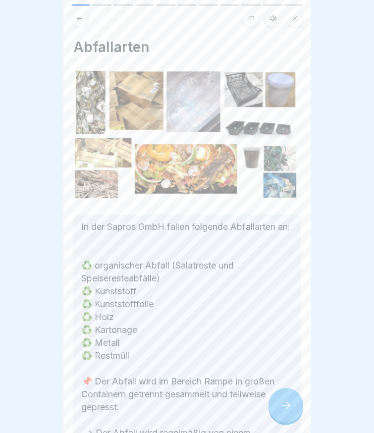
click at [248, 413] on p "In der Sapros GmbH fallen folgende Abfallarten an: ♻️ organischer Abfall (Salat…" at bounding box center [187, 336] width 212 height 232
click at [266, 414] on p "In der Sapros GmbH fallen folgende Abfallarten an: ♻️ organischer Abfall (Salat…" at bounding box center [187, 336] width 212 height 232
click at [278, 417] on div at bounding box center [285, 404] width 35 height 35
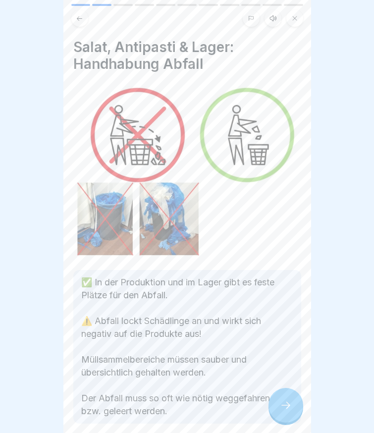
click at [279, 417] on div at bounding box center [285, 404] width 35 height 35
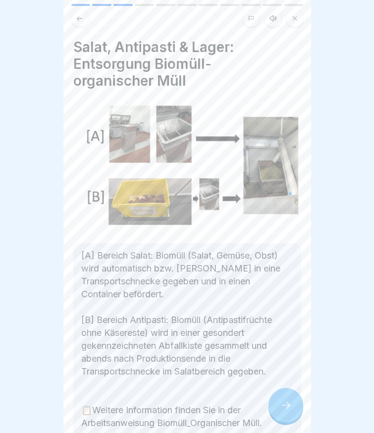
click at [280, 411] on icon at bounding box center [286, 405] width 12 height 12
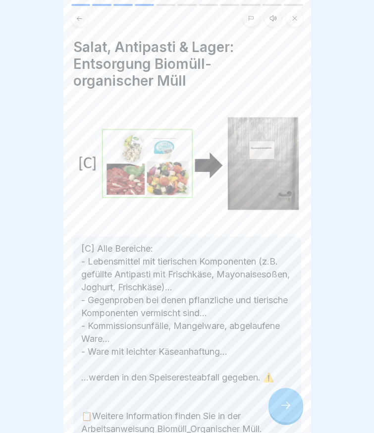
click at [280, 411] on icon at bounding box center [286, 405] width 12 height 12
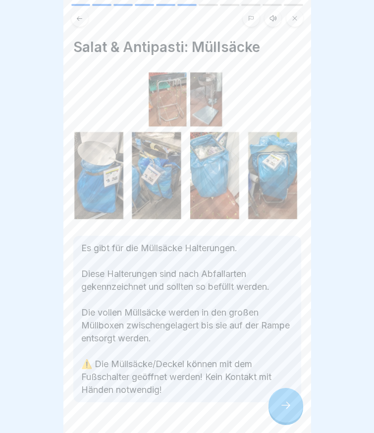
click at [280, 411] on icon at bounding box center [286, 405] width 12 height 12
click at [281, 411] on icon at bounding box center [286, 405] width 12 height 12
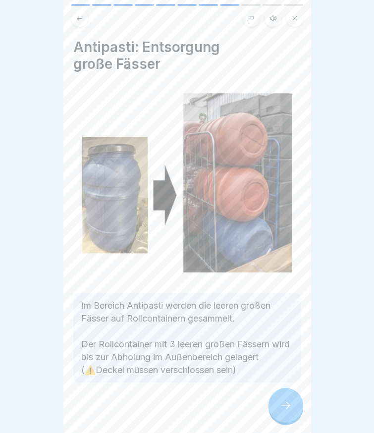
click at [281, 411] on icon at bounding box center [286, 405] width 12 height 12
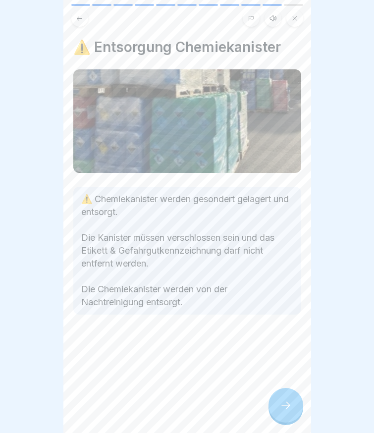
click at [281, 411] on icon at bounding box center [286, 405] width 12 height 12
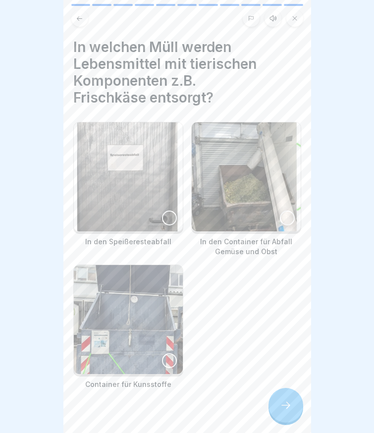
click at [282, 419] on div at bounding box center [285, 404] width 35 height 35
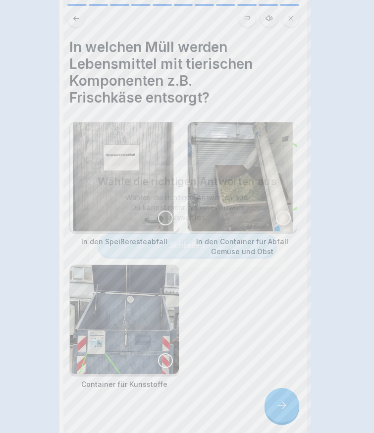
click at [282, 419] on div at bounding box center [187, 216] width 374 height 433
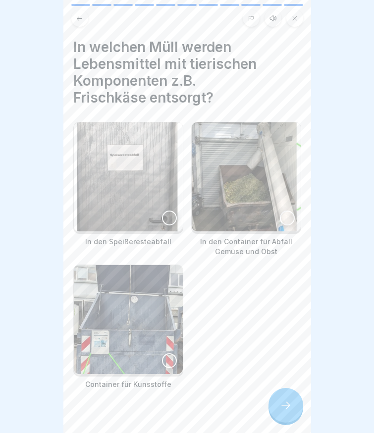
click at [136, 186] on img at bounding box center [128, 176] width 109 height 109
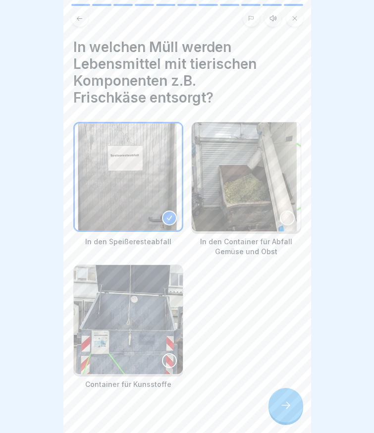
click at [288, 419] on div at bounding box center [285, 404] width 35 height 35
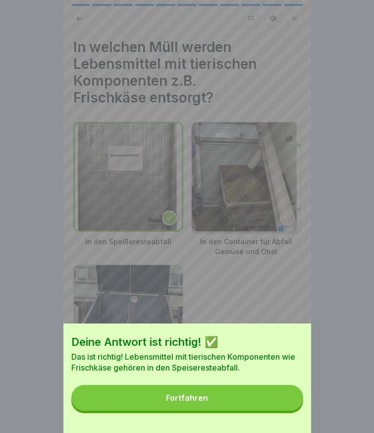
click at [281, 410] on button "Fortfahren" at bounding box center [187, 398] width 232 height 26
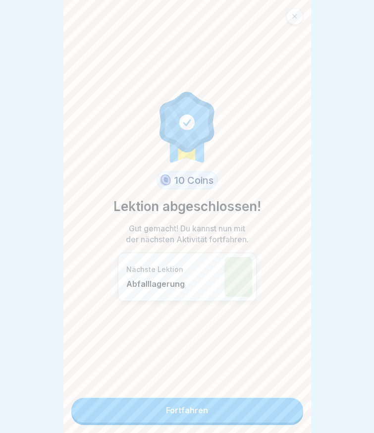
click at [281, 410] on link "Fortfahren" at bounding box center [187, 409] width 232 height 25
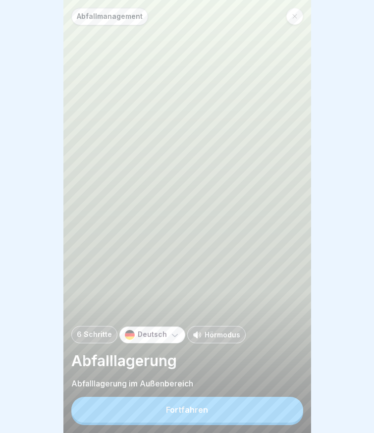
click at [260, 410] on button "Fortfahren" at bounding box center [187, 409] width 232 height 26
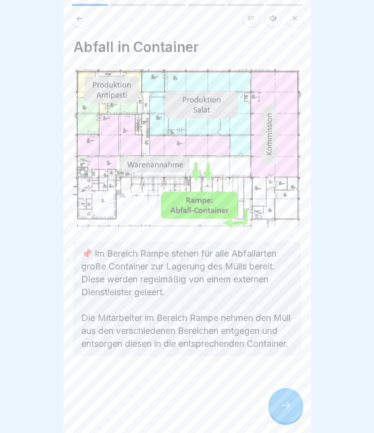
click at [287, 411] on icon at bounding box center [286, 405] width 12 height 12
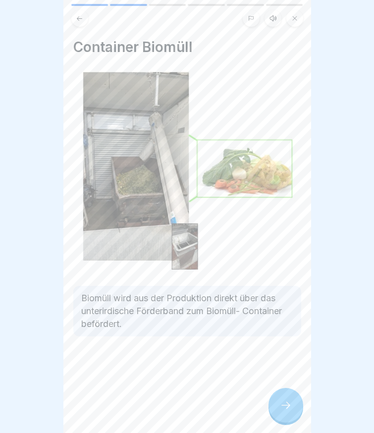
click at [272, 408] on div at bounding box center [285, 404] width 35 height 35
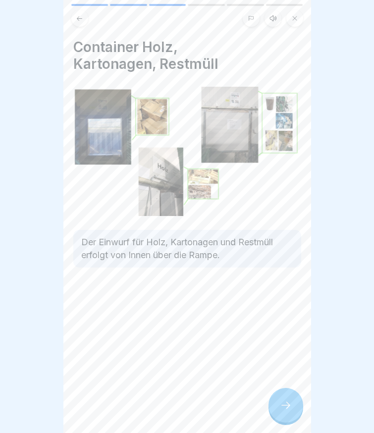
click at [280, 409] on icon at bounding box center [286, 405] width 12 height 12
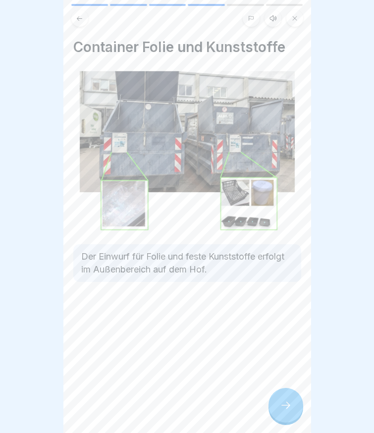
click at [280, 410] on icon at bounding box center [286, 405] width 12 height 12
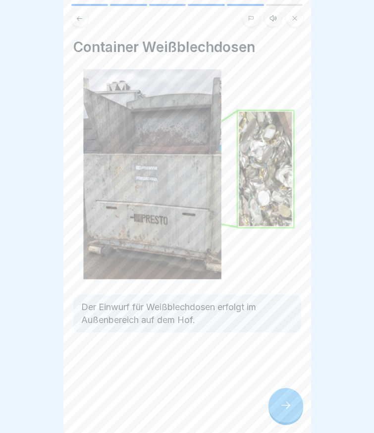
click at [280, 410] on icon at bounding box center [286, 405] width 12 height 12
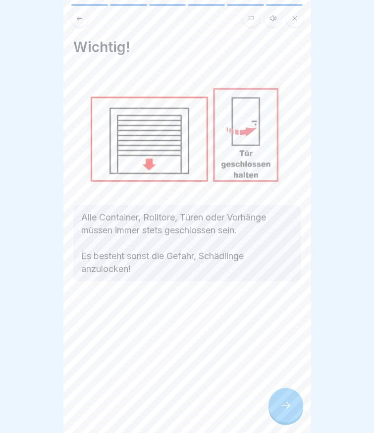
click at [280, 409] on icon at bounding box center [286, 405] width 12 height 12
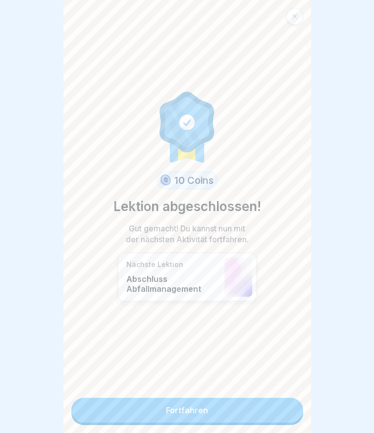
click at [267, 410] on link "Fortfahren" at bounding box center [187, 409] width 232 height 25
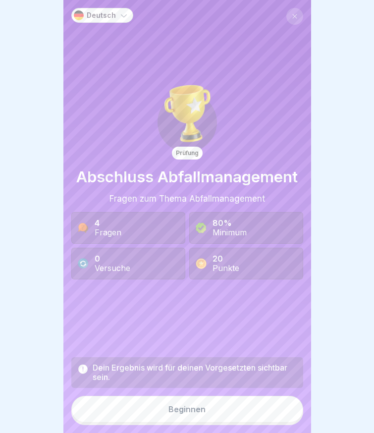
click at [266, 410] on button "Beginnen" at bounding box center [187, 408] width 232 height 27
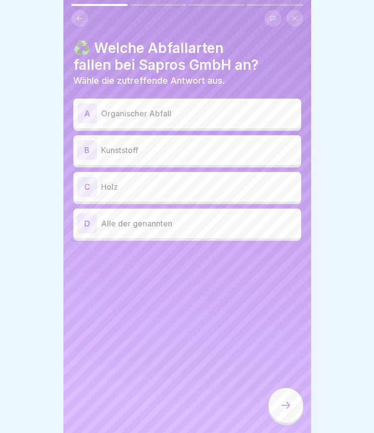
click at [155, 116] on p "Organischer Abfall" at bounding box center [199, 113] width 196 height 12
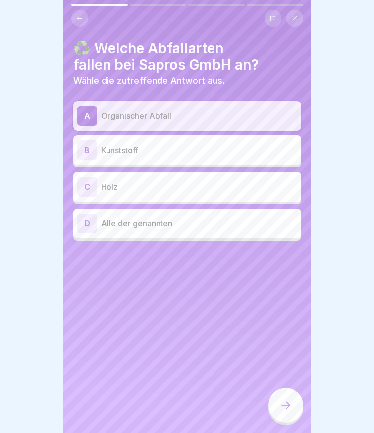
click at [148, 150] on p "Kunststoff" at bounding box center [199, 150] width 196 height 12
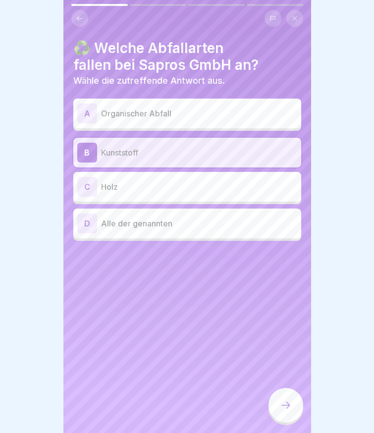
click at [143, 181] on p "Holz" at bounding box center [199, 187] width 196 height 12
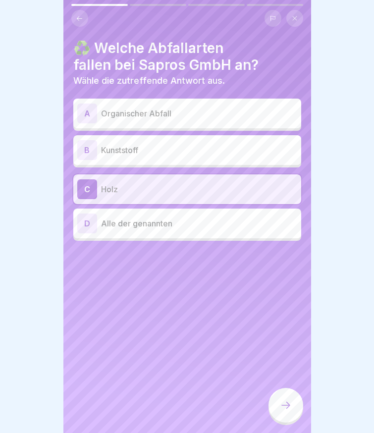
click at [149, 226] on p "Alle der genannten" at bounding box center [199, 223] width 196 height 12
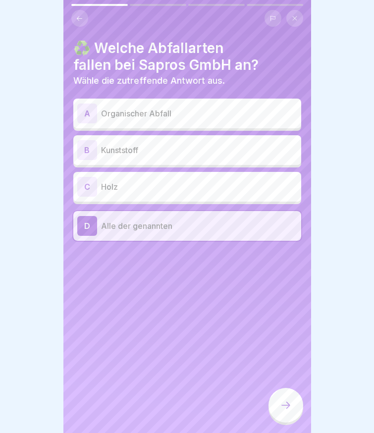
click at [284, 420] on div at bounding box center [285, 404] width 35 height 35
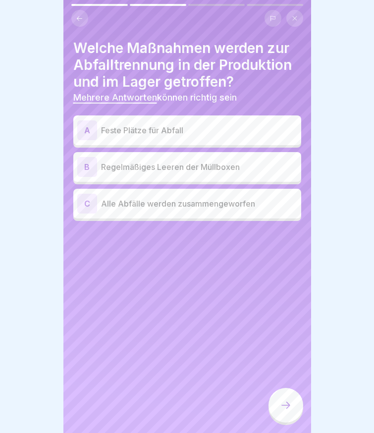
click at [127, 124] on p "Feste Plätze für Abfall" at bounding box center [199, 130] width 196 height 12
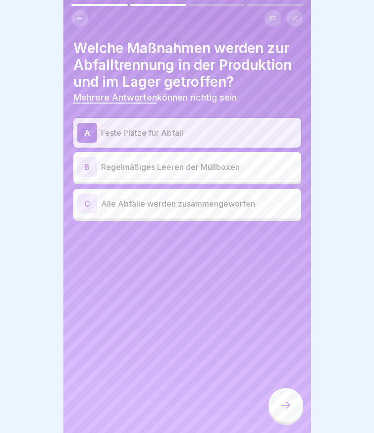
click at [195, 168] on p "Regelmäßiges Leeren der Müllboxen" at bounding box center [199, 167] width 196 height 12
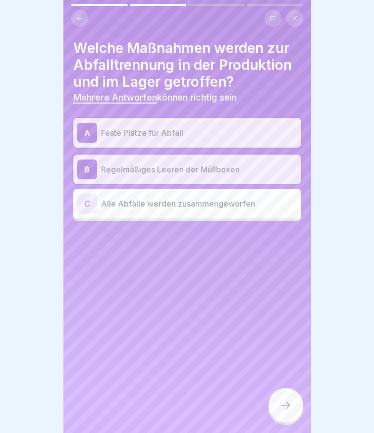
click at [283, 411] on icon at bounding box center [286, 405] width 12 height 12
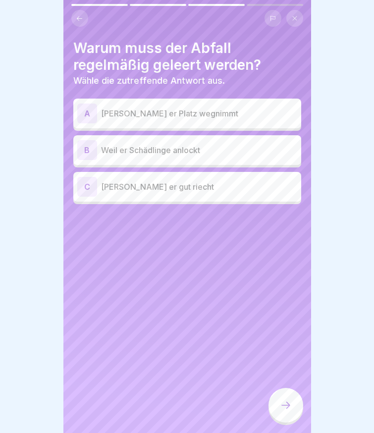
click at [133, 116] on p "[PERSON_NAME] er Platz wegnimmt" at bounding box center [199, 113] width 196 height 12
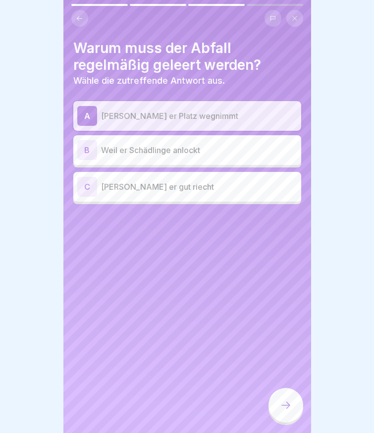
click at [131, 154] on p "Weil er Schädlinge anlockt" at bounding box center [199, 150] width 196 height 12
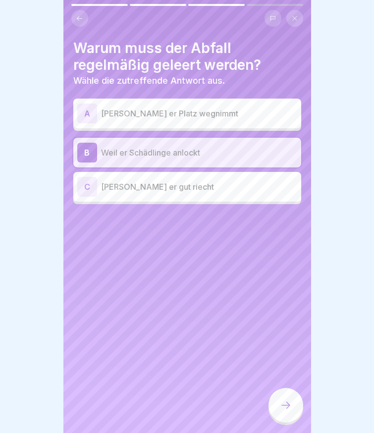
click at [288, 405] on div at bounding box center [285, 404] width 35 height 35
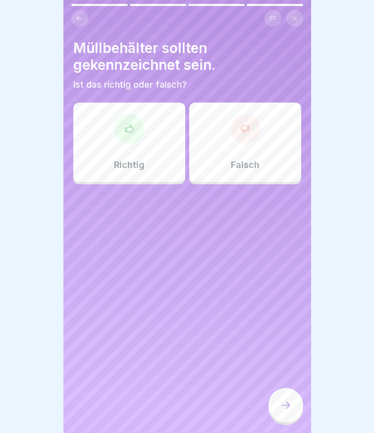
click at [129, 154] on div "Richtig" at bounding box center [129, 141] width 112 height 79
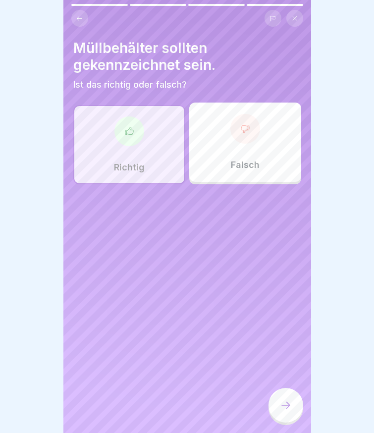
click at [292, 403] on div at bounding box center [285, 404] width 35 height 35
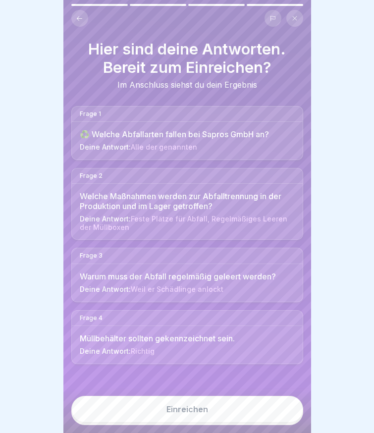
click at [186, 410] on button "Einreichen" at bounding box center [187, 408] width 232 height 27
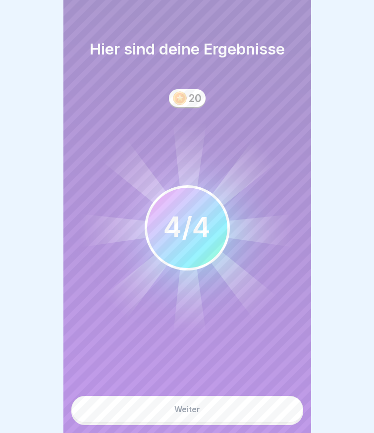
click at [186, 413] on div "Weiter" at bounding box center [187, 408] width 26 height 9
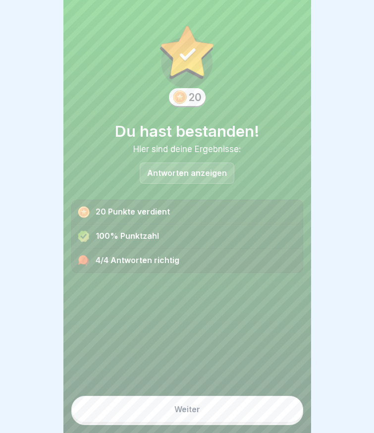
click at [185, 413] on div "Weiter" at bounding box center [187, 408] width 26 height 9
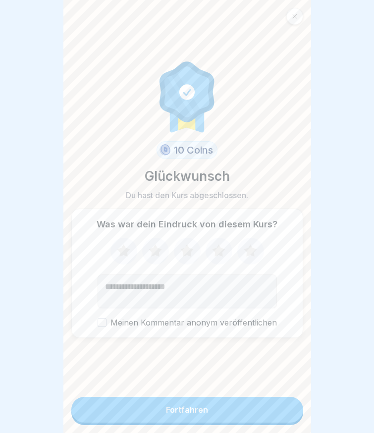
click at [185, 414] on div "Fortfahren" at bounding box center [187, 409] width 42 height 9
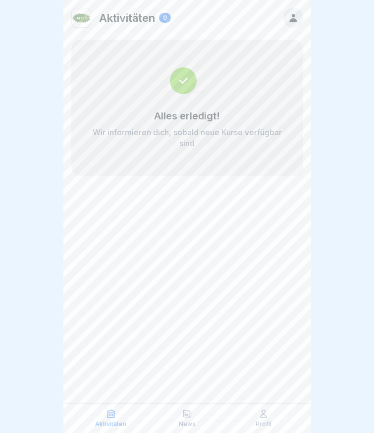
click at [174, 85] on img at bounding box center [187, 80] width 34 height 27
